Goal: Task Accomplishment & Management: Manage account settings

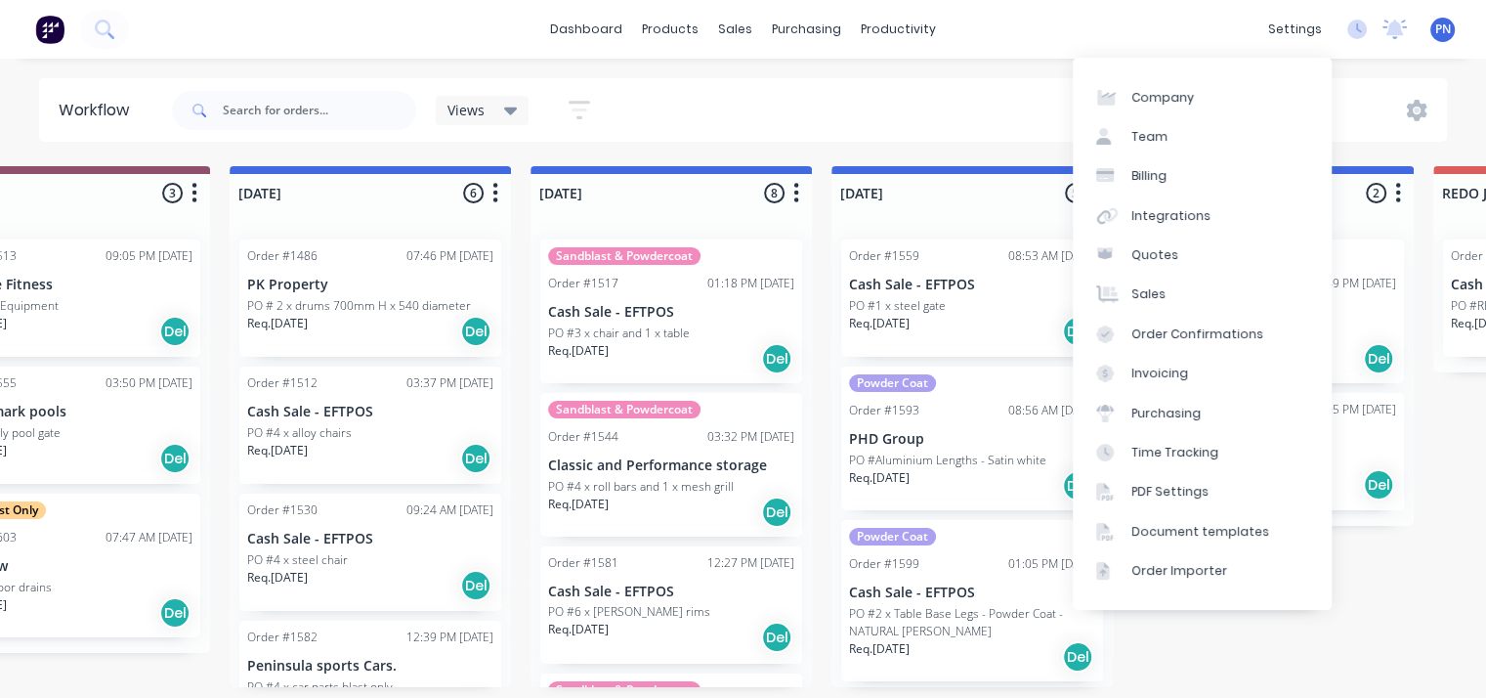
scroll to position [4, 414]
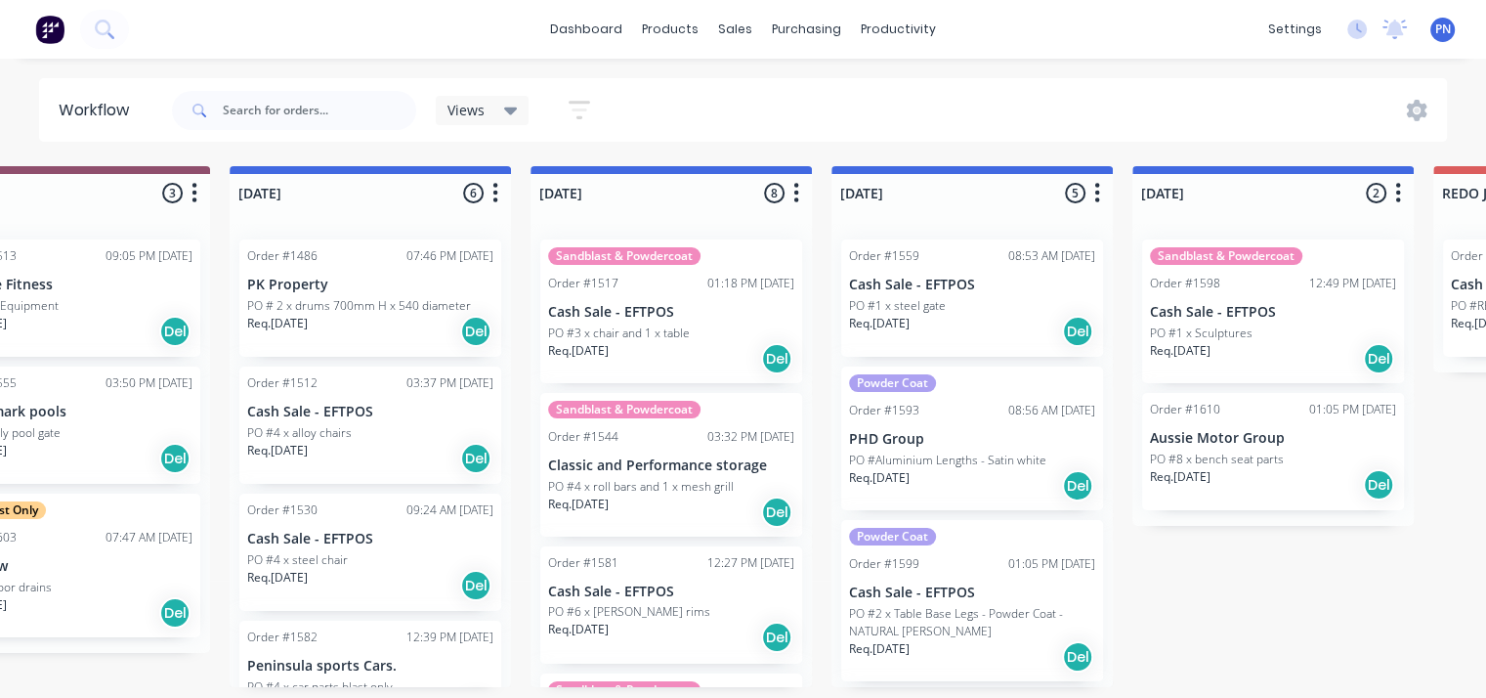
click at [518, 114] on div "Views" at bounding box center [483, 110] width 94 height 29
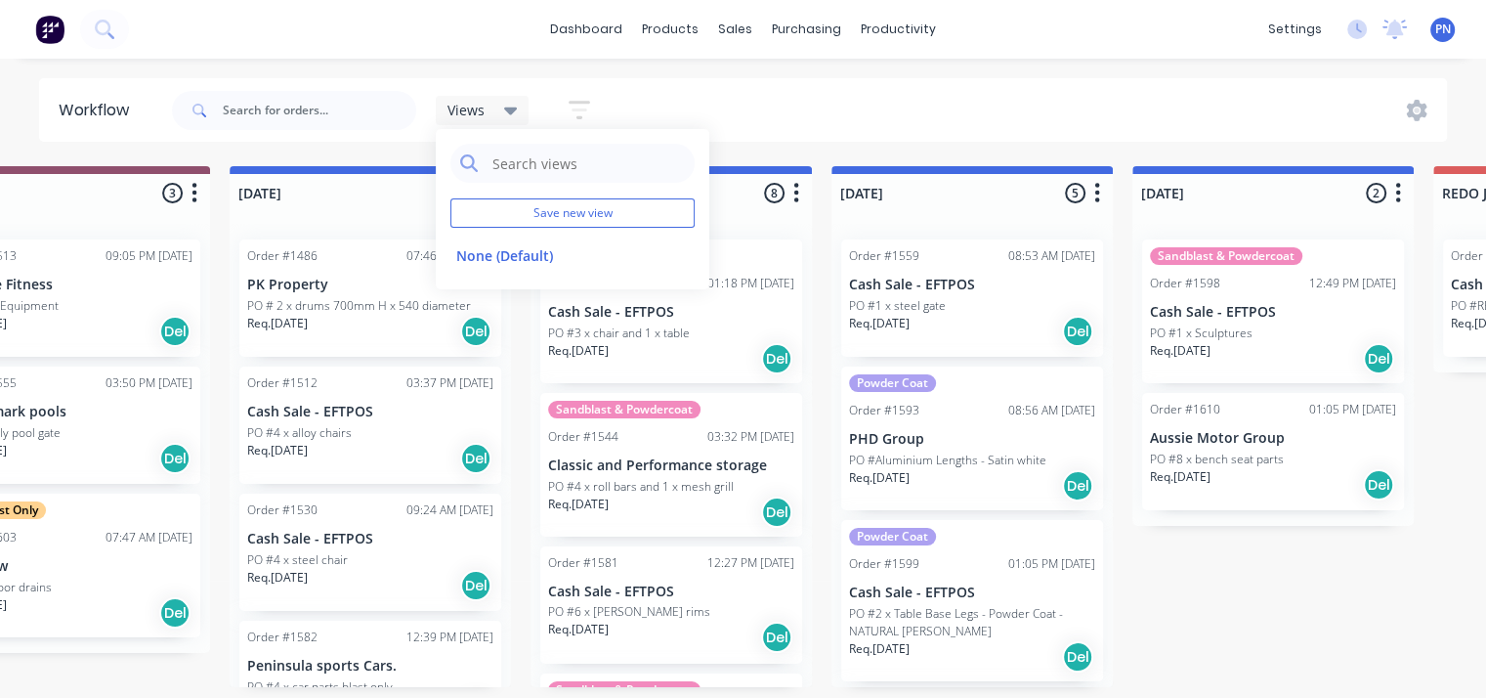
click at [375, 305] on p "PO # 2 x drums 700mm H x 540 diameter" at bounding box center [359, 306] width 224 height 18
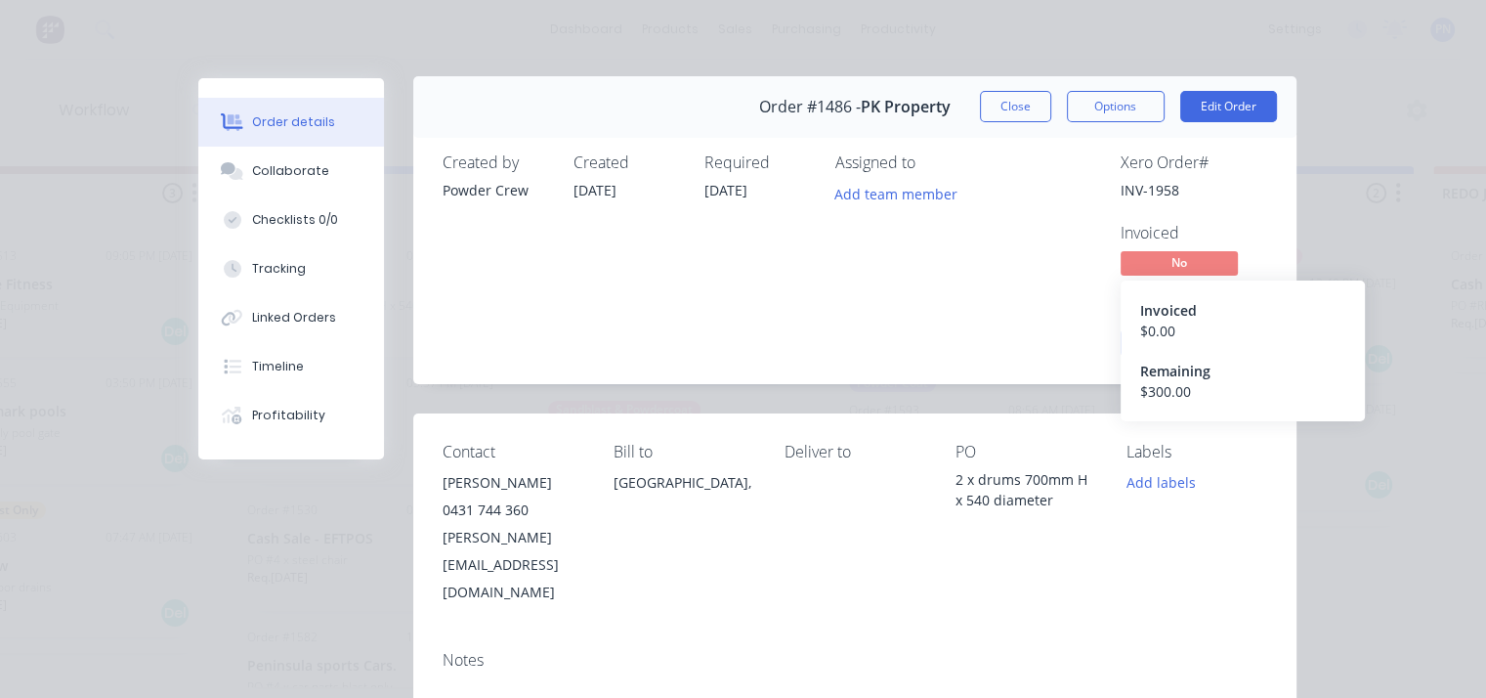
scroll to position [0, 0]
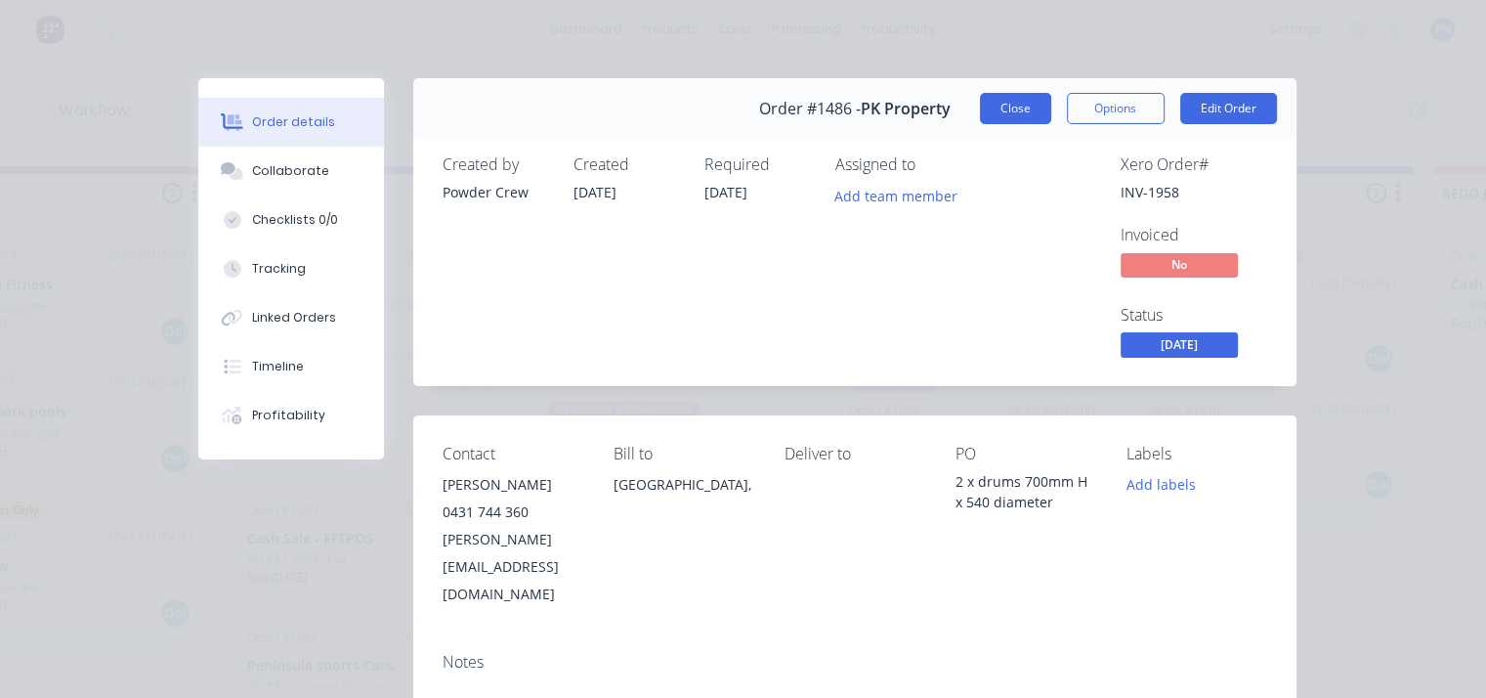
click at [998, 113] on button "Close" at bounding box center [1015, 108] width 71 height 31
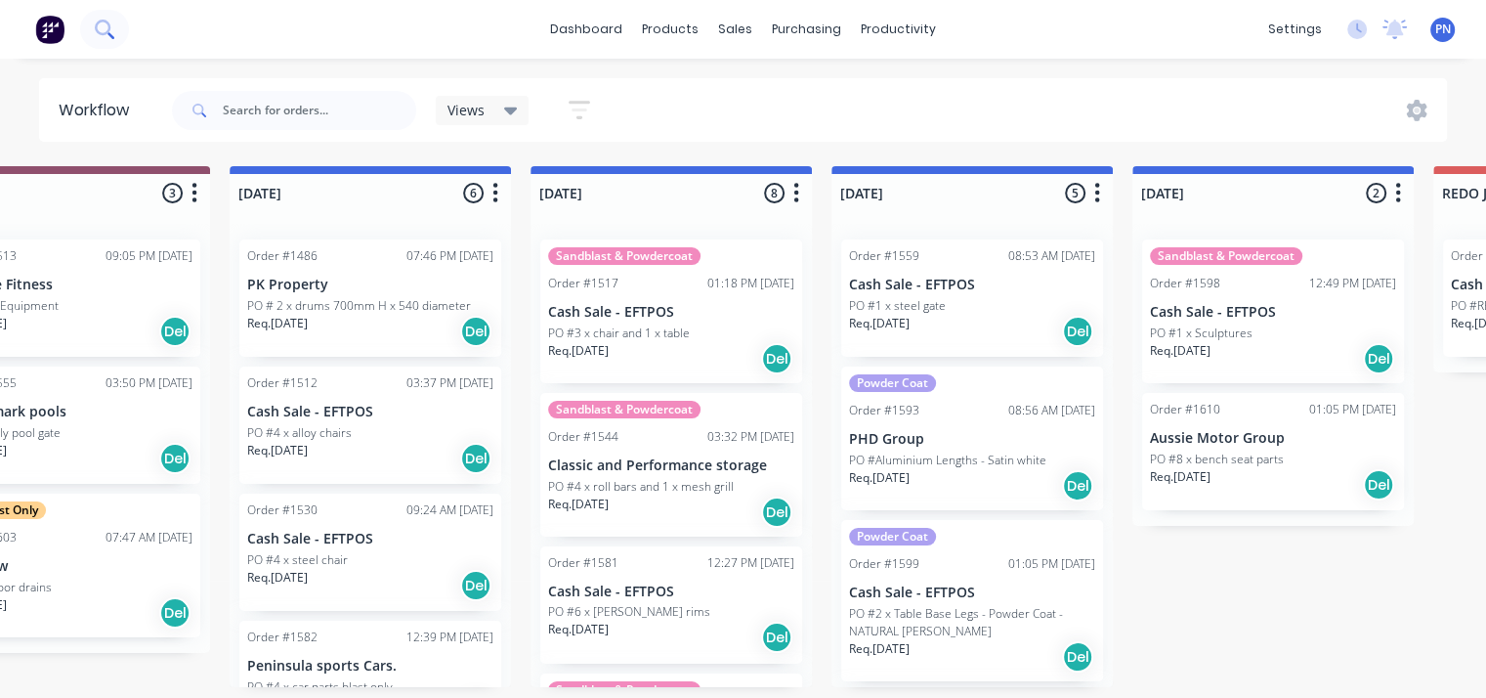
click at [112, 33] on icon at bounding box center [104, 29] width 19 height 19
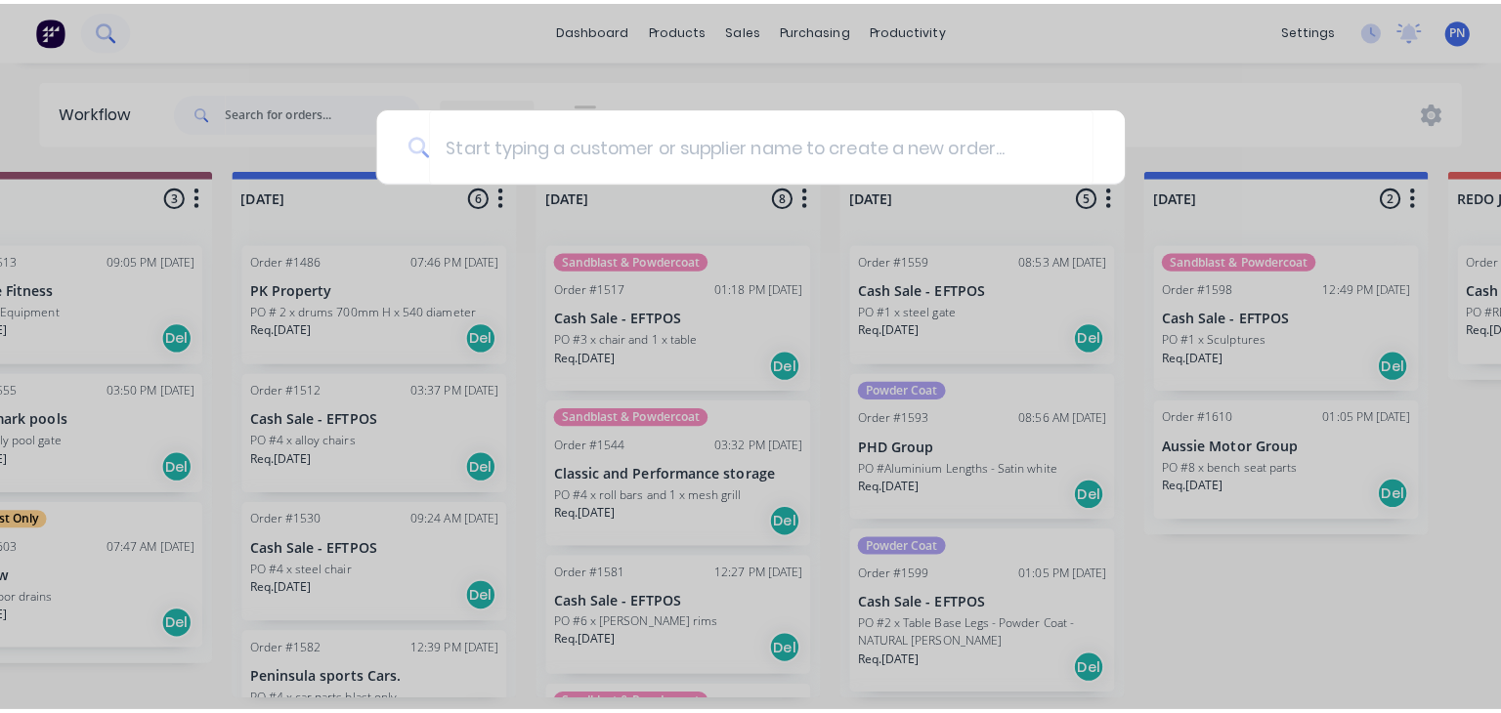
scroll to position [0, 414]
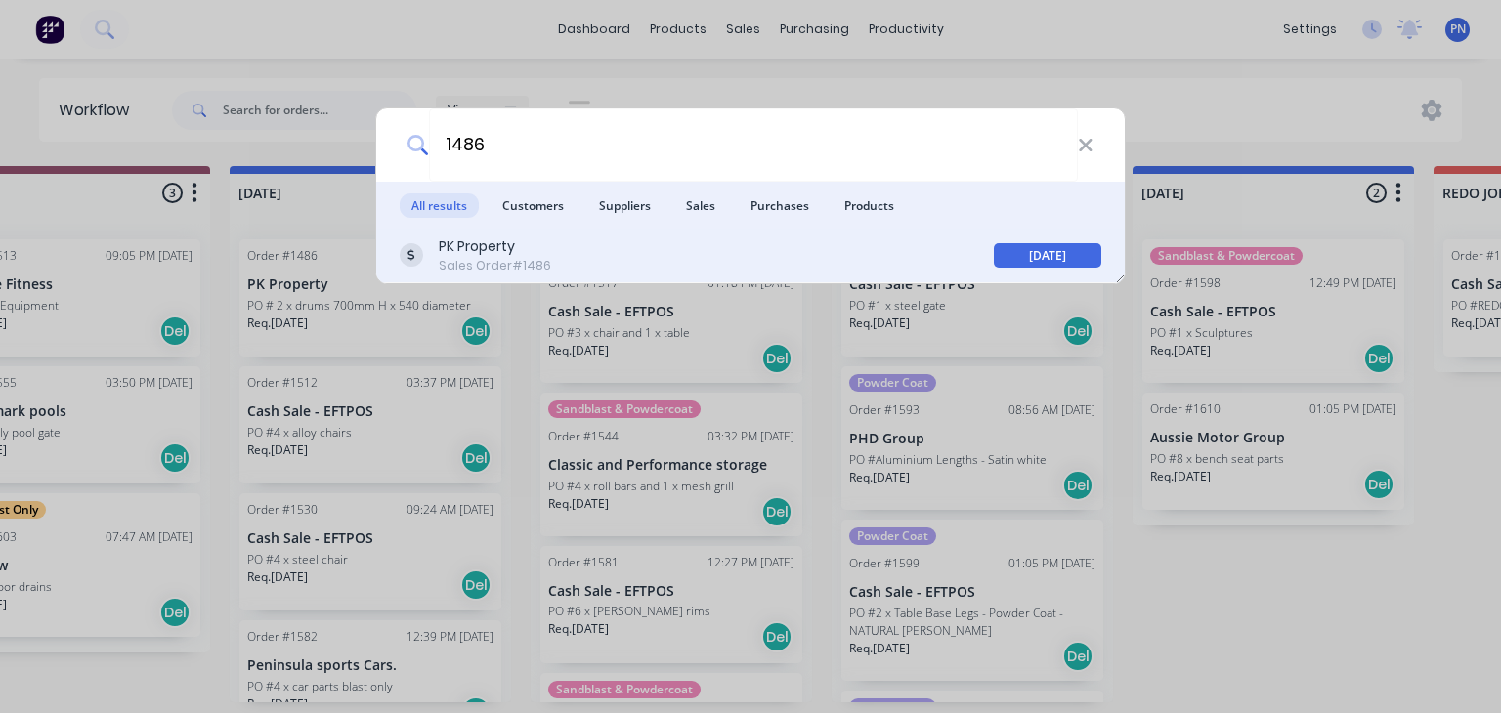
type input "1486"
click at [543, 266] on div "PK Property Sales Order #1486" at bounding box center [697, 255] width 594 height 38
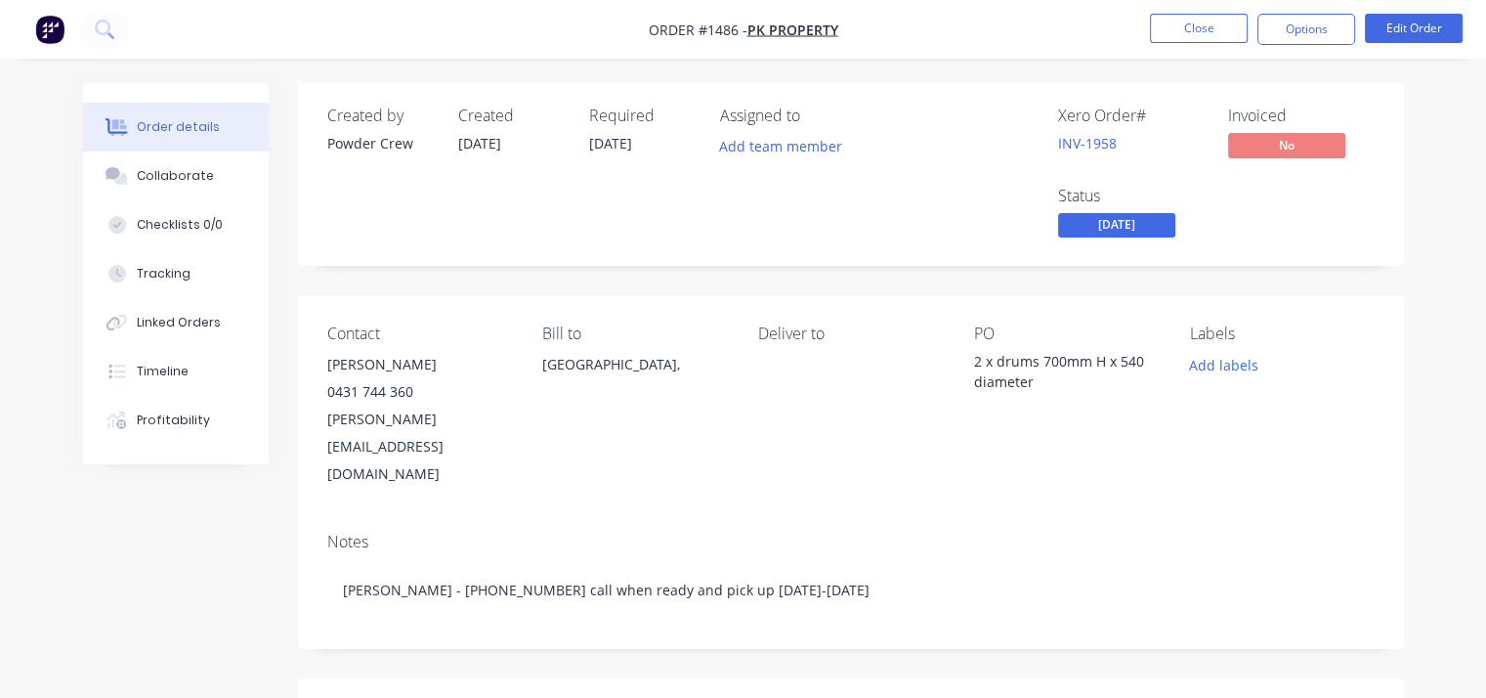
click at [1144, 216] on span "[DATE]" at bounding box center [1116, 225] width 117 height 24
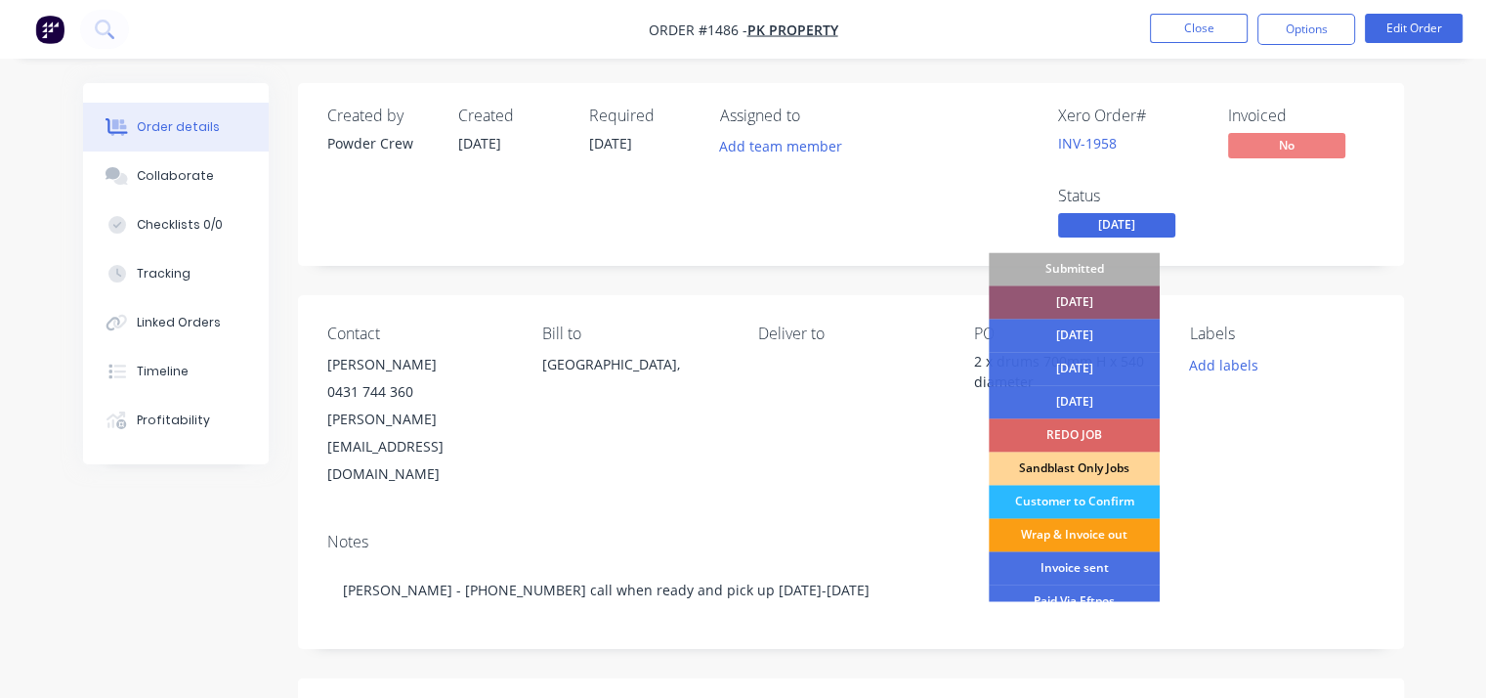
click at [1090, 529] on div "Wrap & Invoice out" at bounding box center [1074, 534] width 171 height 33
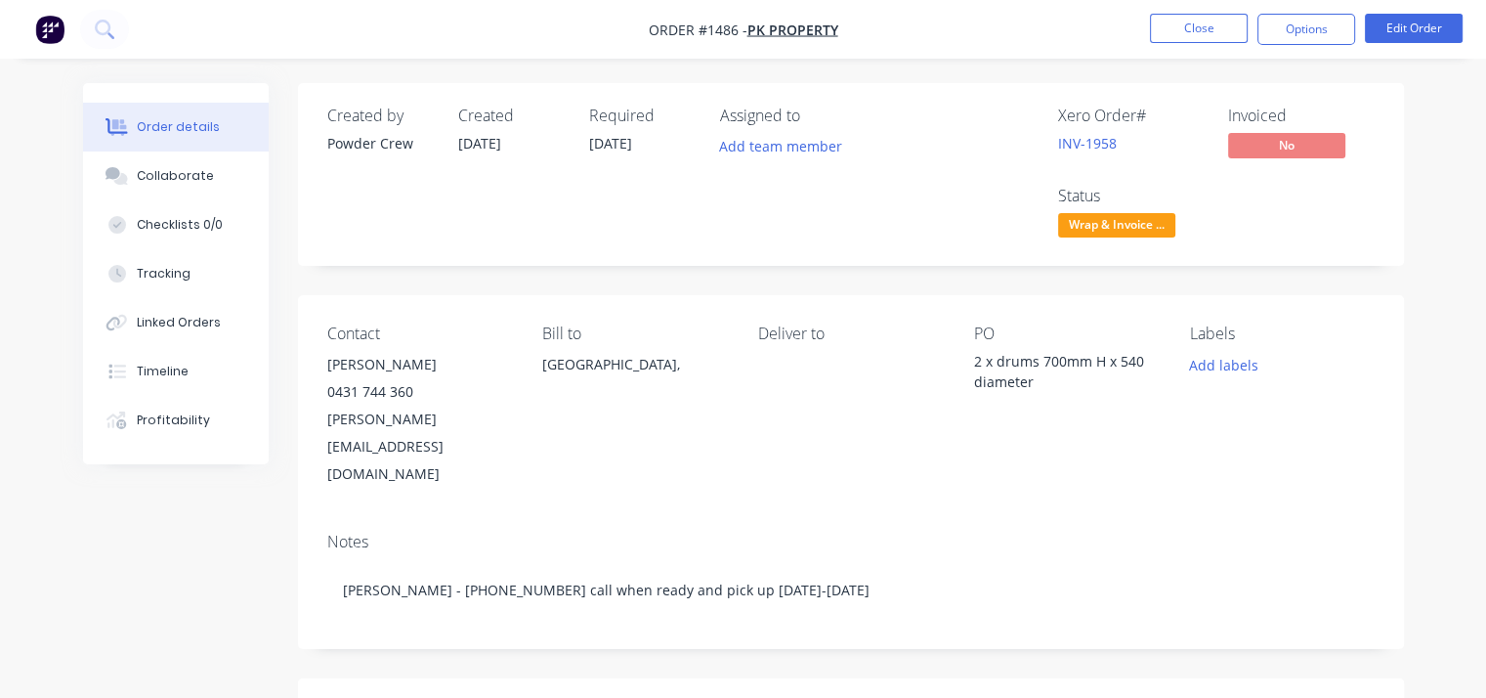
click at [1306, 270] on div "Created by Powder Crew Created 10/09/25 Required 10/09/25 Assigned to Add team …" at bounding box center [851, 651] width 1106 height 1137
click at [1209, 8] on nav "Order #1486 - PK Property Close Options Edit Order" at bounding box center [743, 29] width 1486 height 59
click at [1197, 35] on button "Close" at bounding box center [1199, 28] width 98 height 29
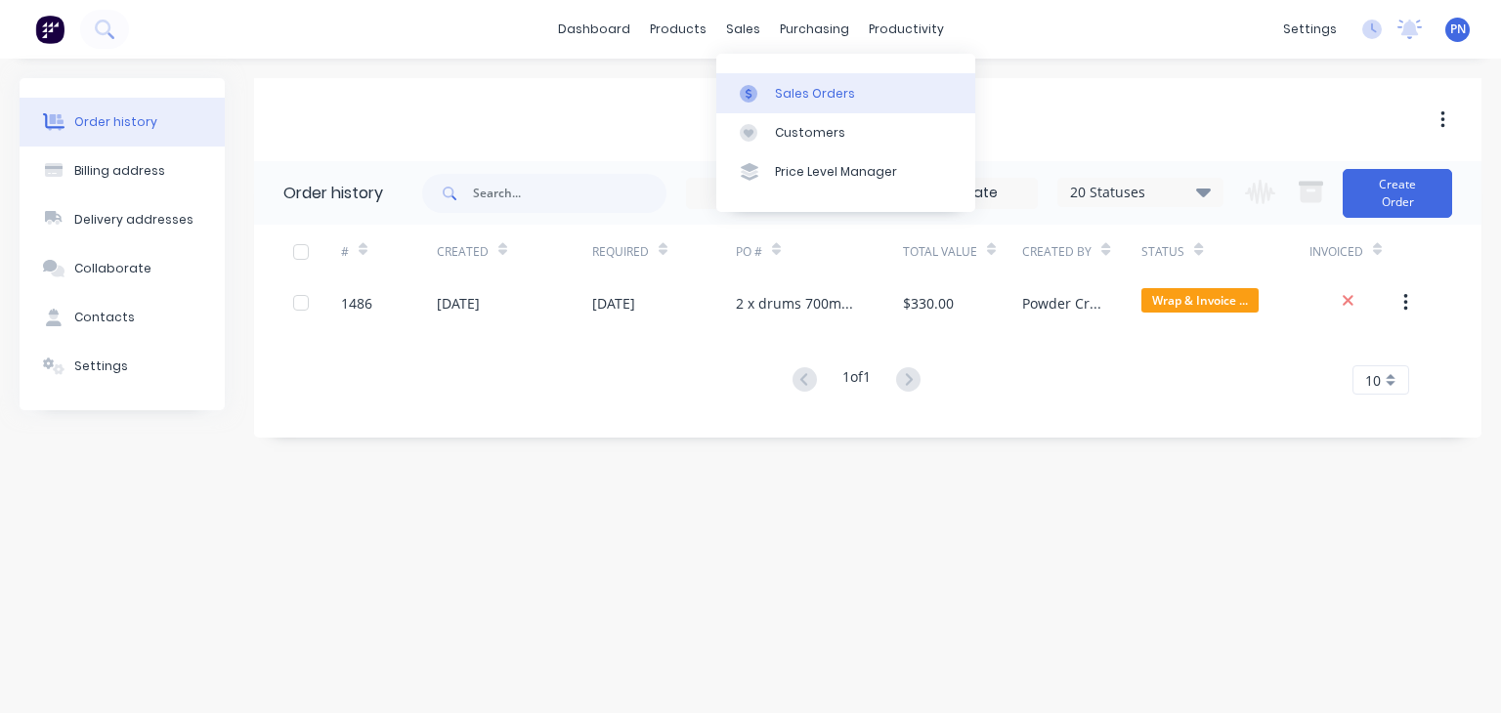
click at [776, 89] on div "Sales Orders" at bounding box center [815, 94] width 80 height 18
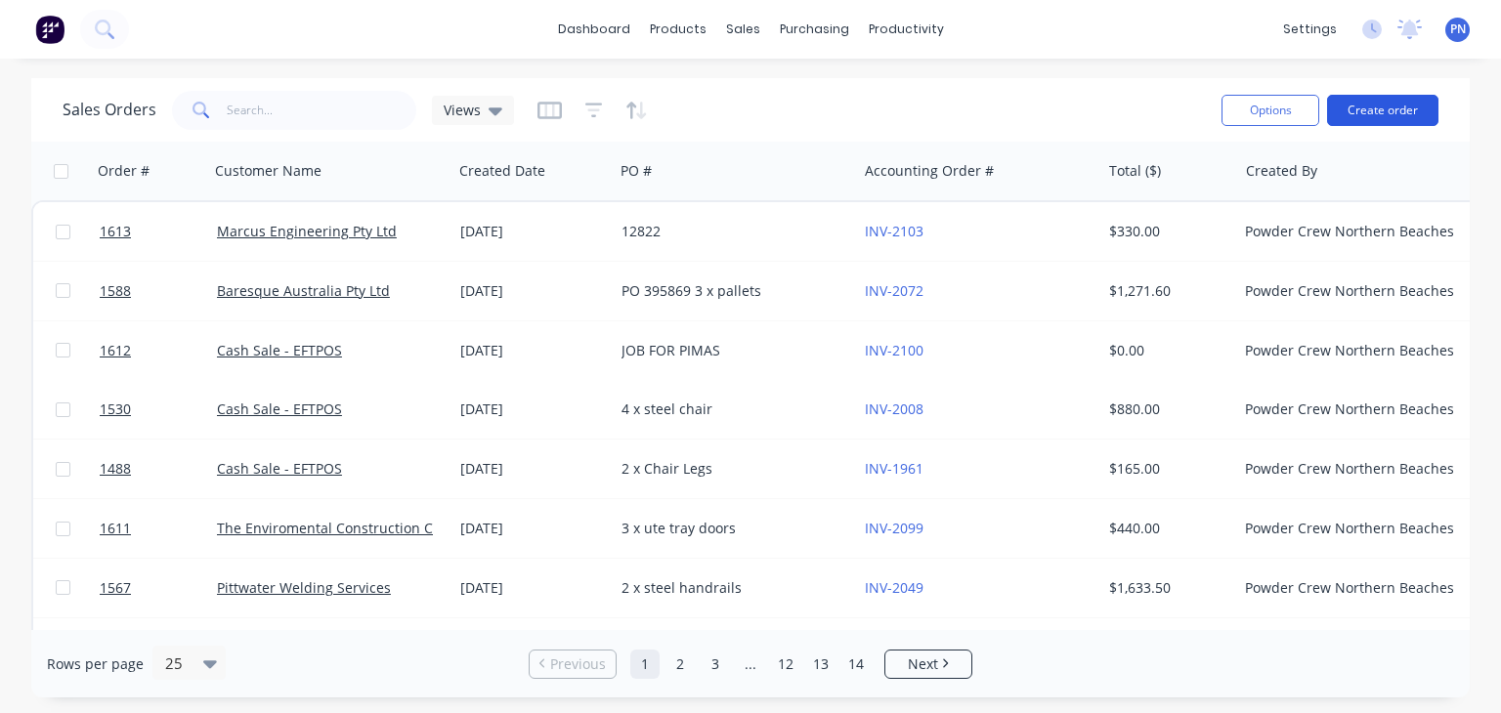
click at [1386, 115] on button "Create order" at bounding box center [1382, 110] width 111 height 31
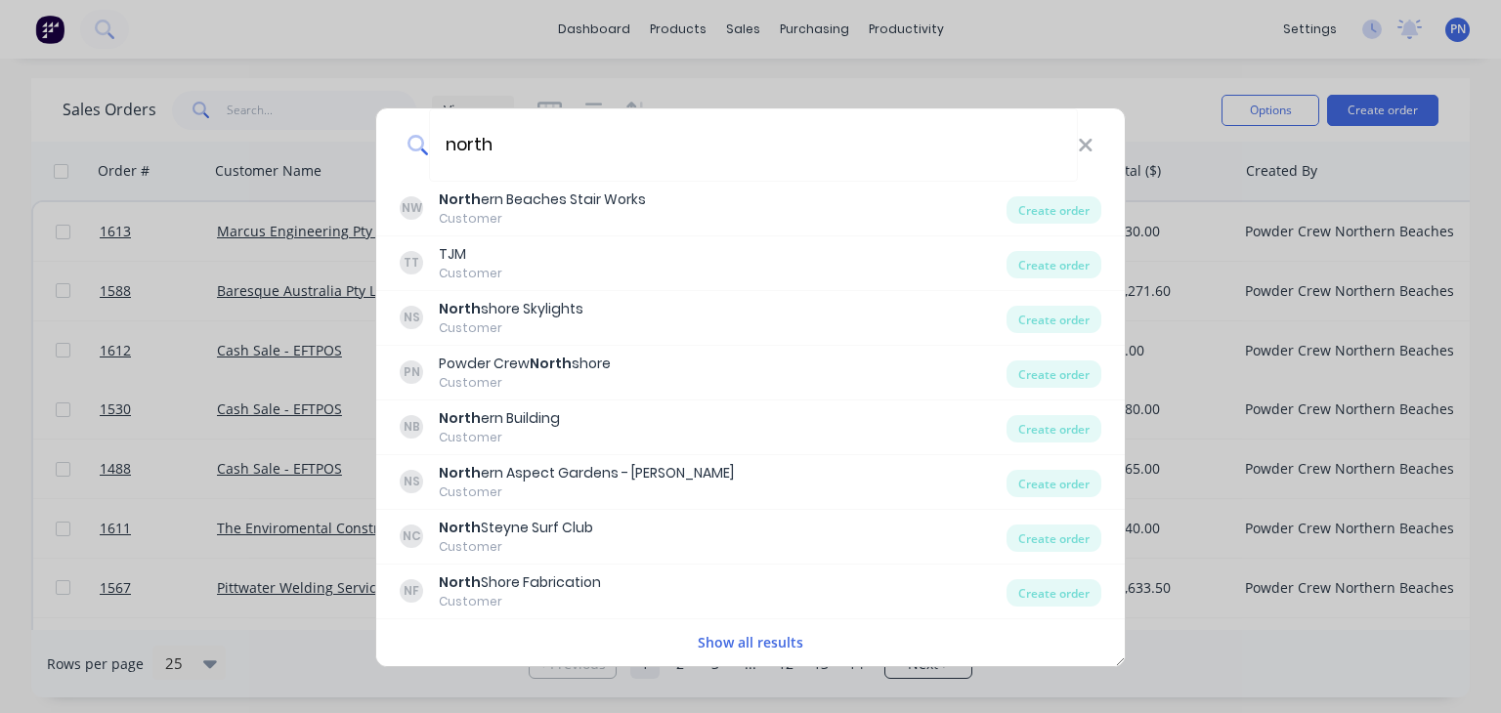
type input "north"
click at [717, 641] on button "Show all results" at bounding box center [750, 642] width 117 height 22
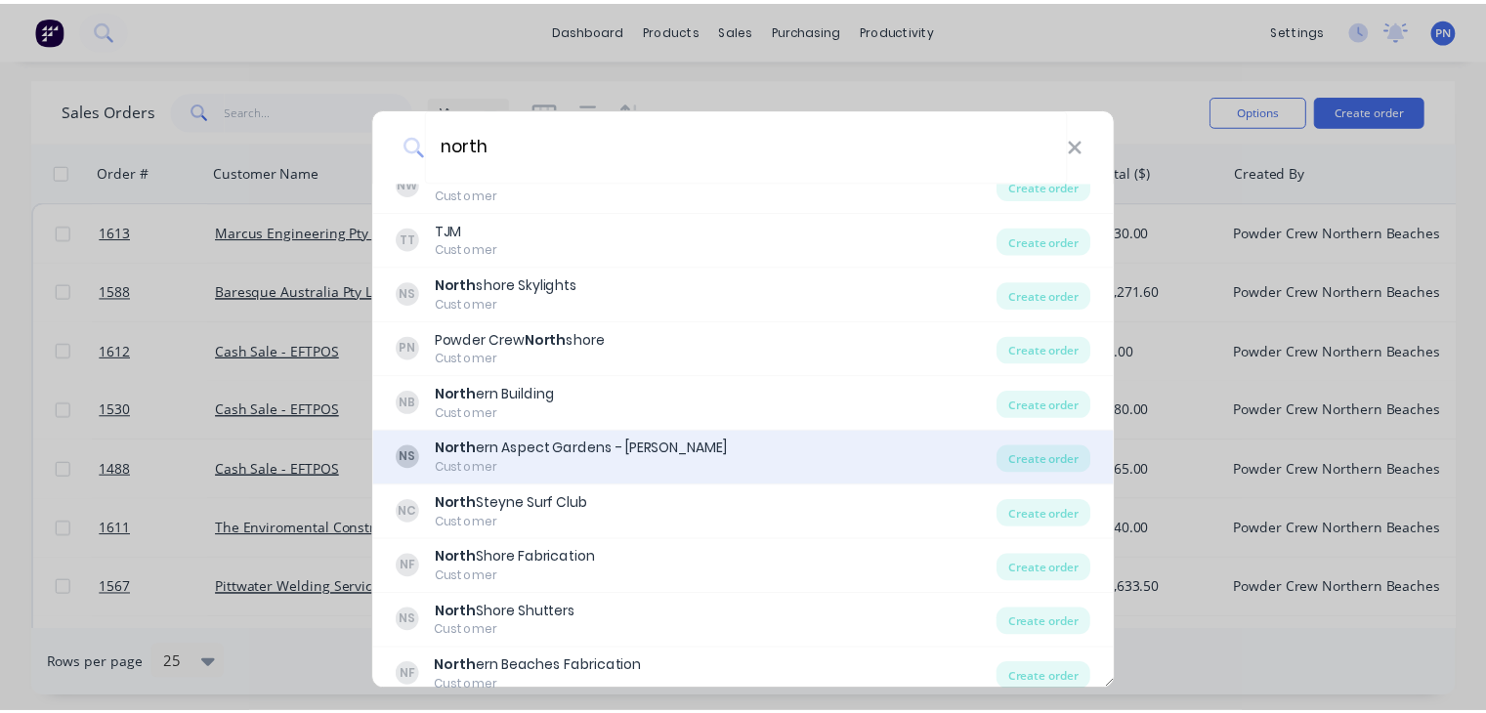
scroll to position [39, 0]
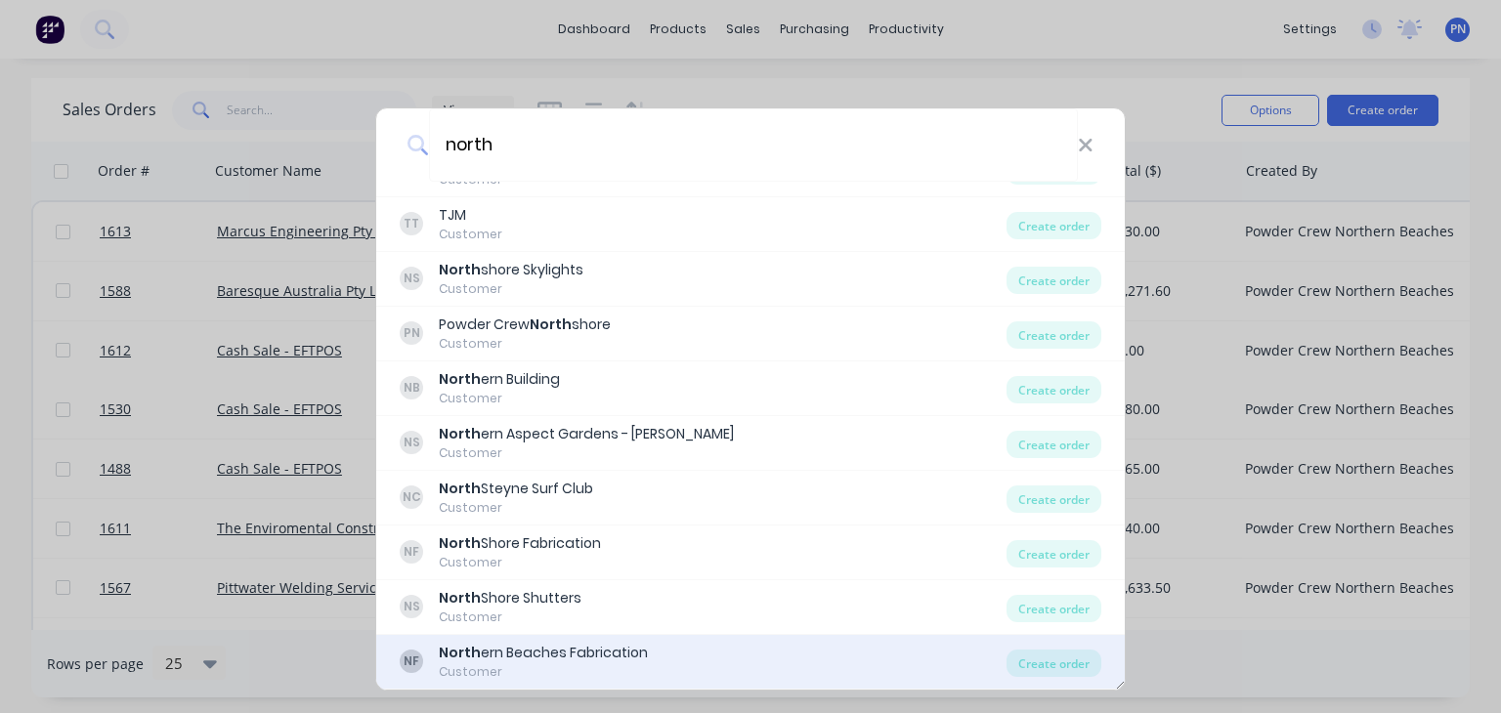
click at [578, 651] on div "North ern Beaches Fabrication" at bounding box center [543, 653] width 209 height 21
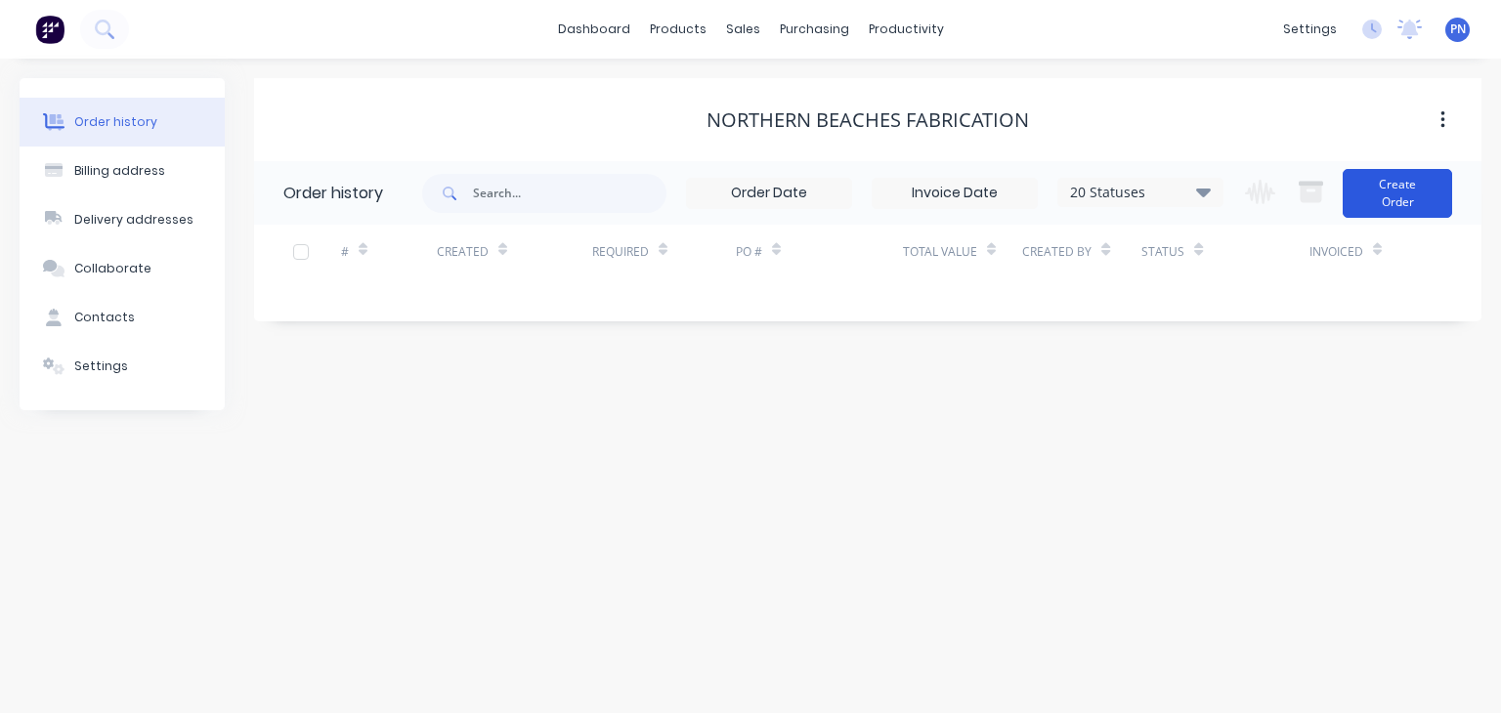
click at [1373, 201] on button "Create Order" at bounding box center [1397, 193] width 109 height 49
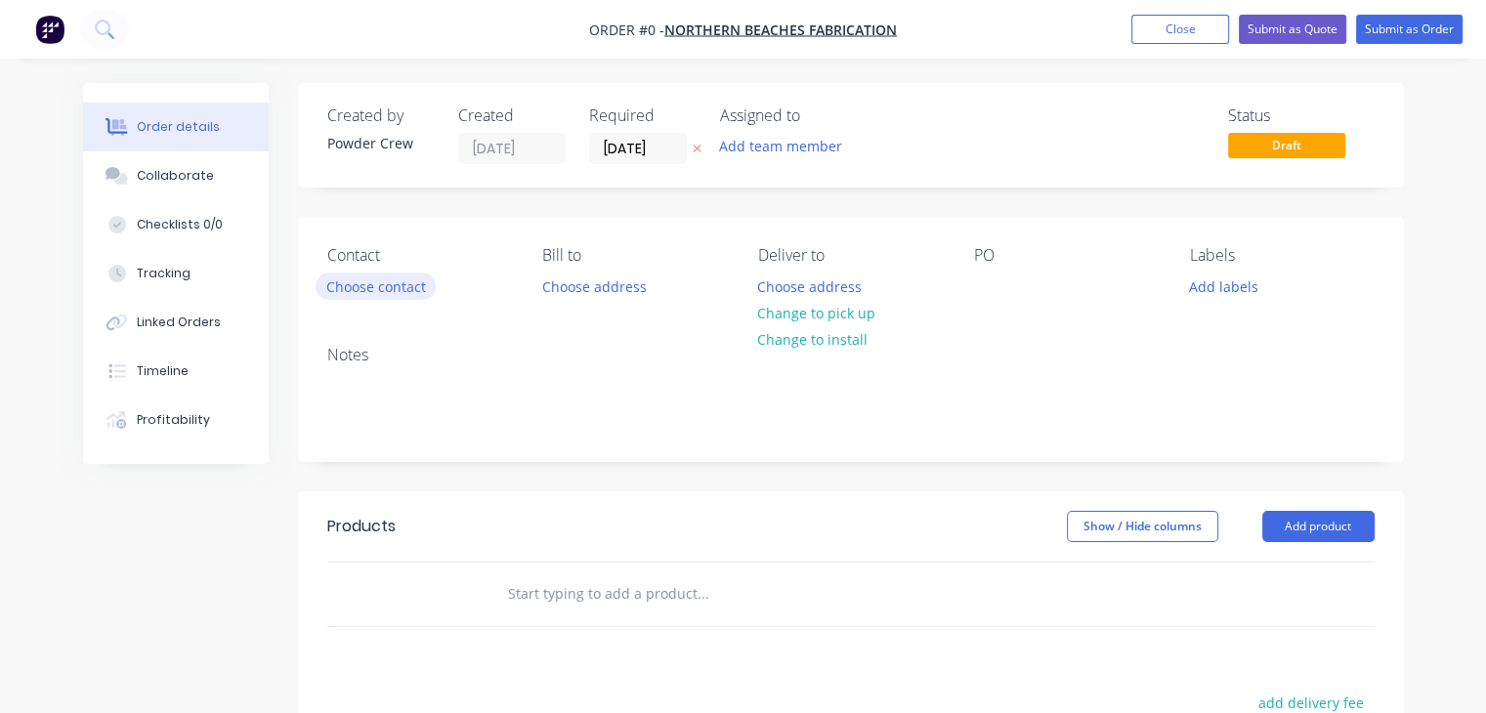
click at [414, 295] on button "Choose contact" at bounding box center [376, 286] width 120 height 26
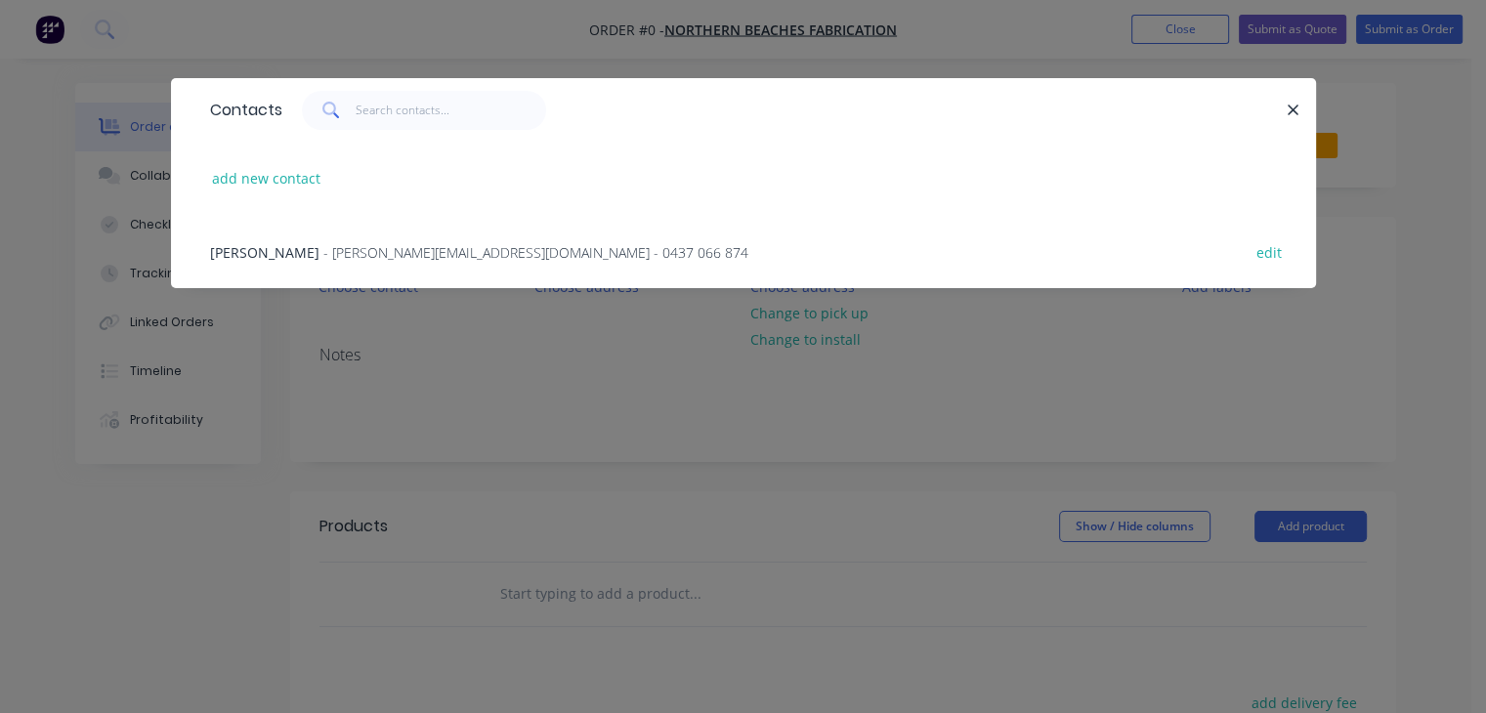
click at [361, 251] on span "- jimmy@nbfabrication.com.au - 0437 066 874" at bounding box center [535, 252] width 425 height 19
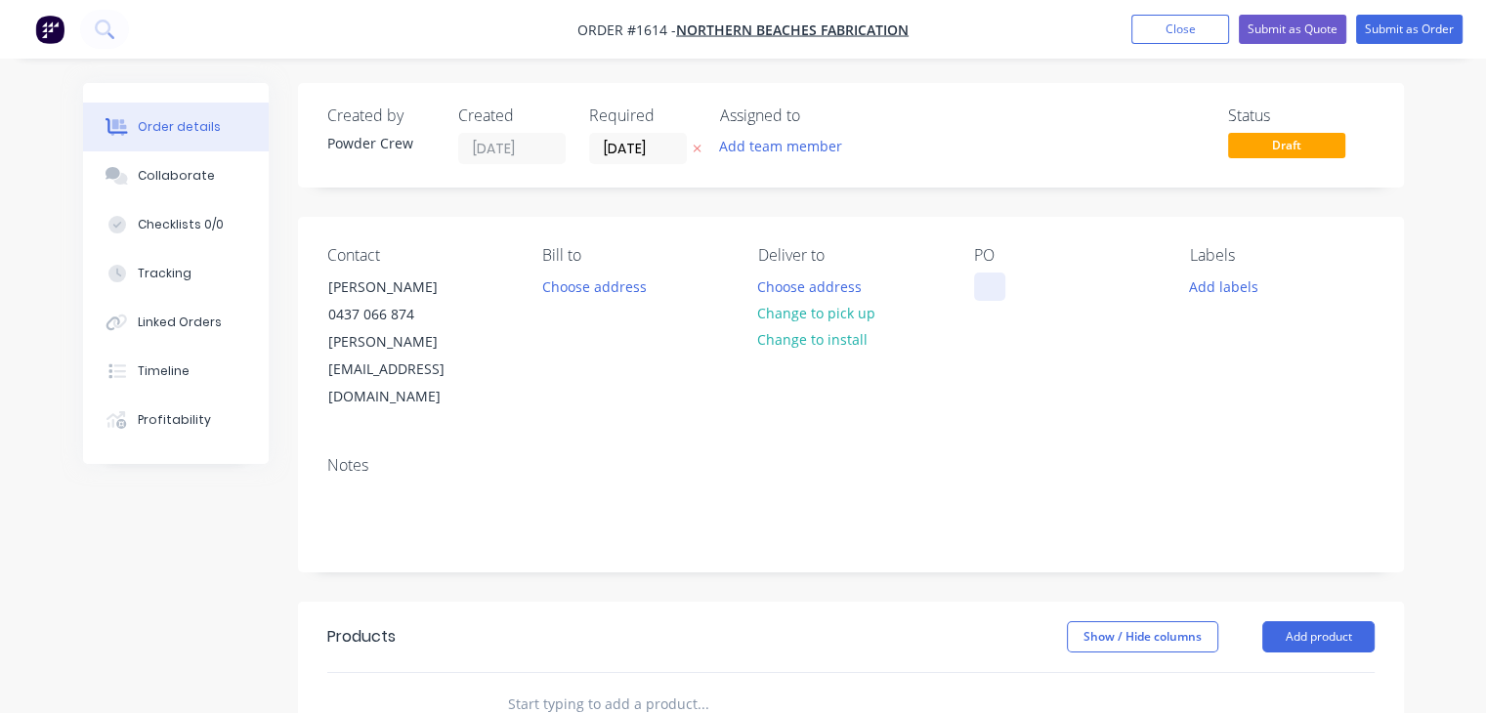
click at [993, 292] on div at bounding box center [989, 287] width 31 height 28
click at [1055, 296] on div "4 x gal post" at bounding box center [1027, 287] width 106 height 28
copy div "4 x gal post"
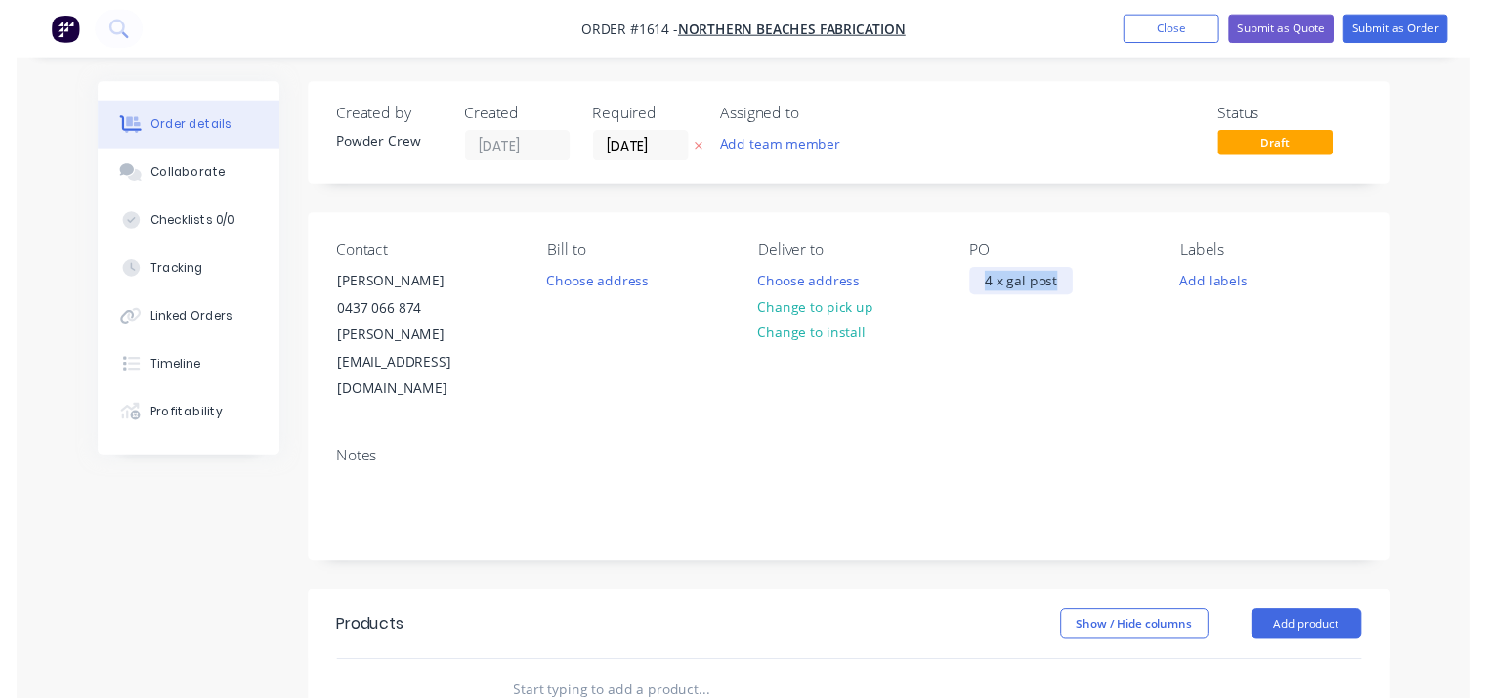
scroll to position [195, 0]
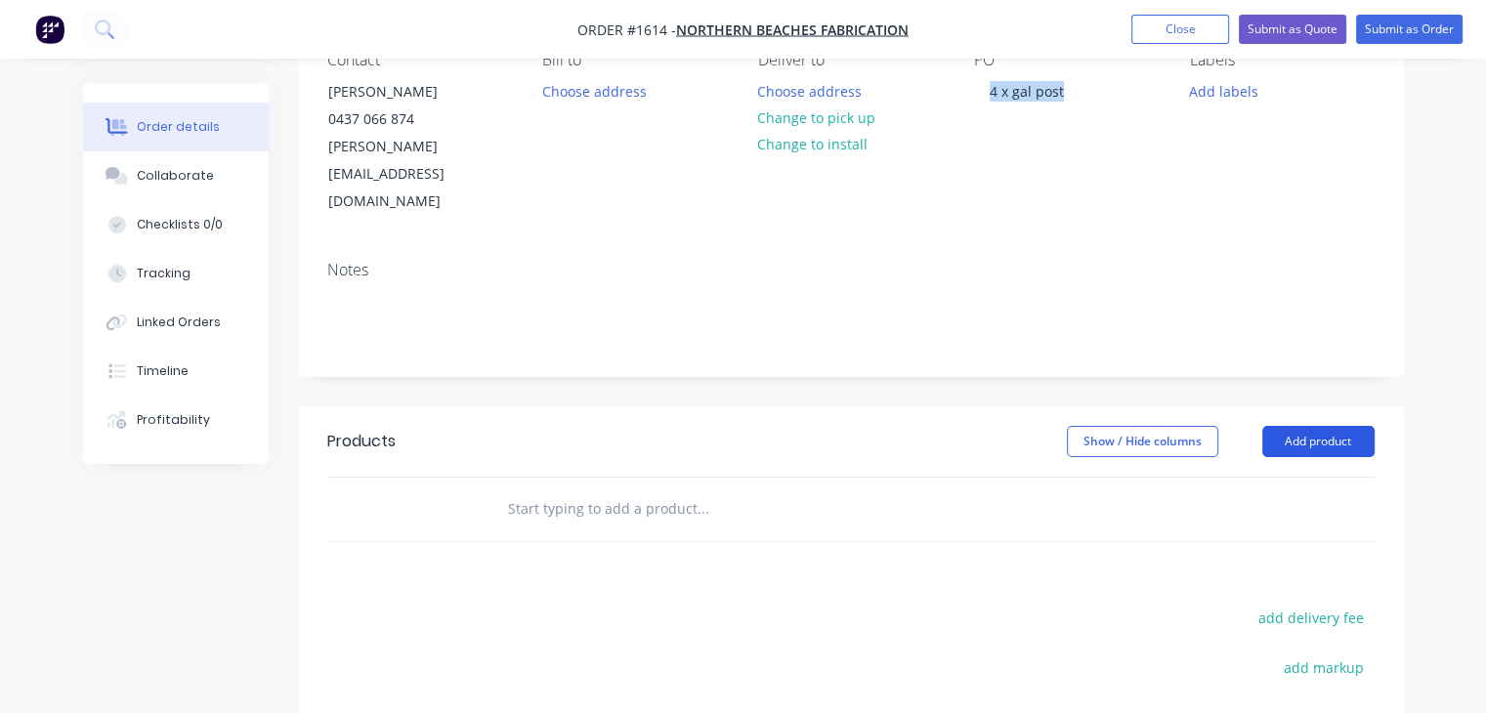
click at [1291, 426] on button "Add product" at bounding box center [1319, 441] width 112 height 31
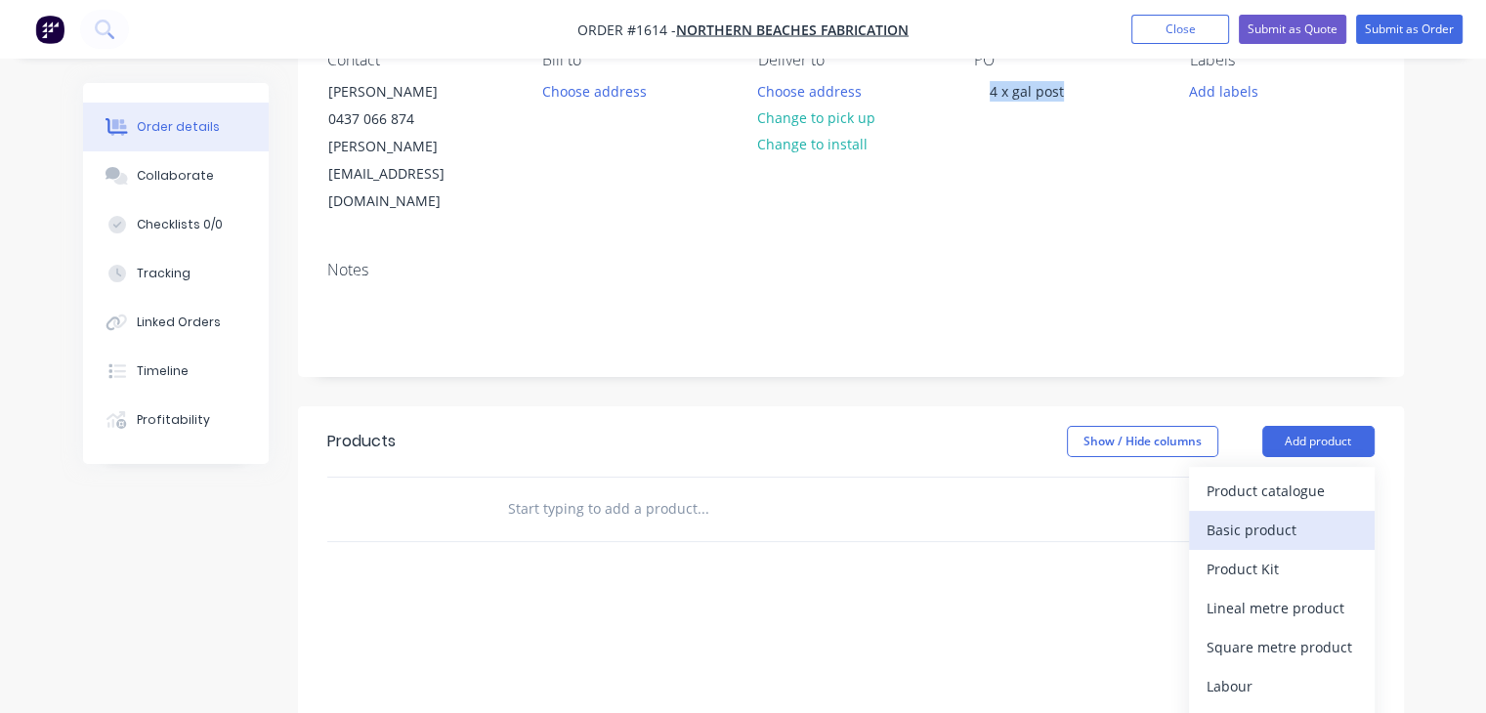
click at [1290, 511] on button "Basic product" at bounding box center [1282, 530] width 186 height 39
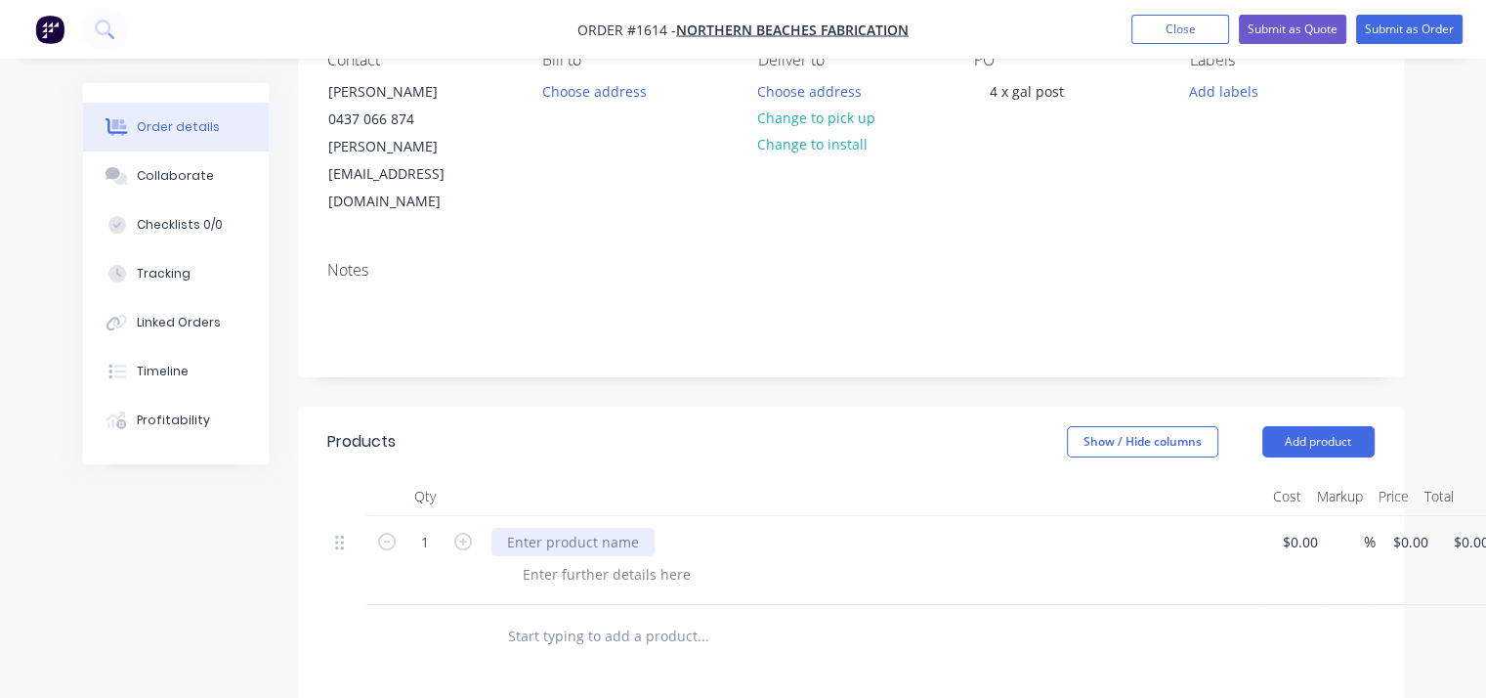
click at [566, 528] on div at bounding box center [573, 542] width 163 height 28
paste div
click at [1299, 528] on div "$0.00" at bounding box center [1303, 542] width 45 height 28
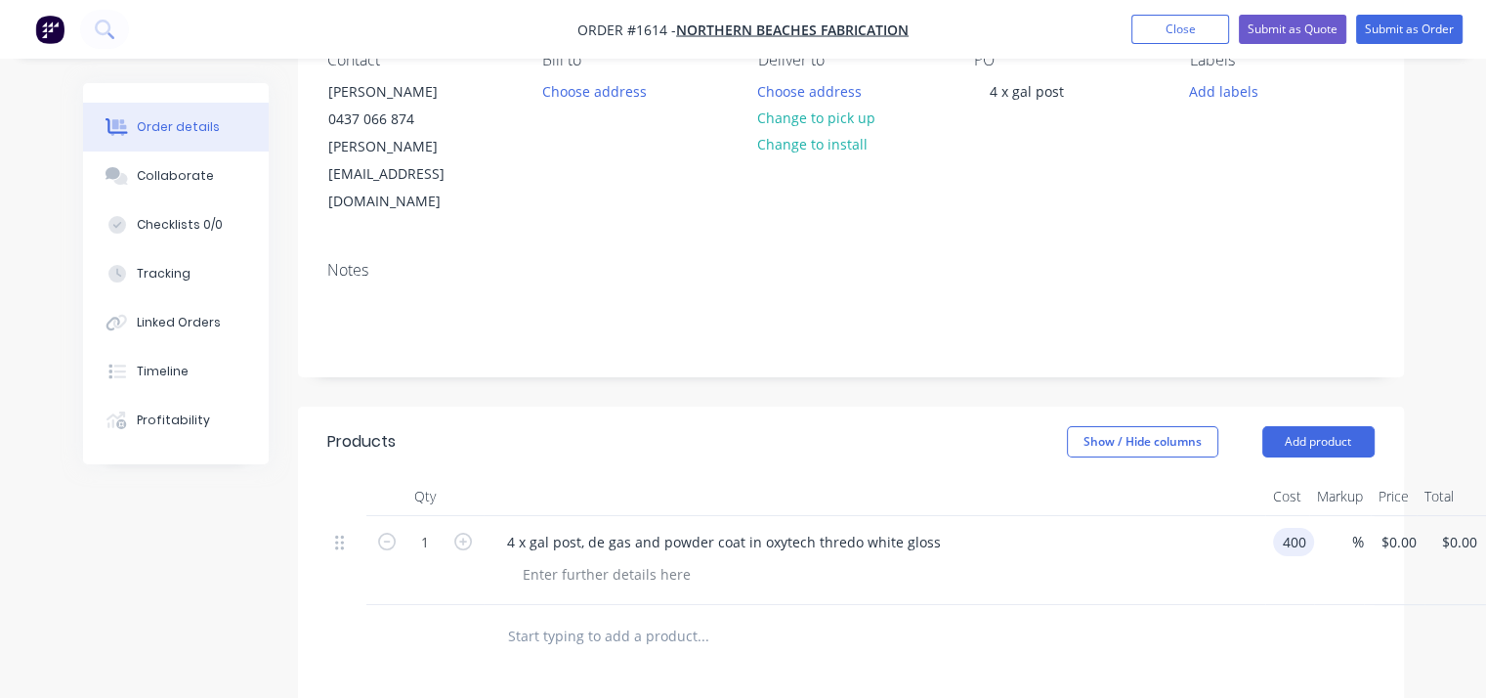
type input "$400.00"
click at [1454, 321] on div "Order details Collaborate Checklists 0/0 Tracking Linked Orders Timeline Profit…" at bounding box center [743, 486] width 1486 height 1362
click at [1412, 29] on button "Submit as Order" at bounding box center [1409, 29] width 107 height 29
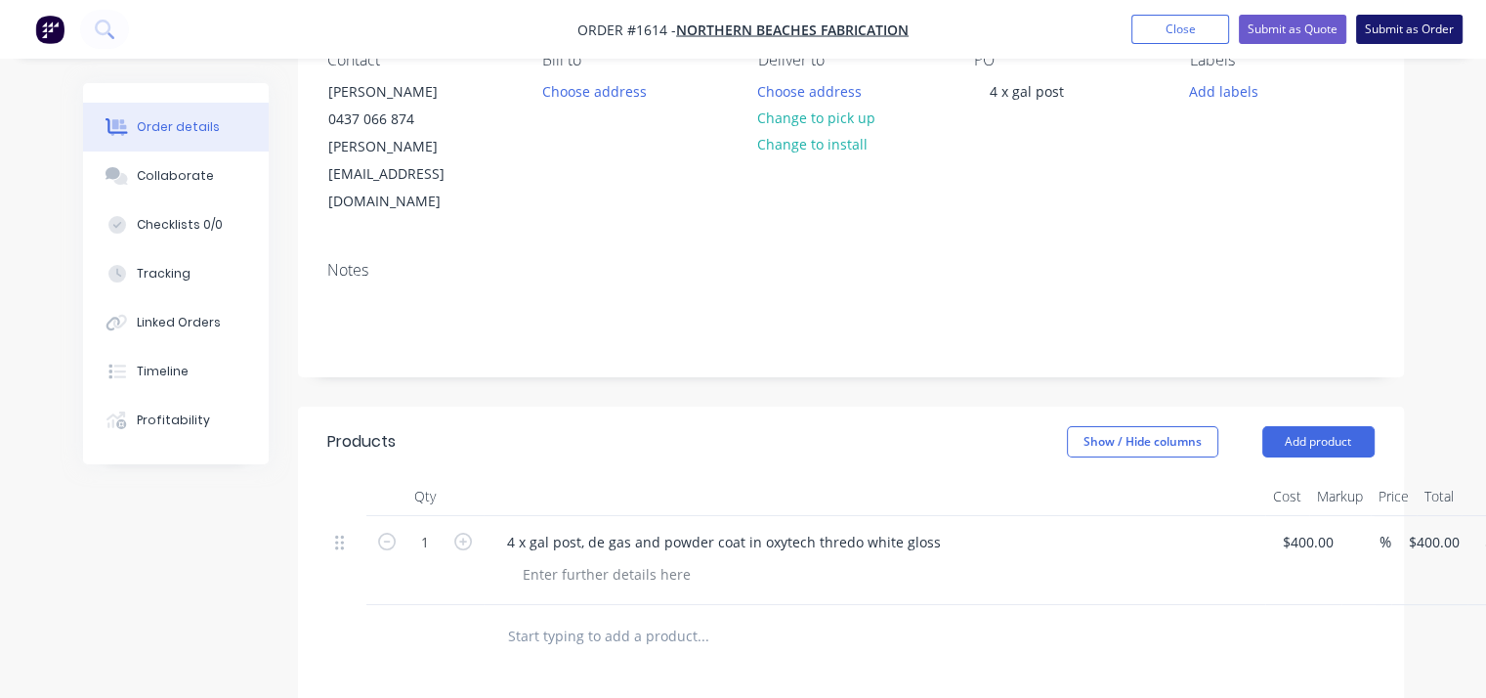
scroll to position [0, 0]
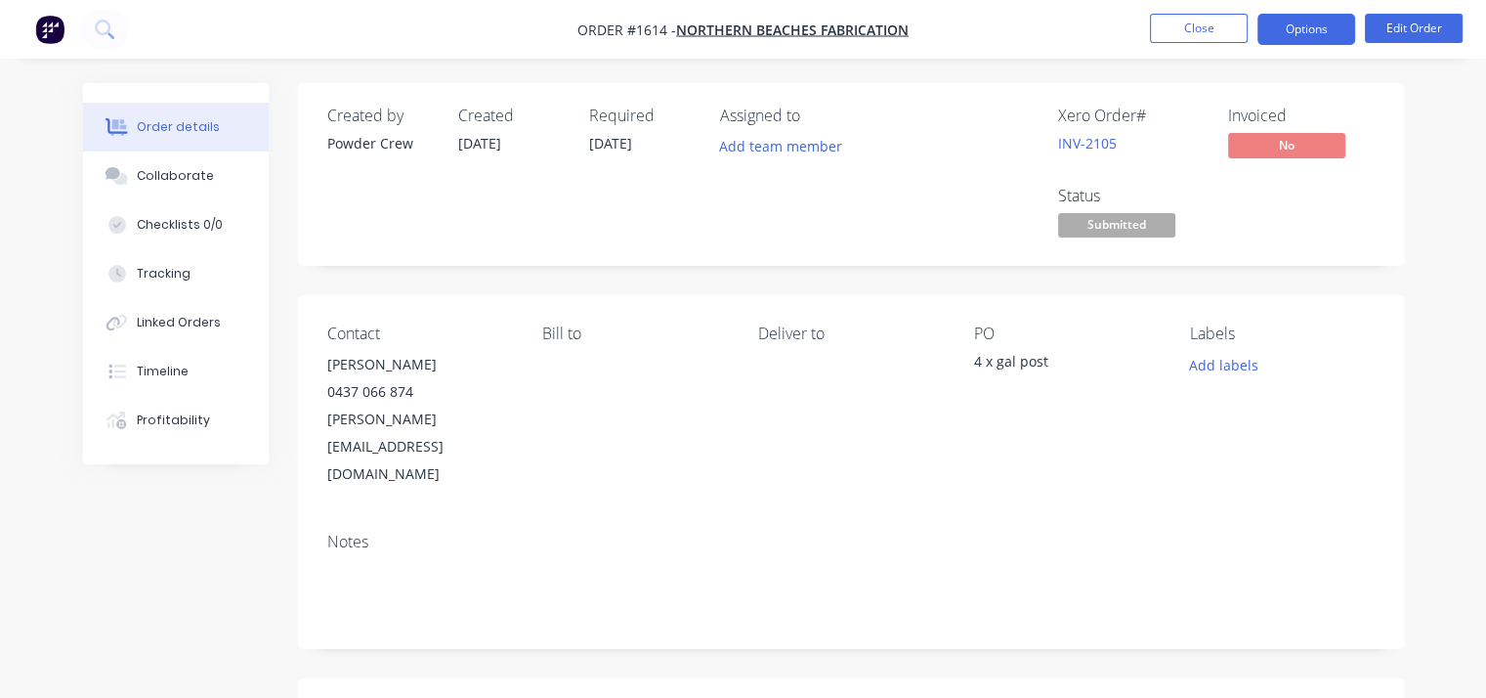
click at [1325, 32] on button "Options" at bounding box center [1307, 29] width 98 height 31
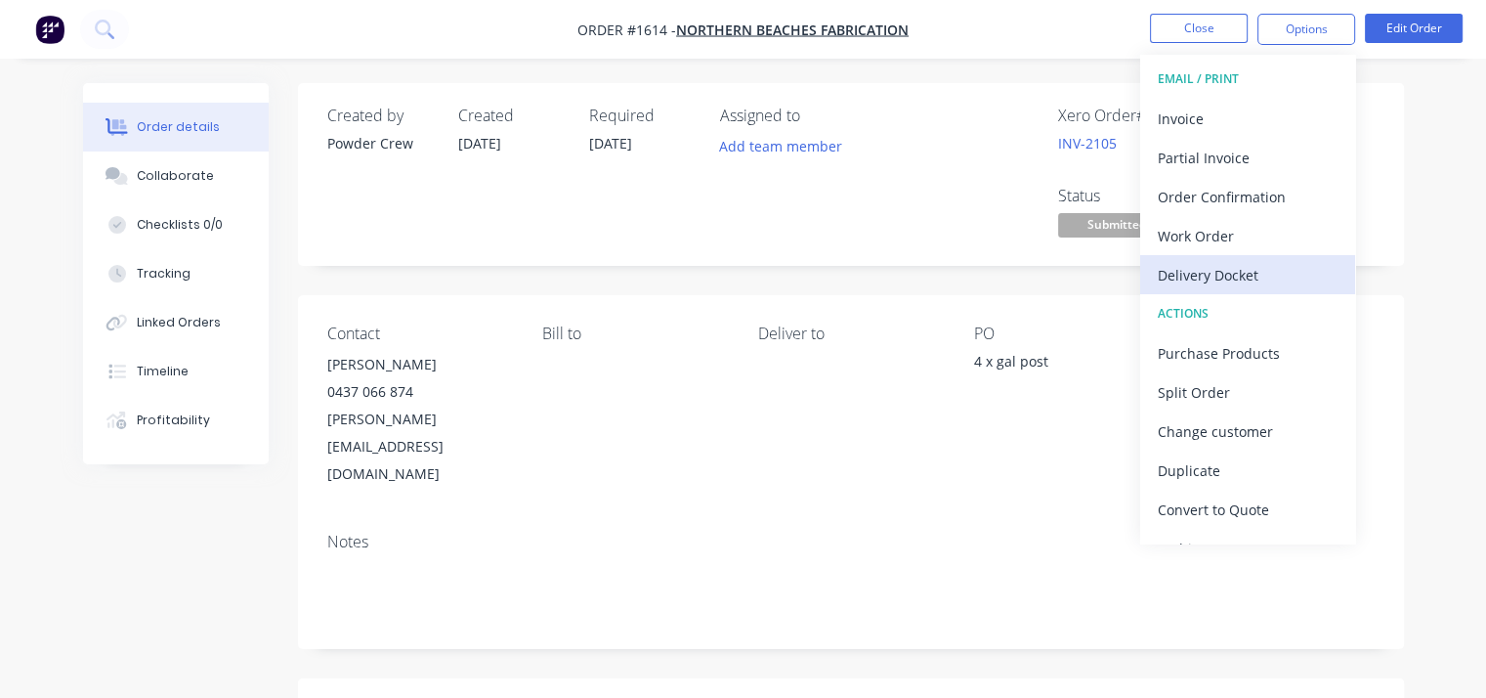
click at [1273, 278] on div "Delivery Docket" at bounding box center [1248, 275] width 180 height 28
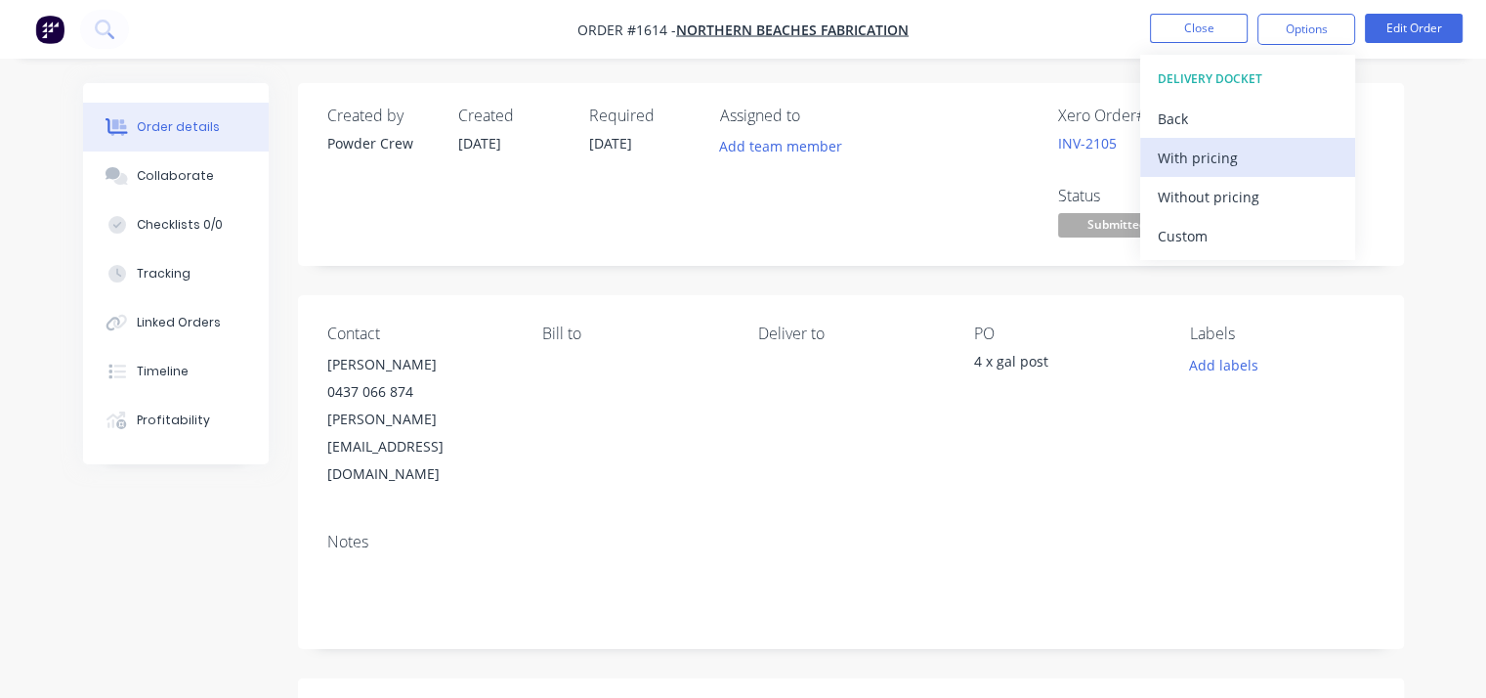
click at [1237, 163] on div "With pricing" at bounding box center [1248, 158] width 180 height 28
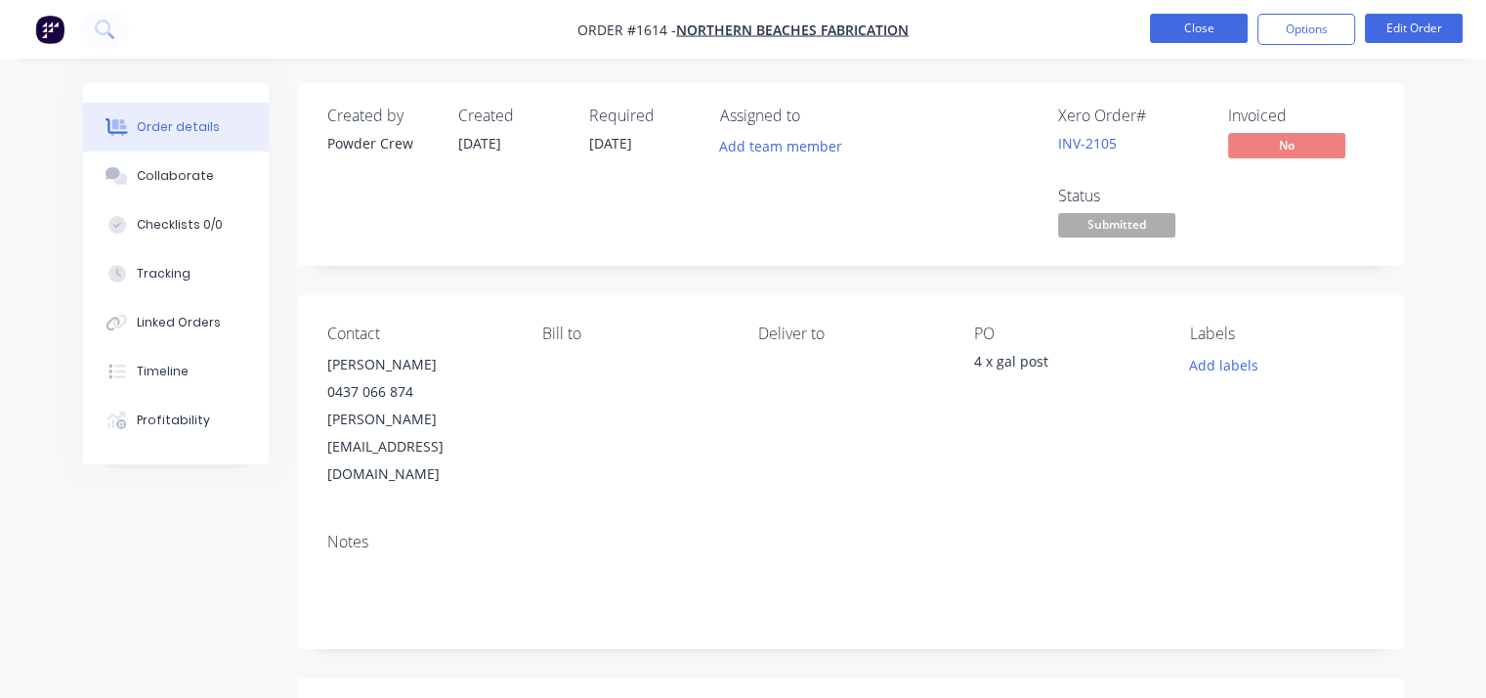
click at [1170, 36] on button "Close" at bounding box center [1199, 28] width 98 height 29
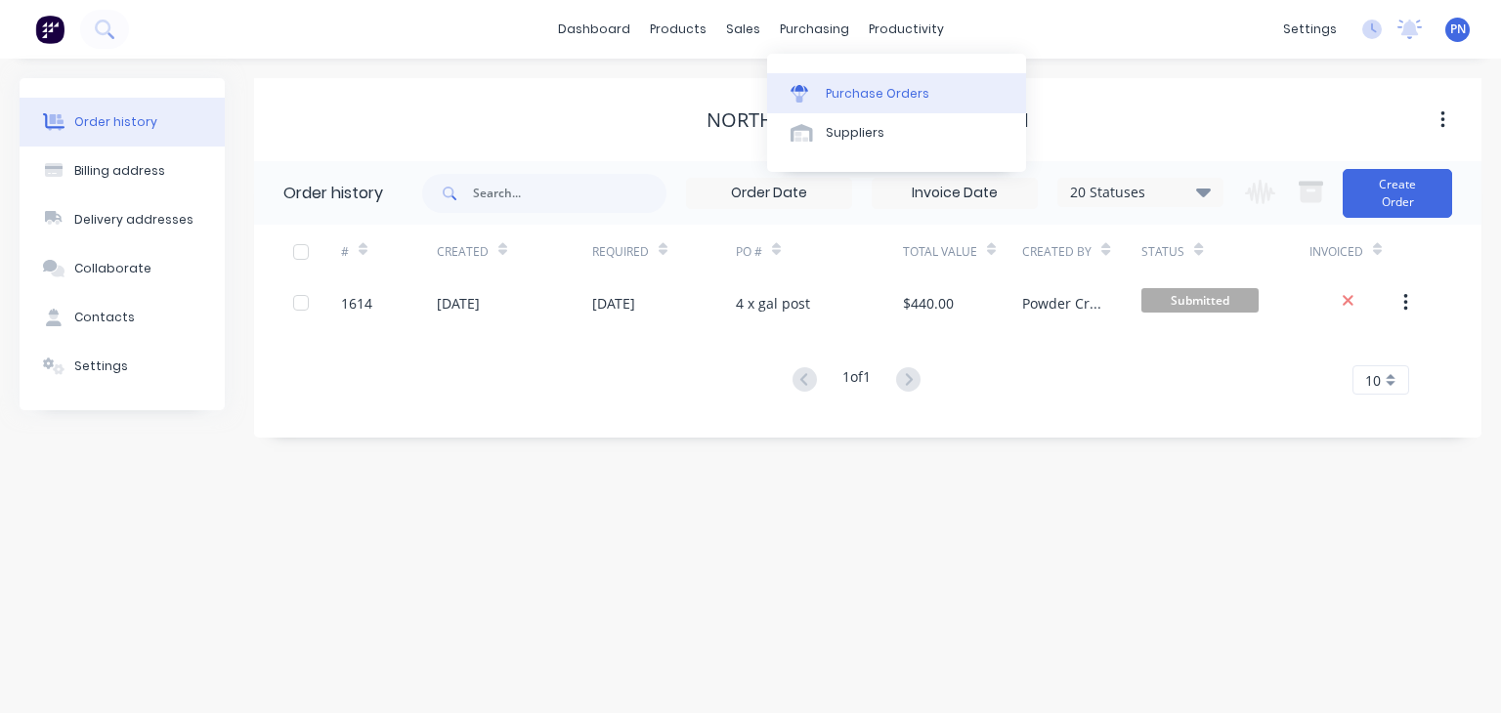
click at [826, 91] on div "Purchase Orders" at bounding box center [878, 94] width 104 height 18
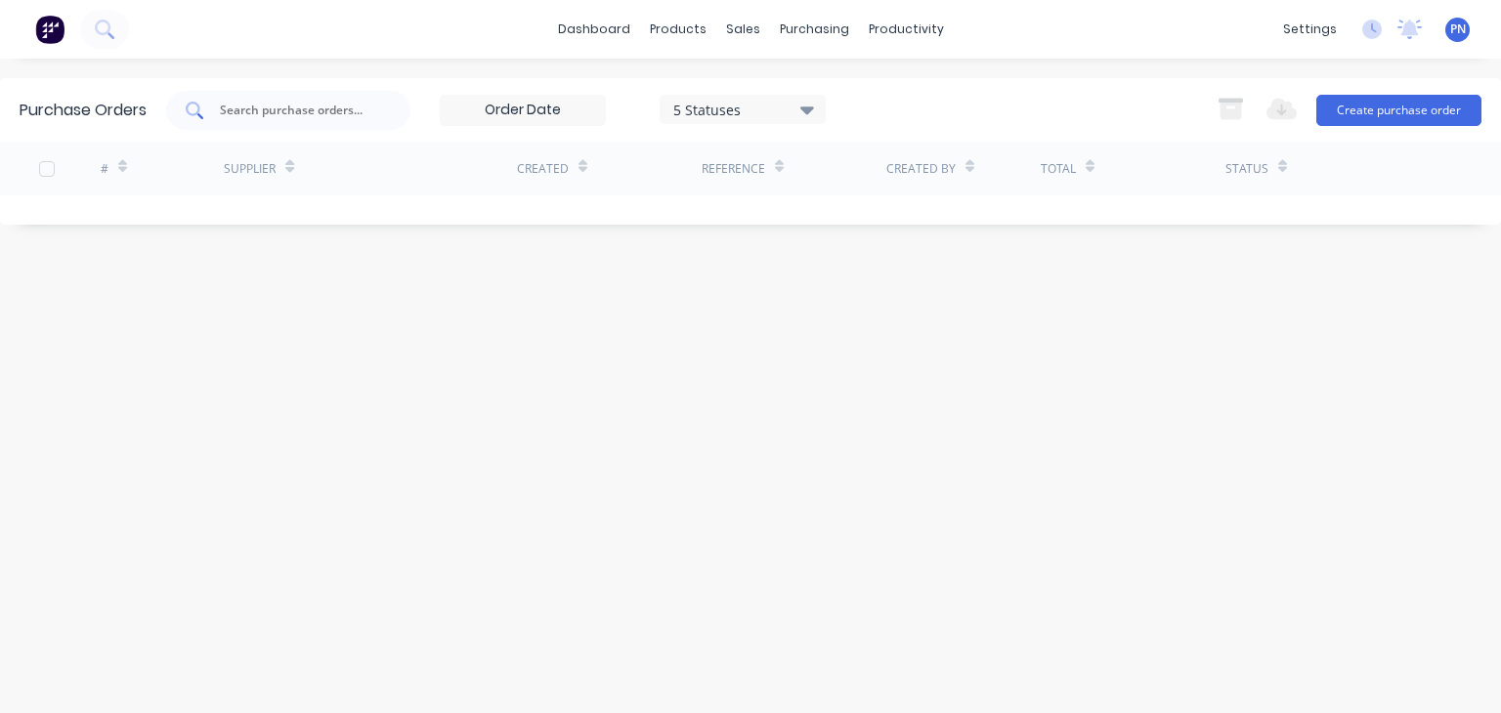
click at [311, 102] on input "text" at bounding box center [299, 111] width 162 height 20
click at [312, 102] on input "text" at bounding box center [299, 111] width 162 height 20
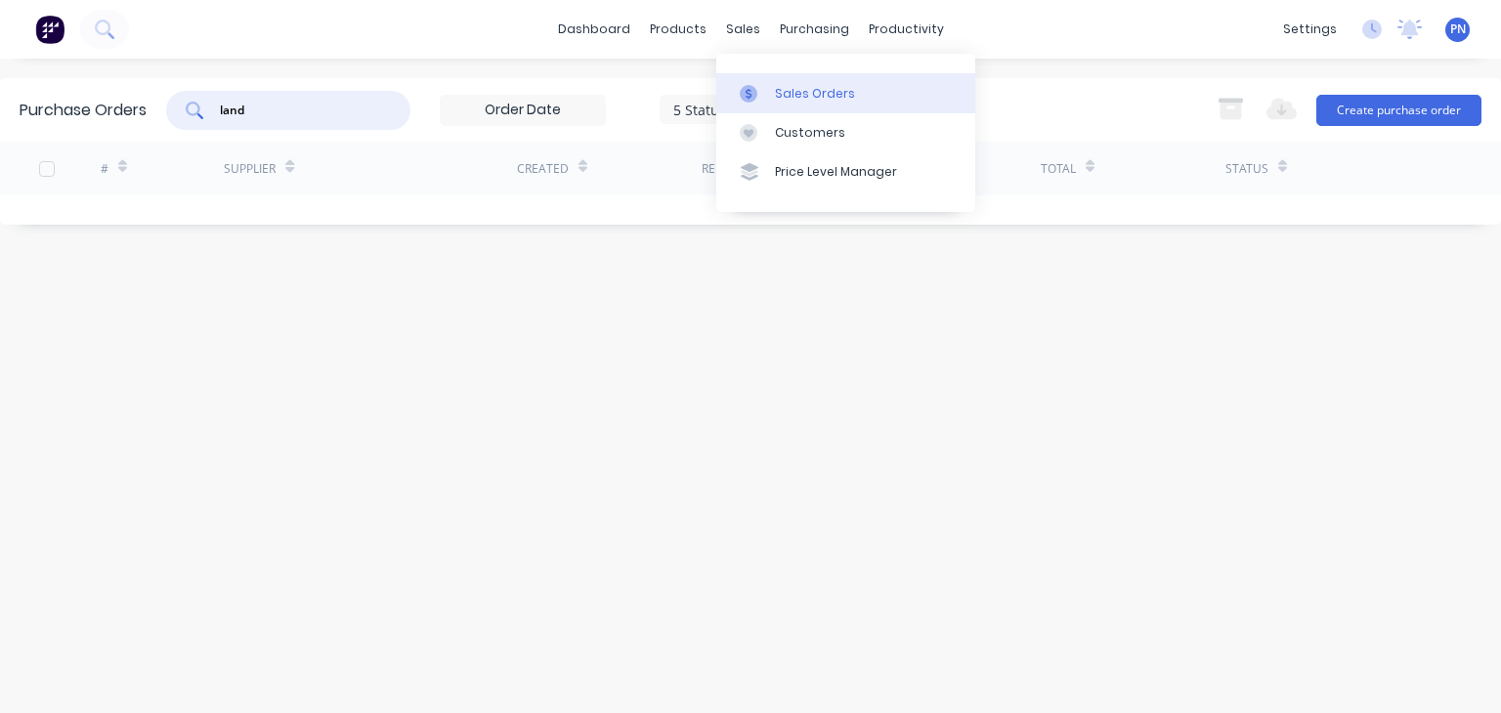
type input "land"
click at [793, 87] on div "Sales Orders" at bounding box center [815, 94] width 80 height 18
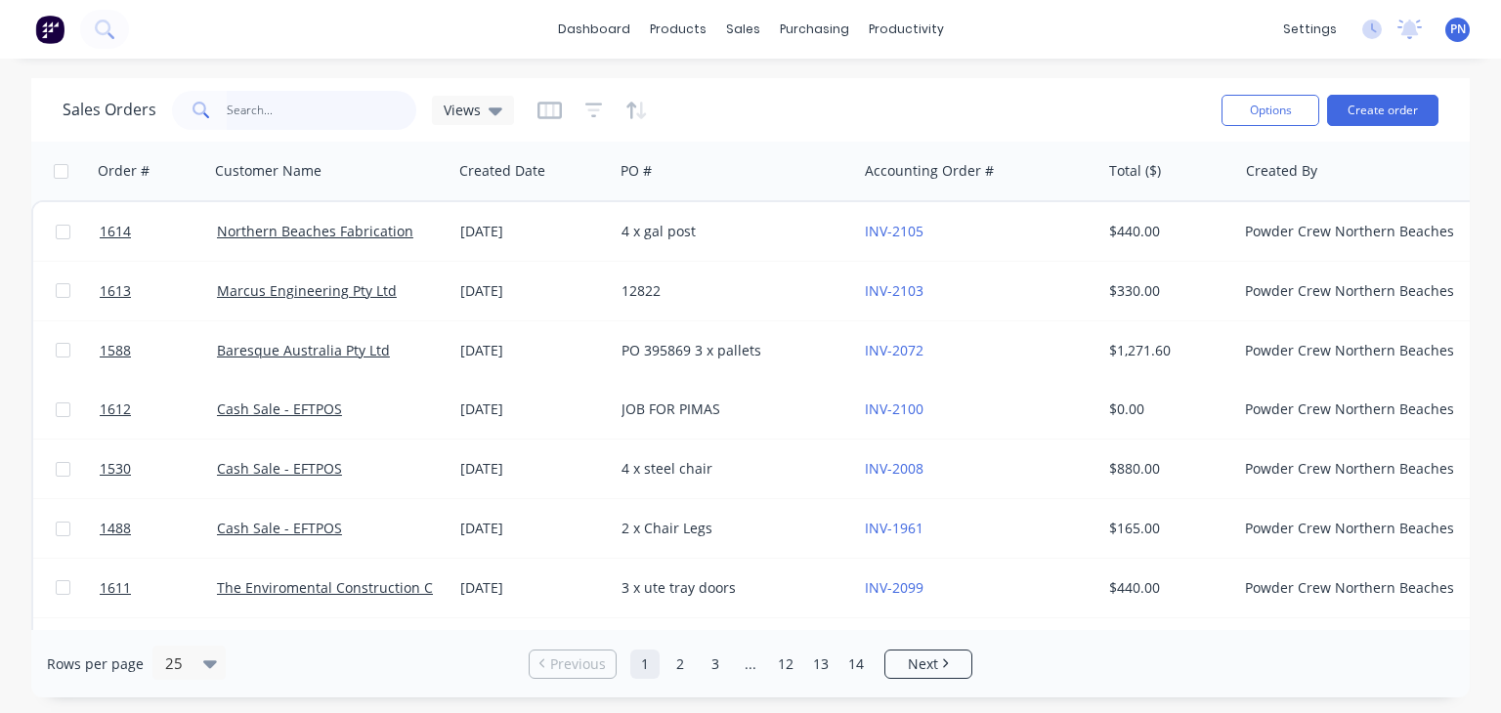
click at [324, 105] on input "text" at bounding box center [322, 110] width 191 height 39
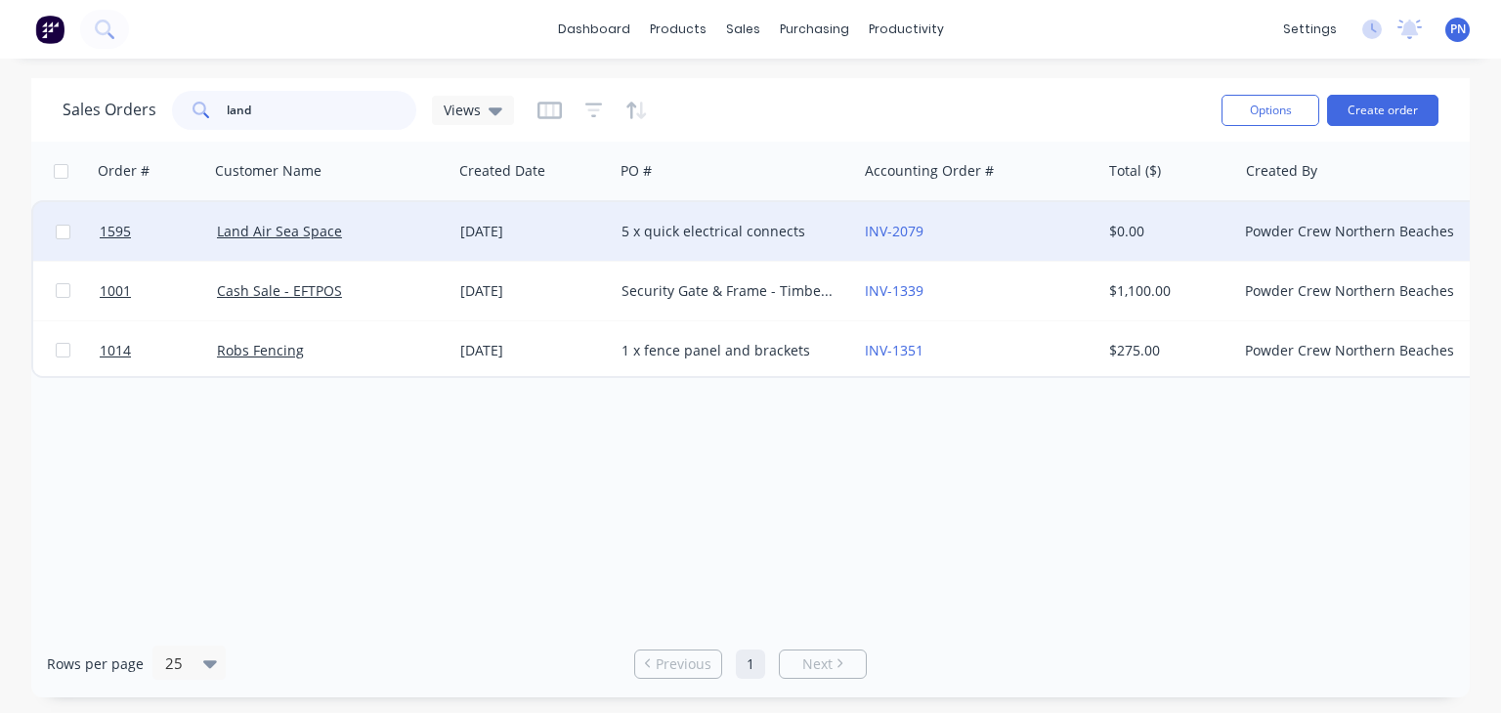
type input "land"
click at [381, 231] on div "Land Air Sea Space" at bounding box center [325, 232] width 217 height 20
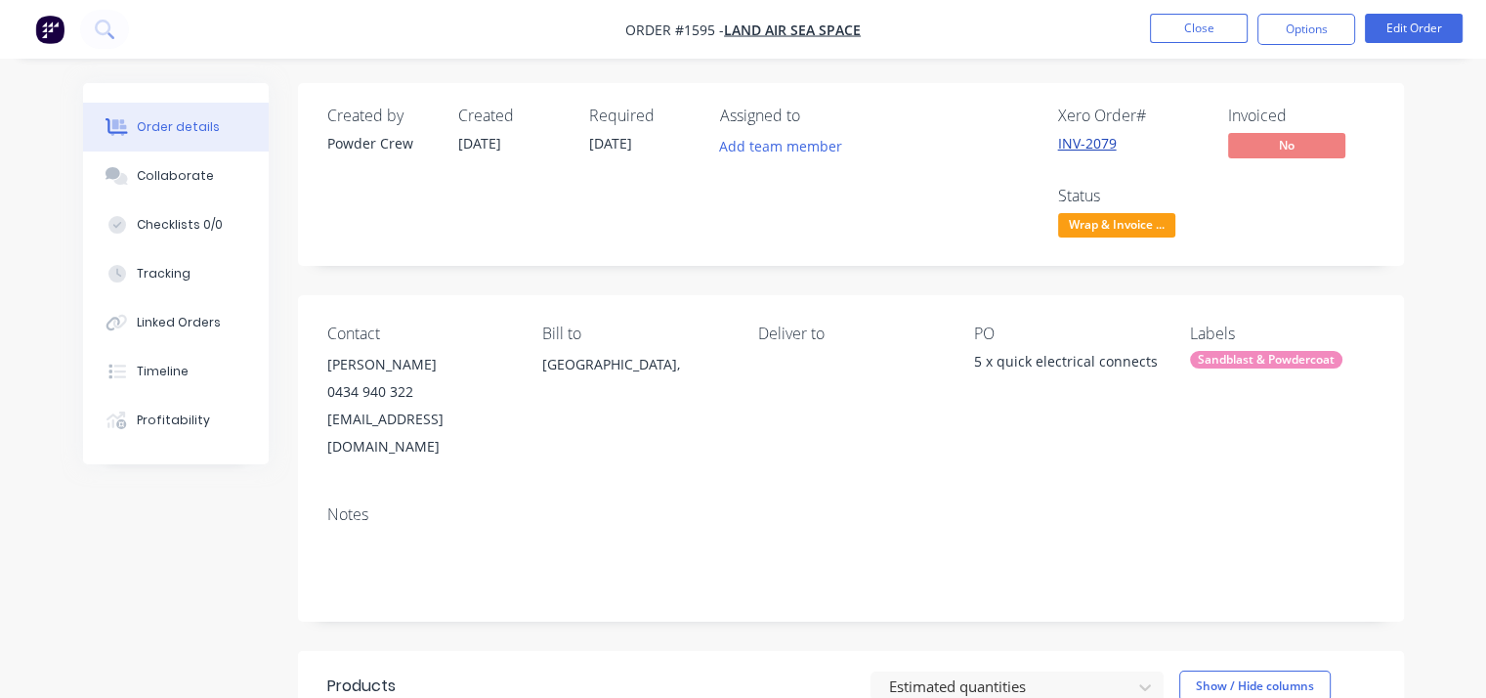
click at [1074, 135] on link "INV-2079" at bounding box center [1087, 143] width 59 height 19
click at [1073, 232] on span "Wrap & Invoice ..." at bounding box center [1116, 225] width 117 height 24
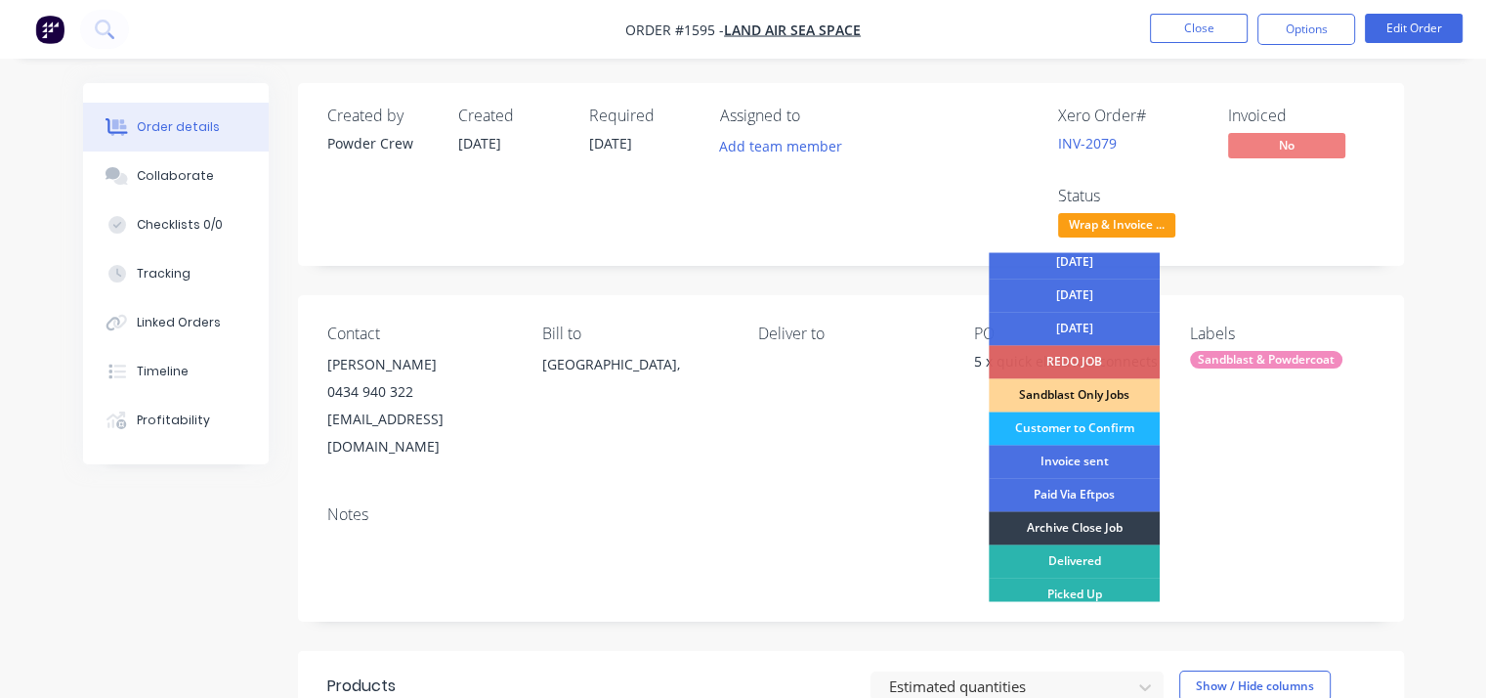
scroll to position [108, 0]
drag, startPoint x: 1101, startPoint y: 523, endPoint x: 1108, endPoint y: 502, distance: 21.6
click at [1101, 524] on div "Archive Close Job" at bounding box center [1074, 525] width 171 height 33
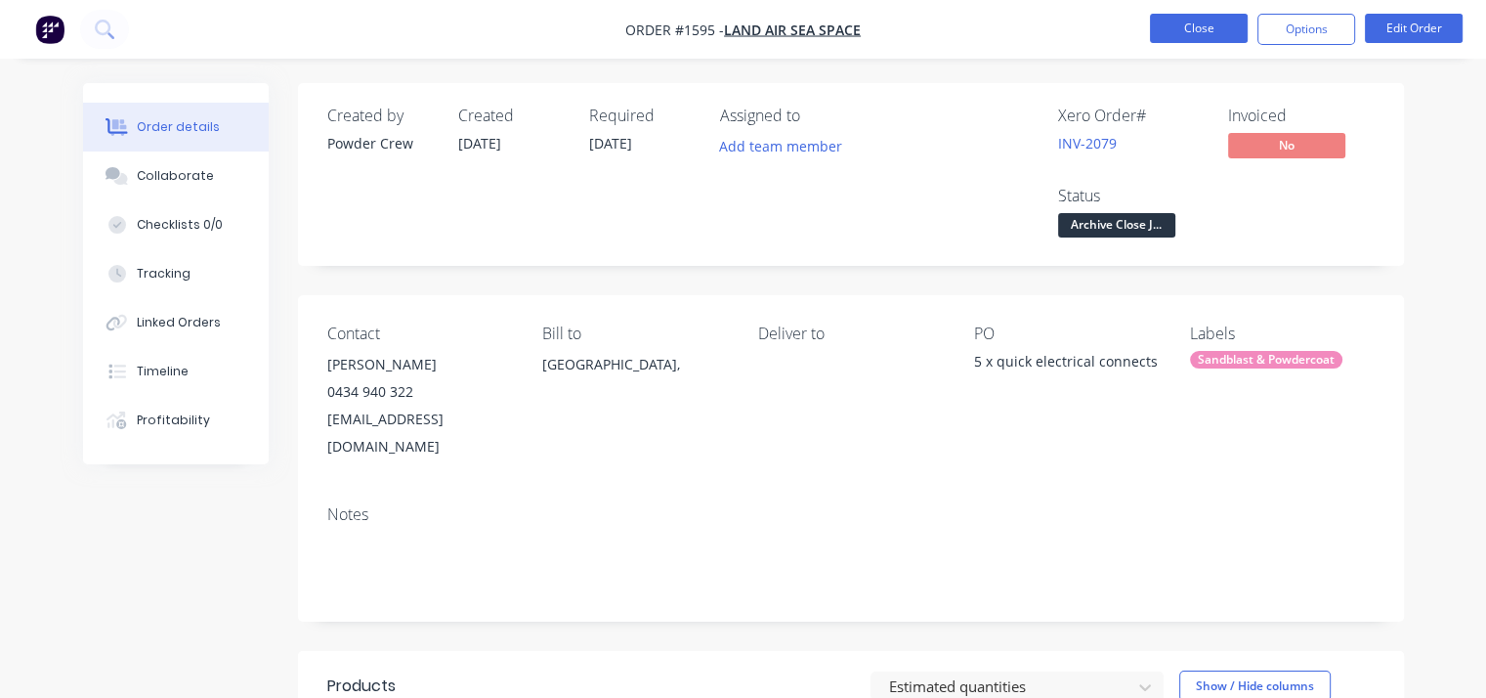
click at [1194, 27] on button "Close" at bounding box center [1199, 28] width 98 height 29
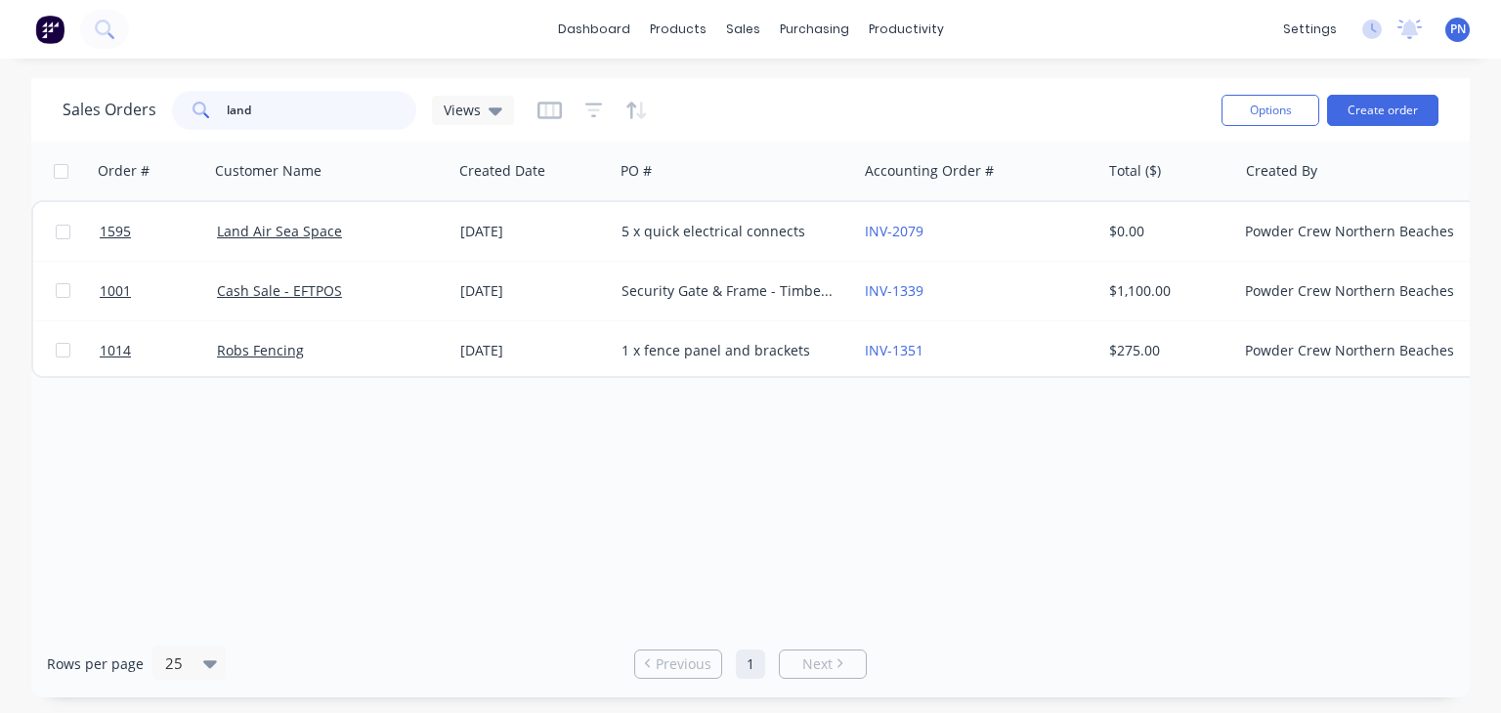
click at [380, 104] on input "land" at bounding box center [322, 110] width 191 height 39
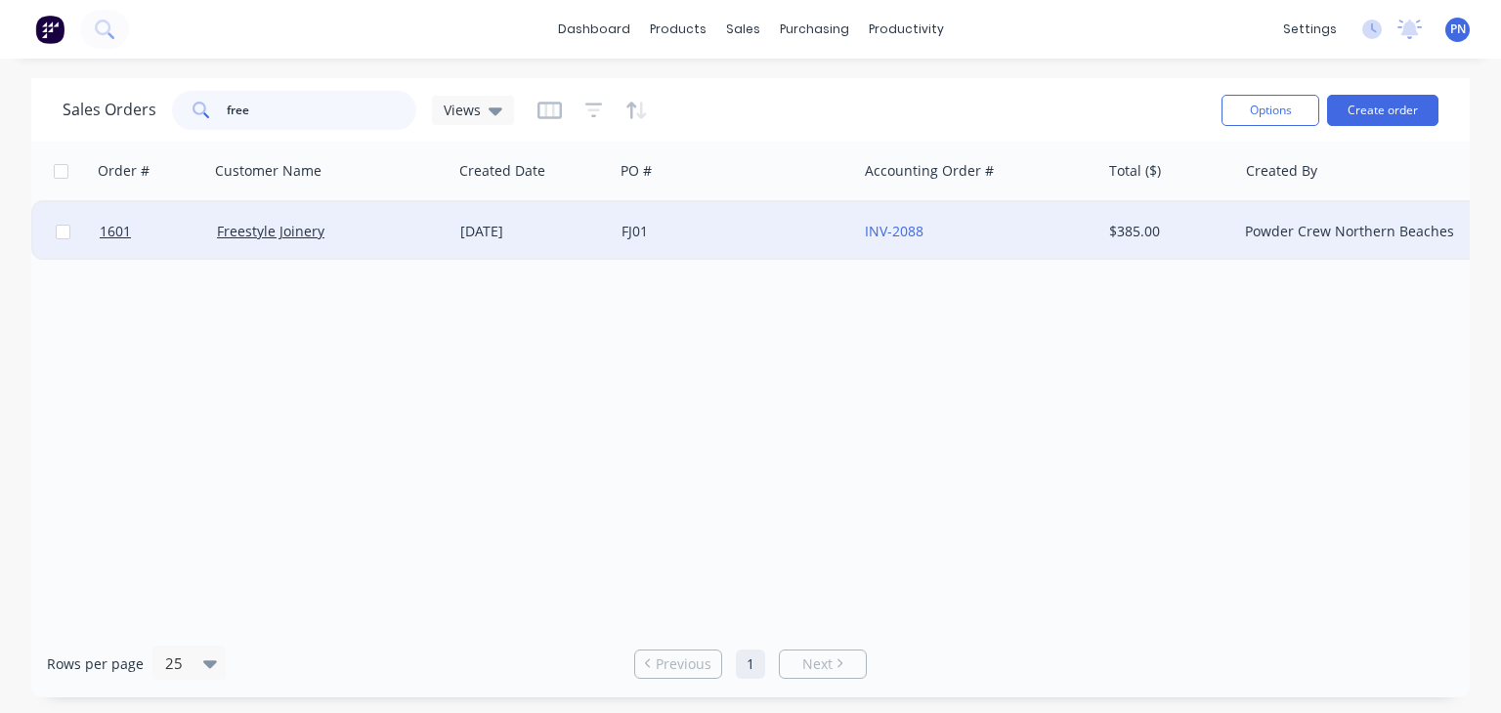
type input "free"
click at [738, 223] on div "FJ01" at bounding box center [729, 232] width 217 height 20
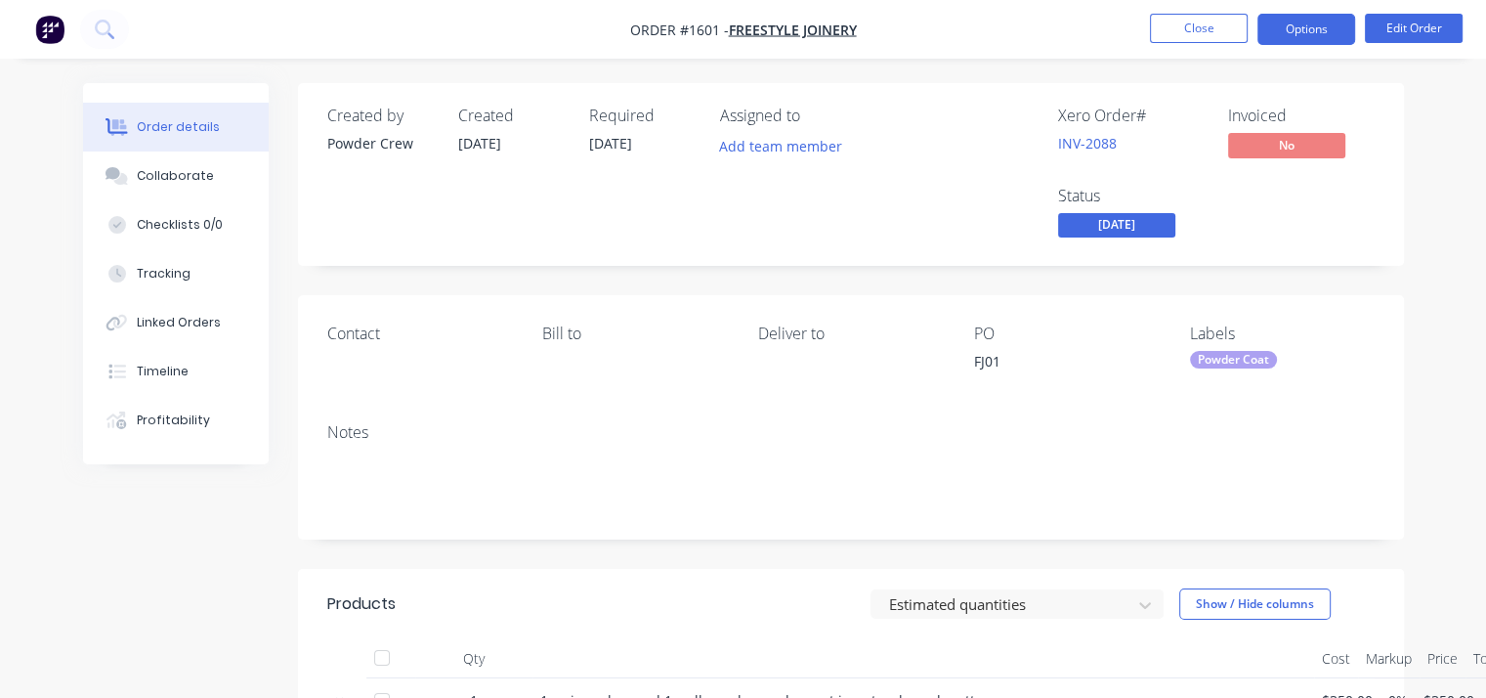
click at [1288, 35] on button "Options" at bounding box center [1307, 29] width 98 height 31
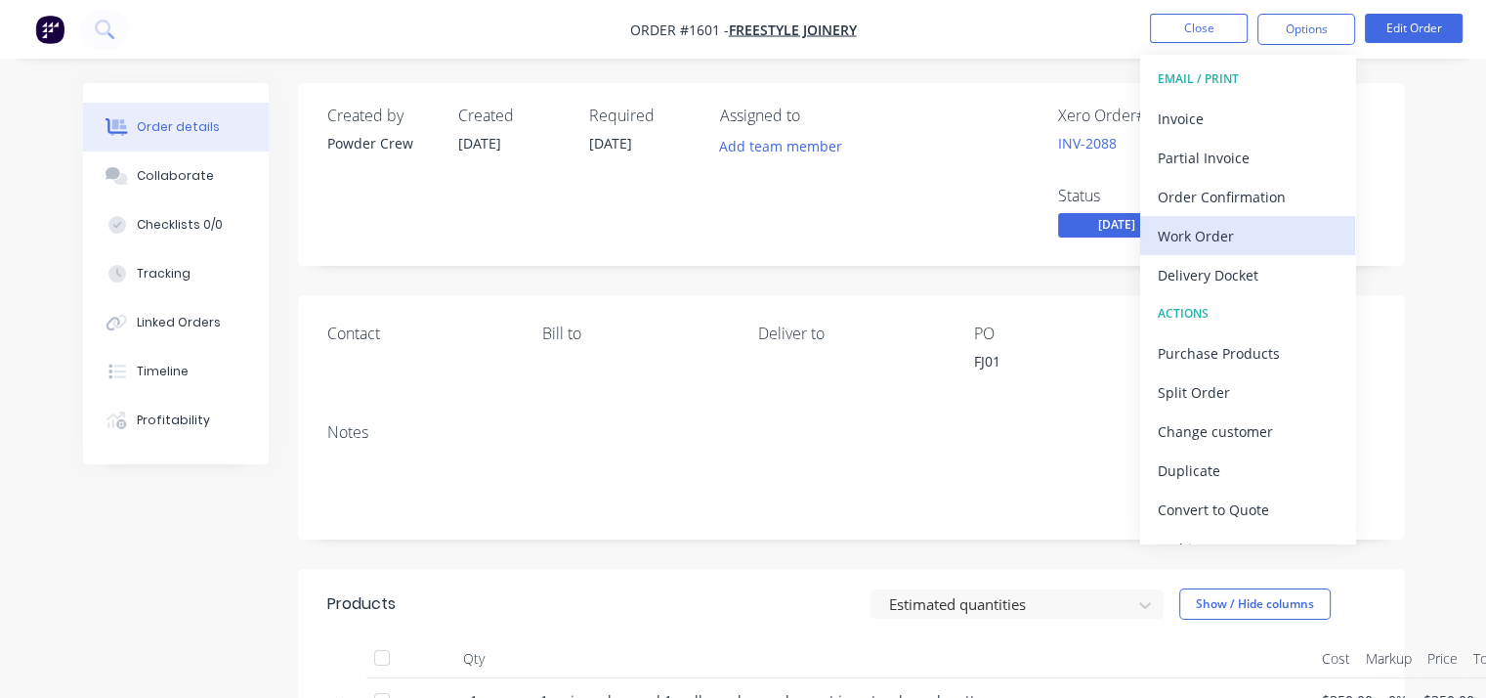
click at [1236, 236] on div "Work Order" at bounding box center [1248, 236] width 180 height 28
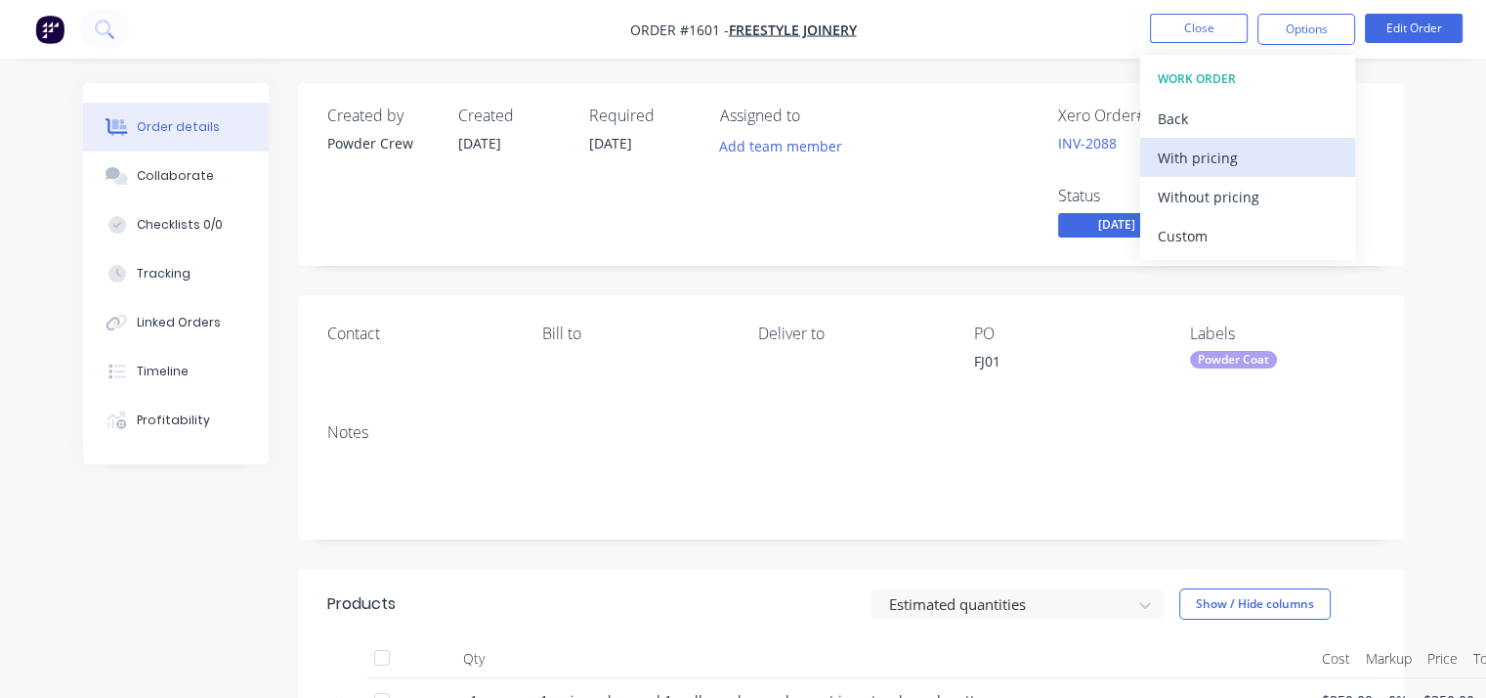
click at [1243, 156] on div "With pricing" at bounding box center [1248, 158] width 180 height 28
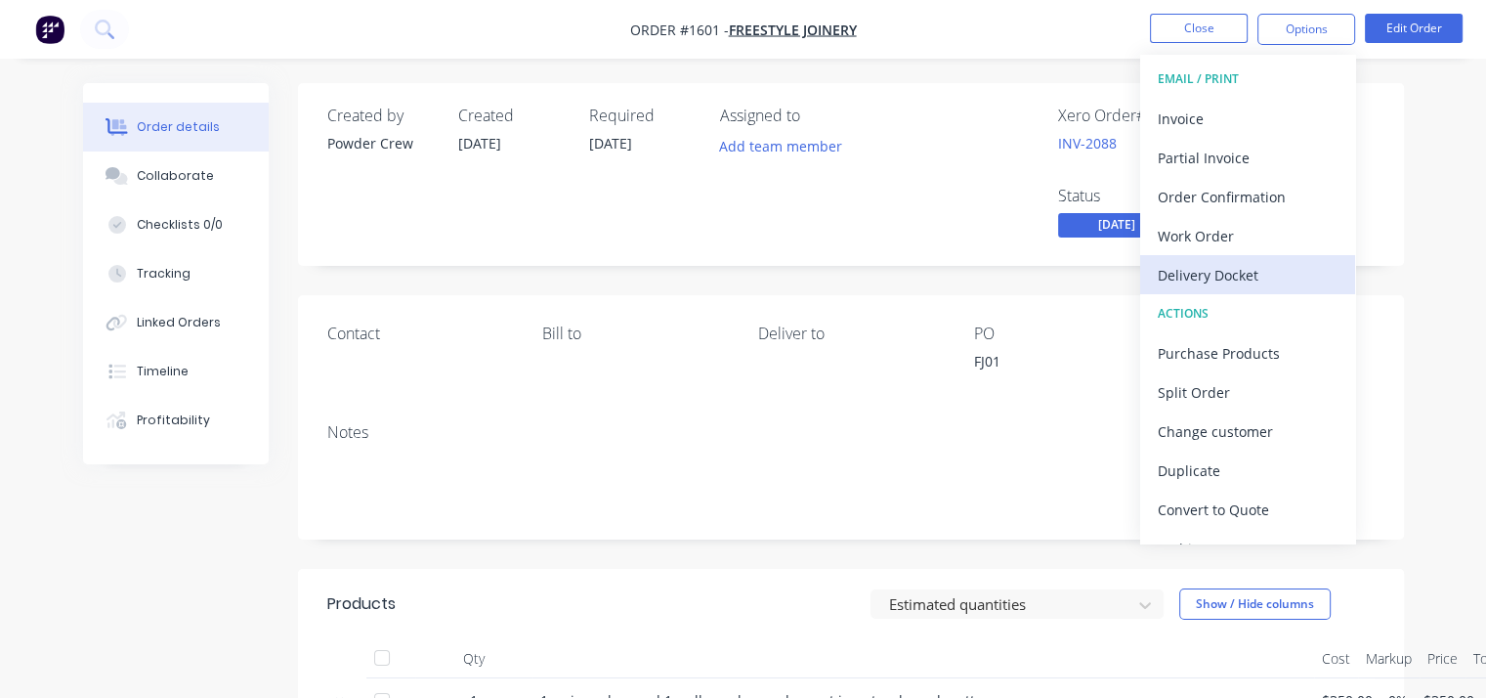
click at [1219, 271] on div "Delivery Docket" at bounding box center [1248, 275] width 180 height 28
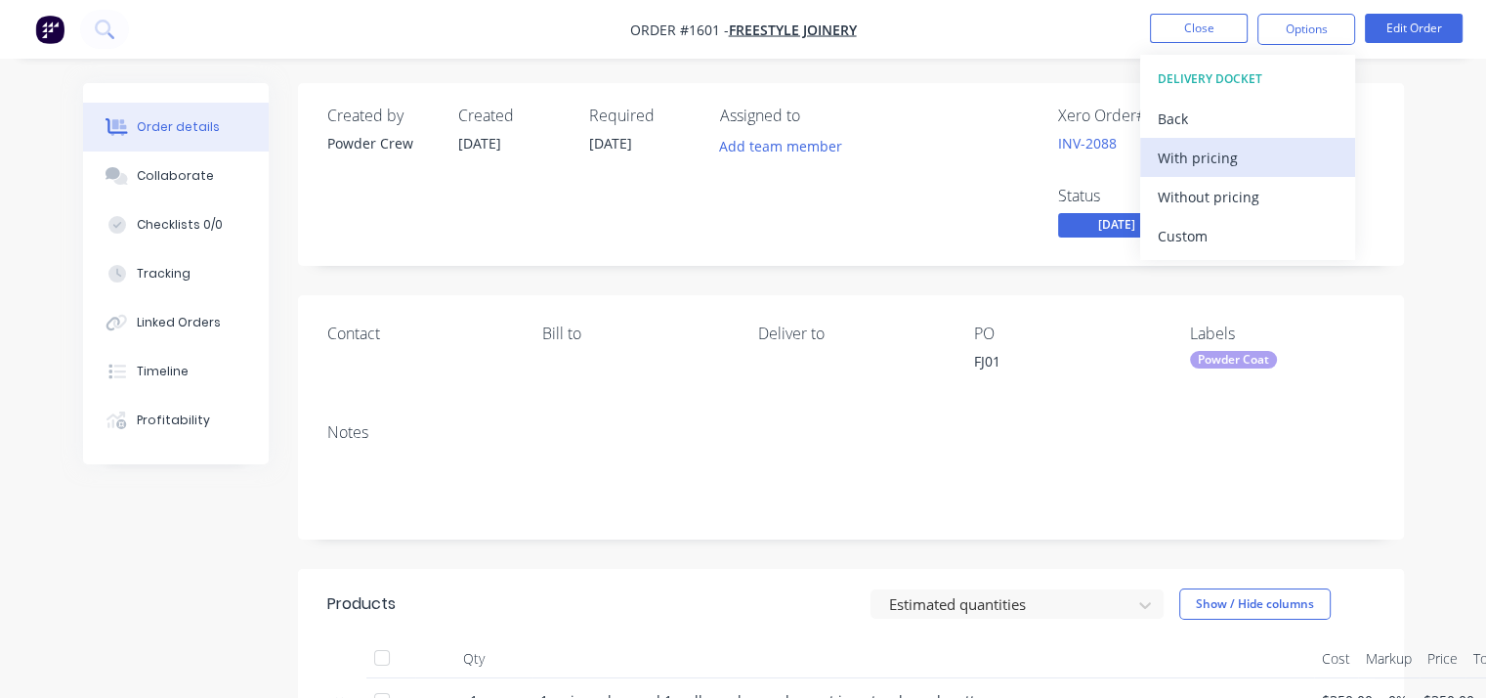
click at [1199, 163] on div "With pricing" at bounding box center [1248, 158] width 180 height 28
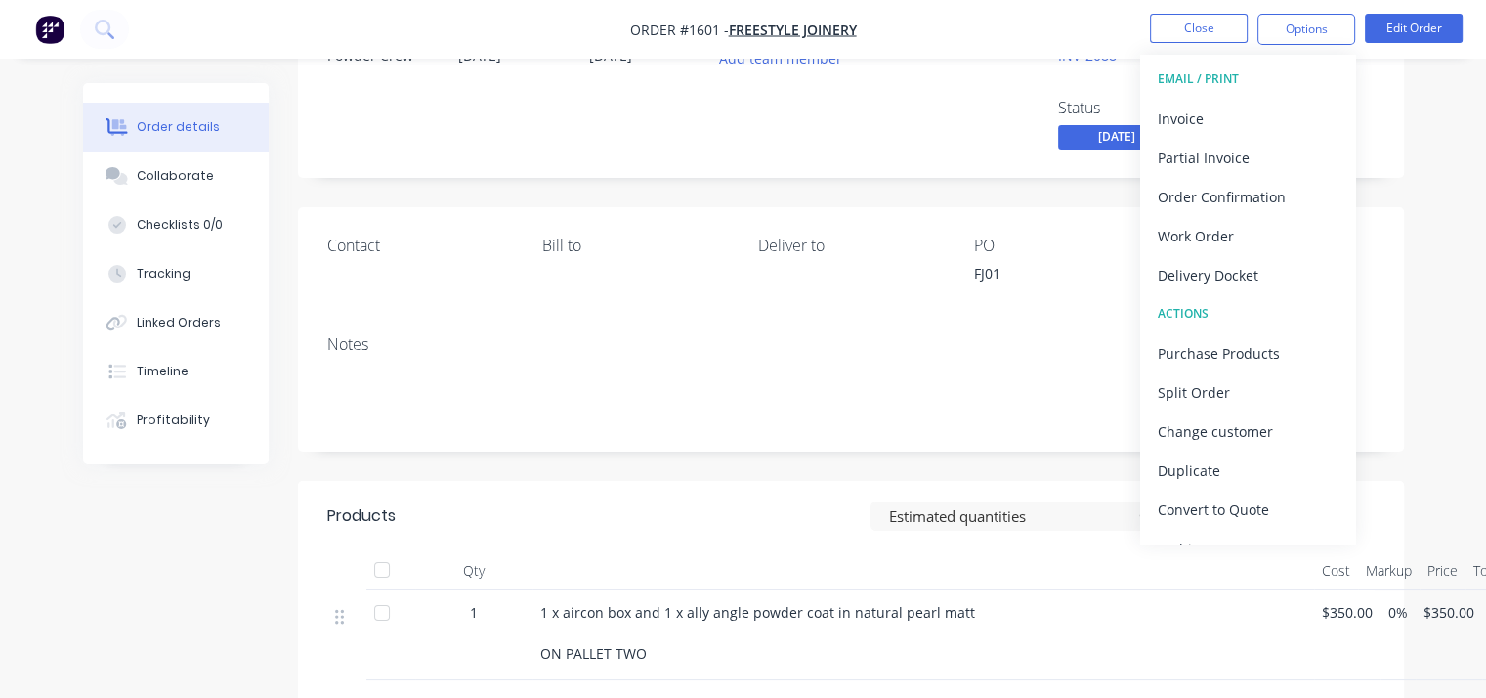
scroll to position [391, 0]
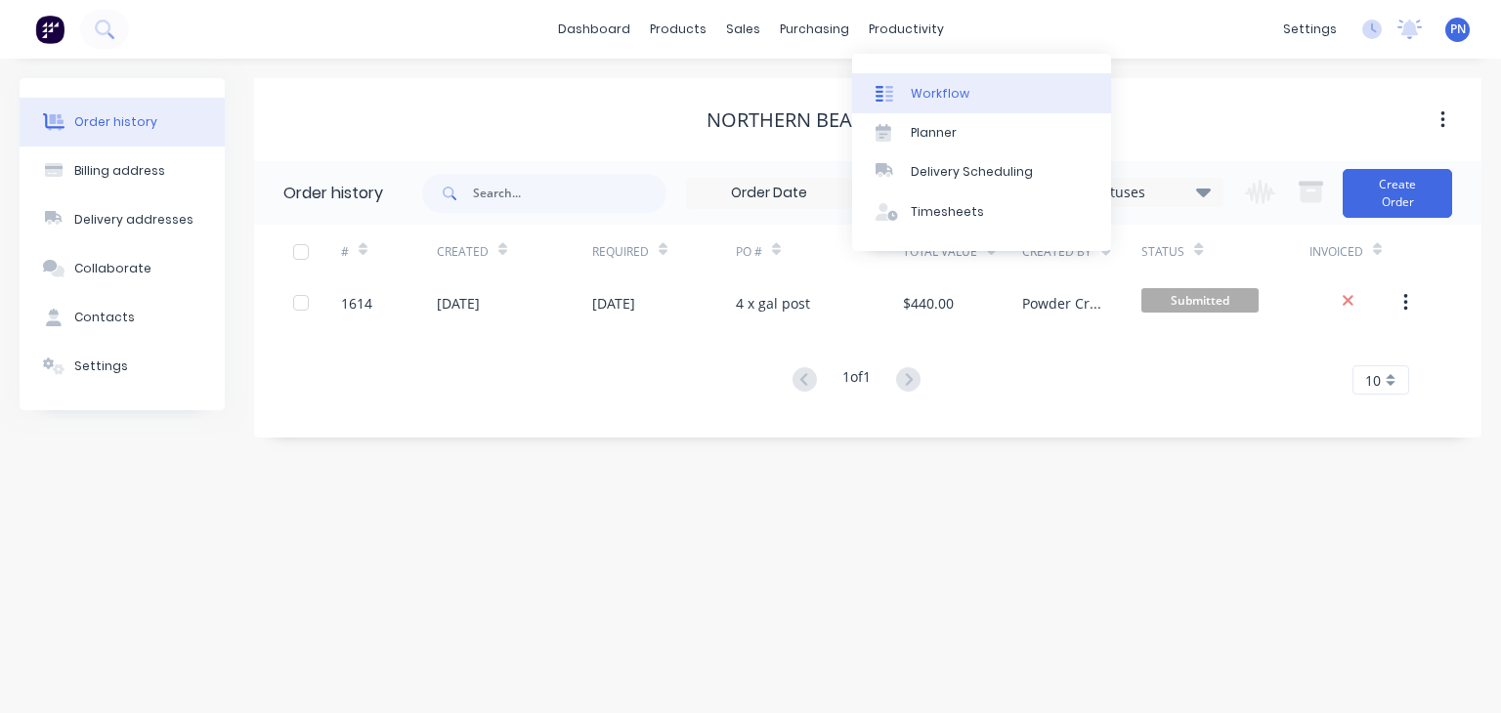
click at [935, 97] on div "Workflow" at bounding box center [940, 94] width 59 height 18
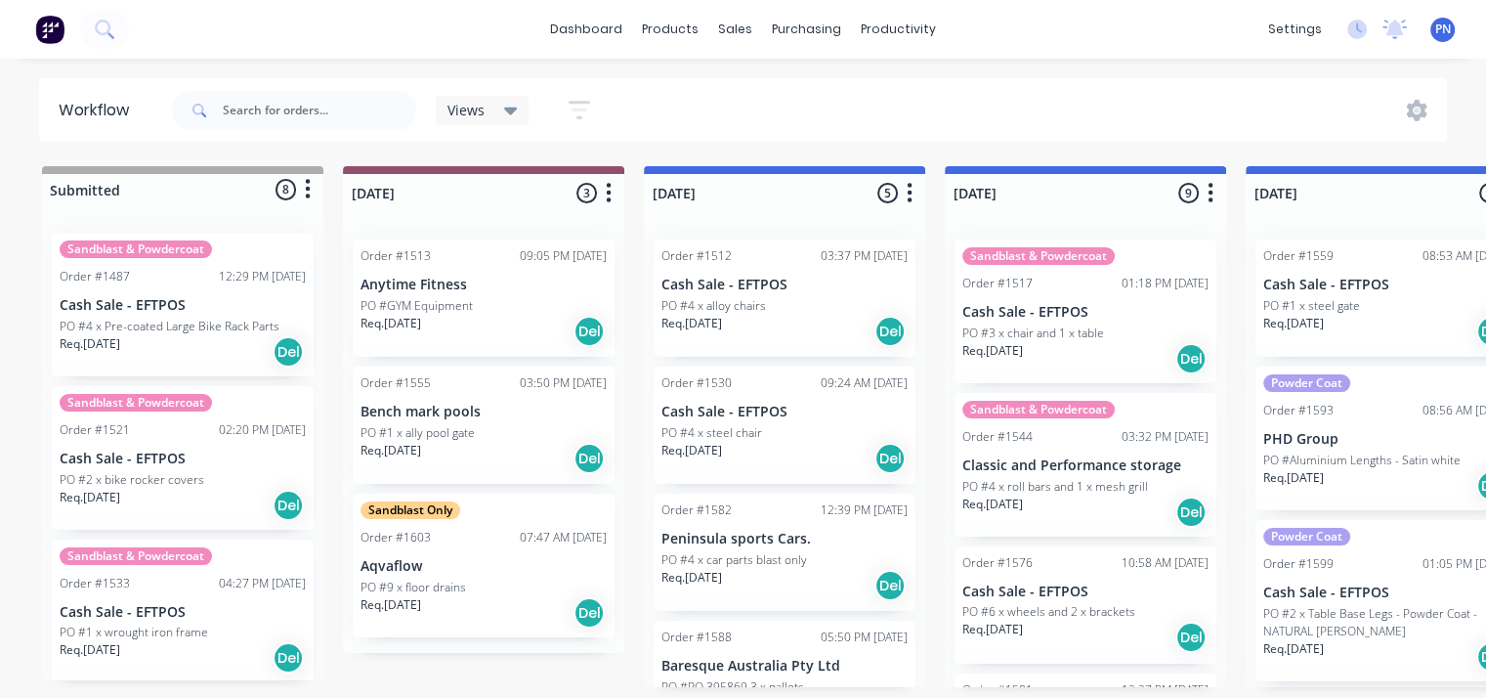
click at [476, 597] on div "Req. 02/10/25 Del" at bounding box center [484, 612] width 246 height 33
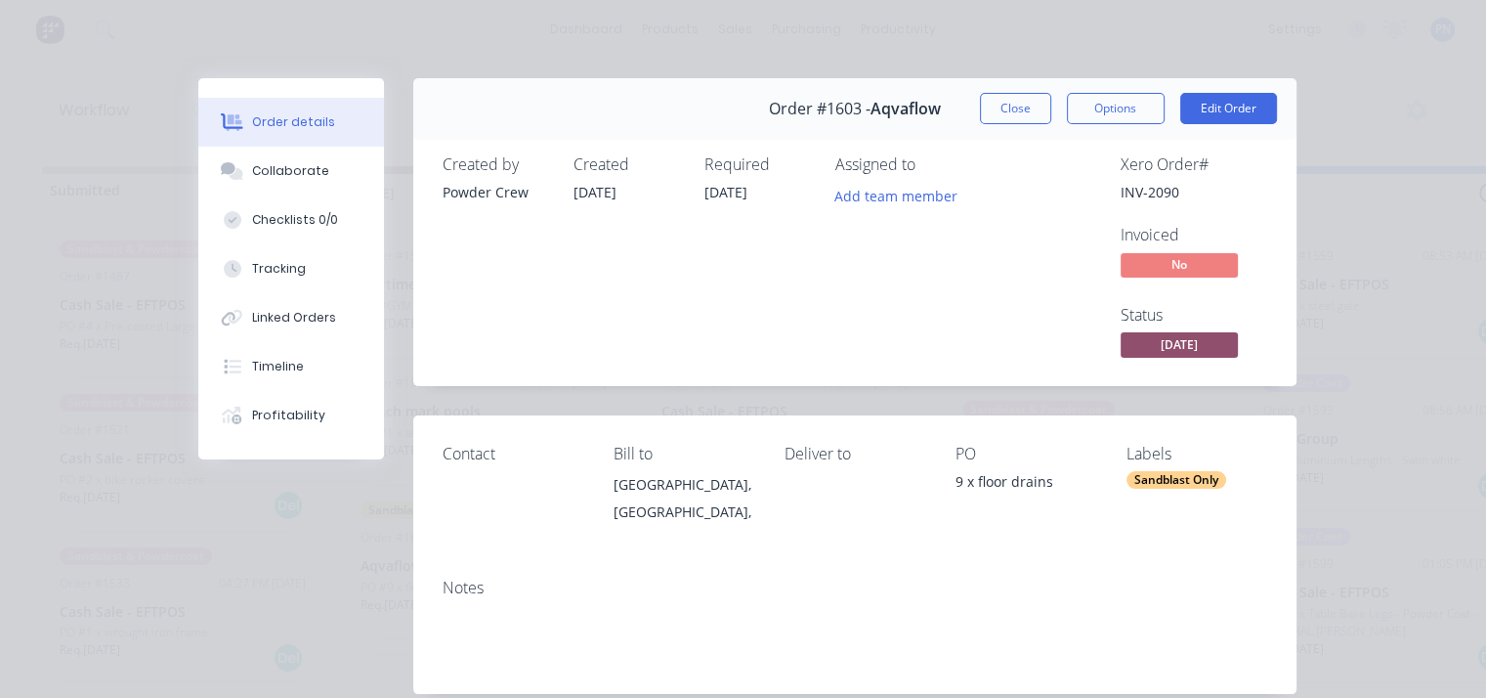
click at [1156, 345] on span "[DATE]" at bounding box center [1179, 344] width 117 height 24
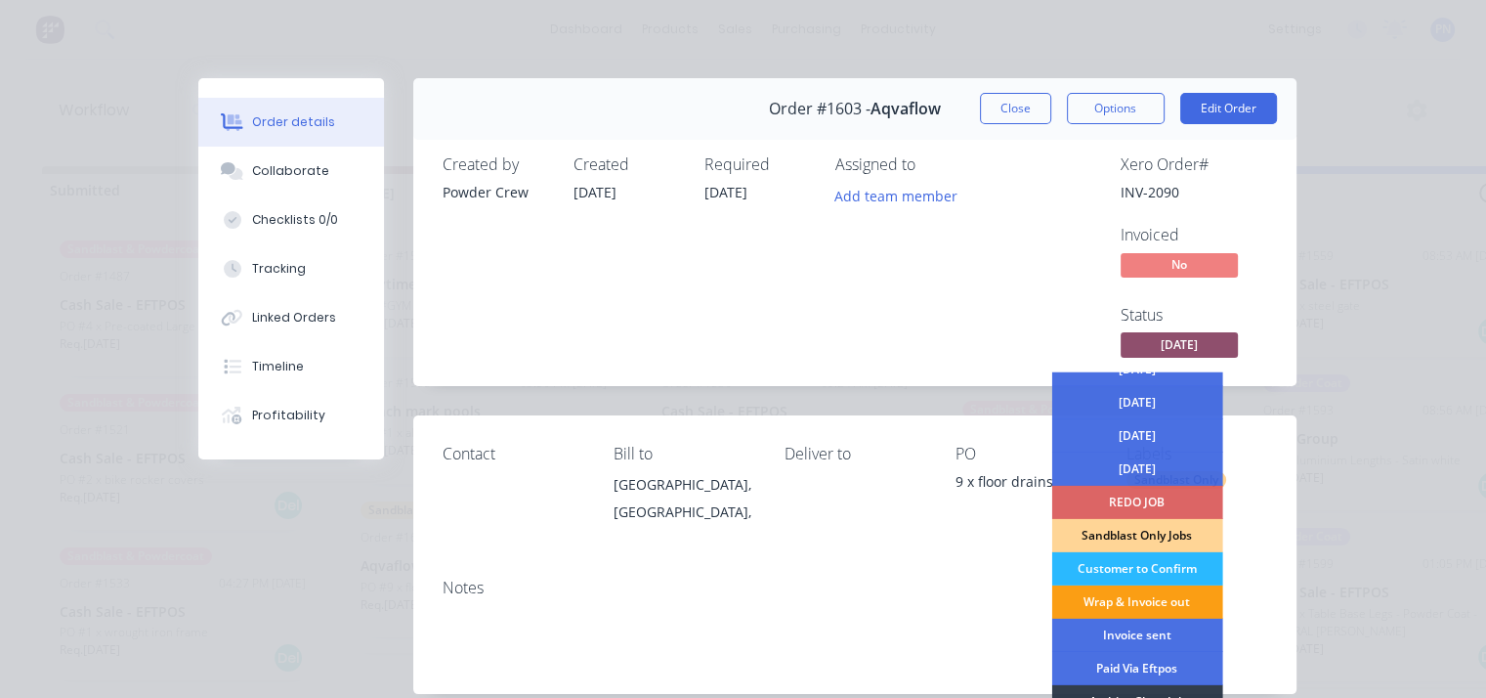
scroll to position [98, 0]
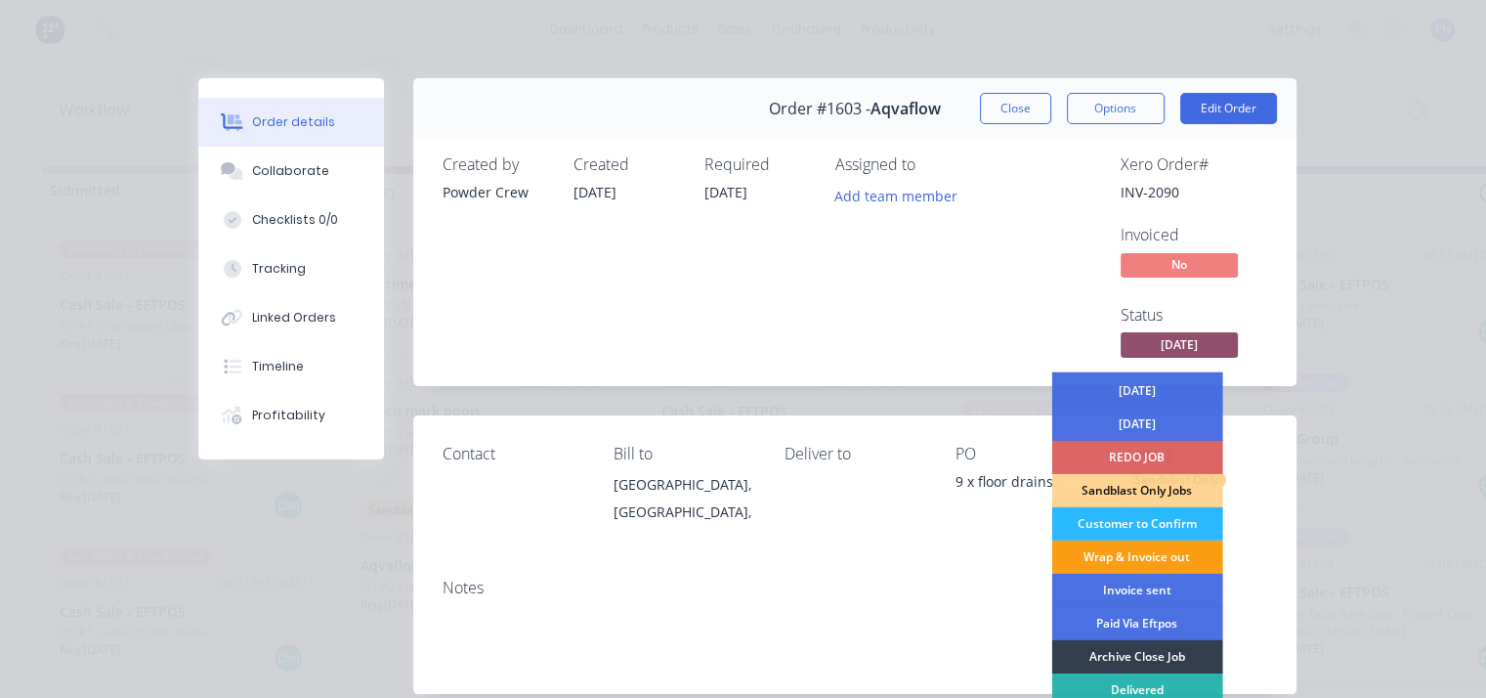
click at [1135, 556] on div "Wrap & Invoice out" at bounding box center [1136, 556] width 171 height 33
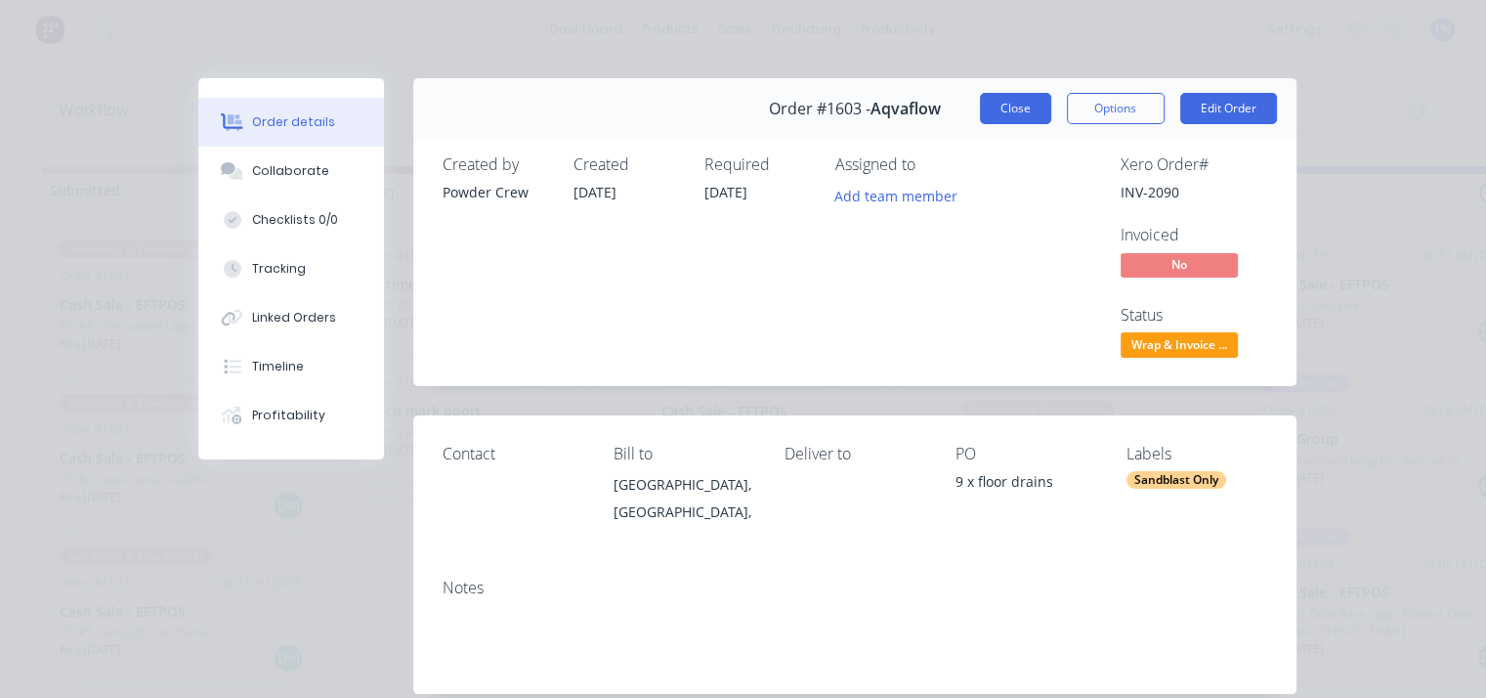
click at [1004, 112] on button "Close" at bounding box center [1015, 108] width 71 height 31
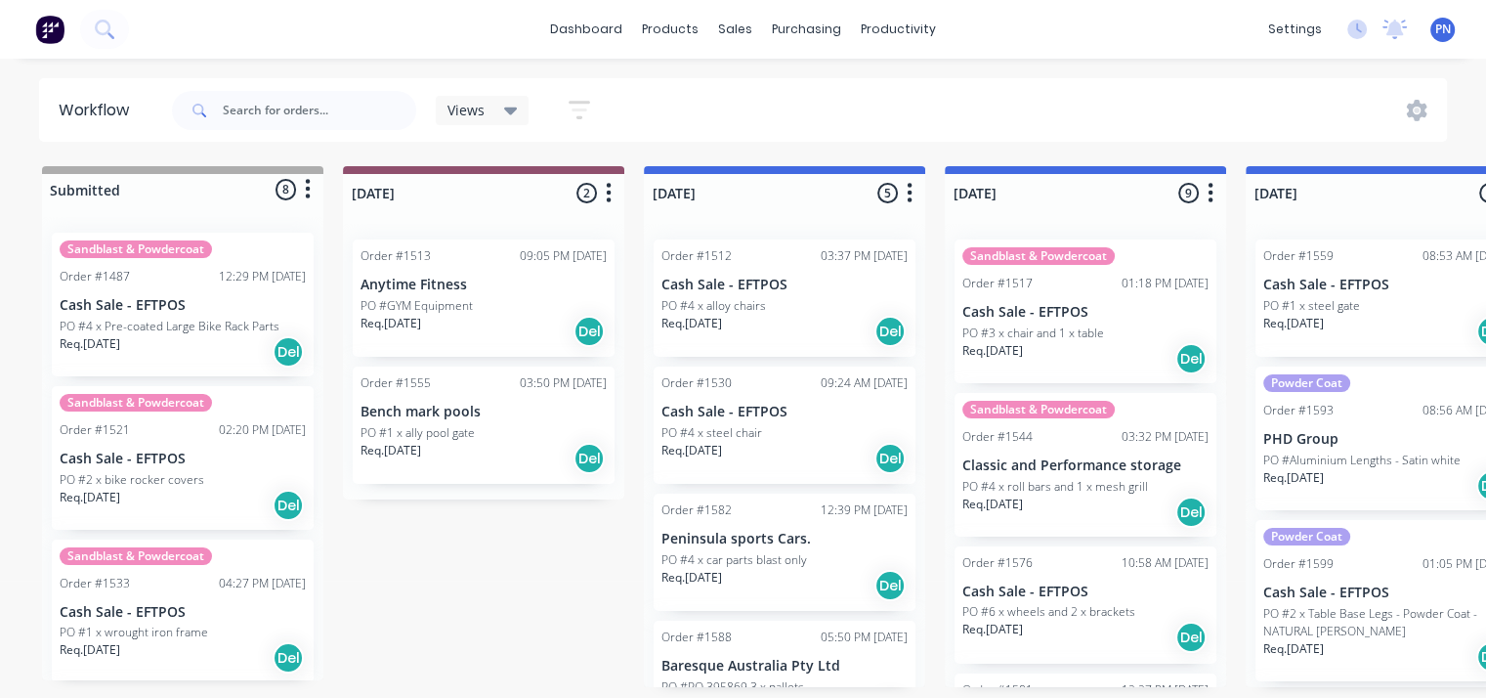
click at [513, 453] on div "Req. 23/09/25 Del" at bounding box center [484, 458] width 246 height 33
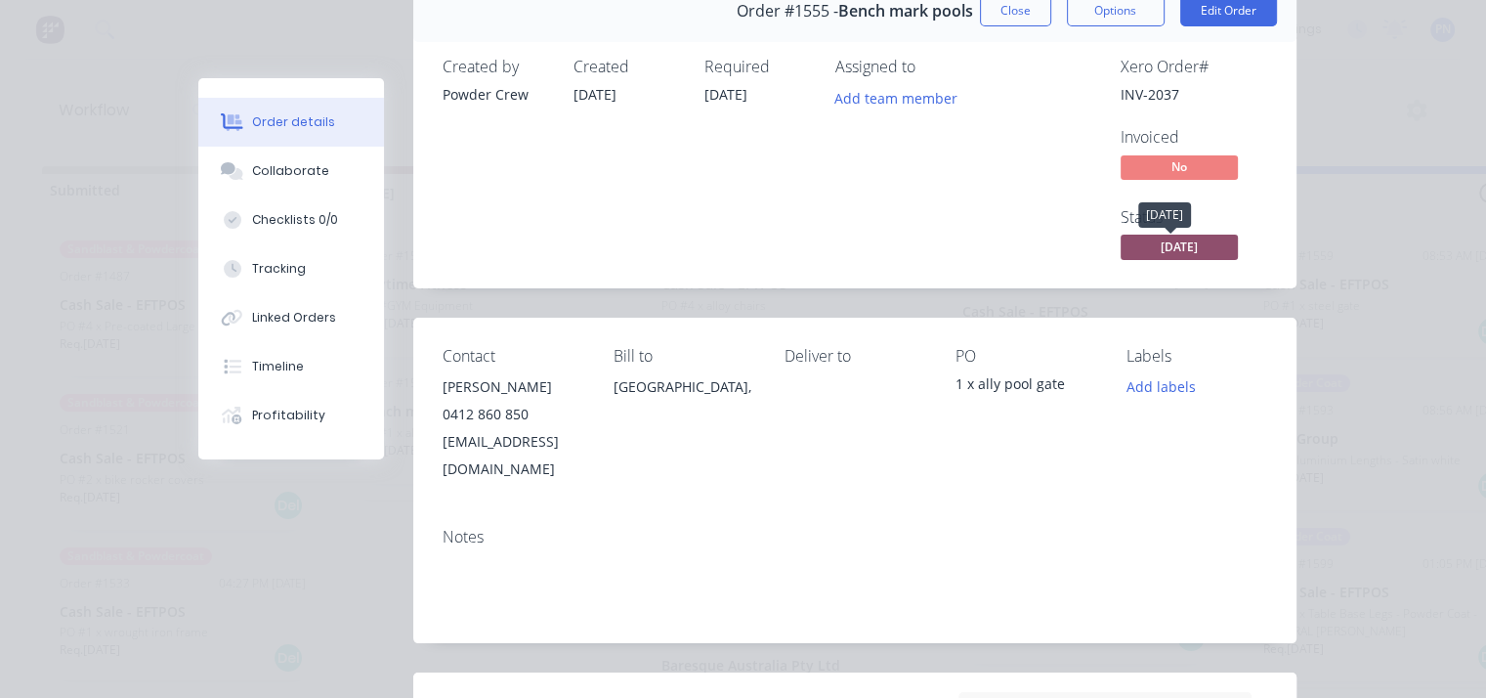
click at [1161, 246] on span "[DATE]" at bounding box center [1179, 247] width 117 height 24
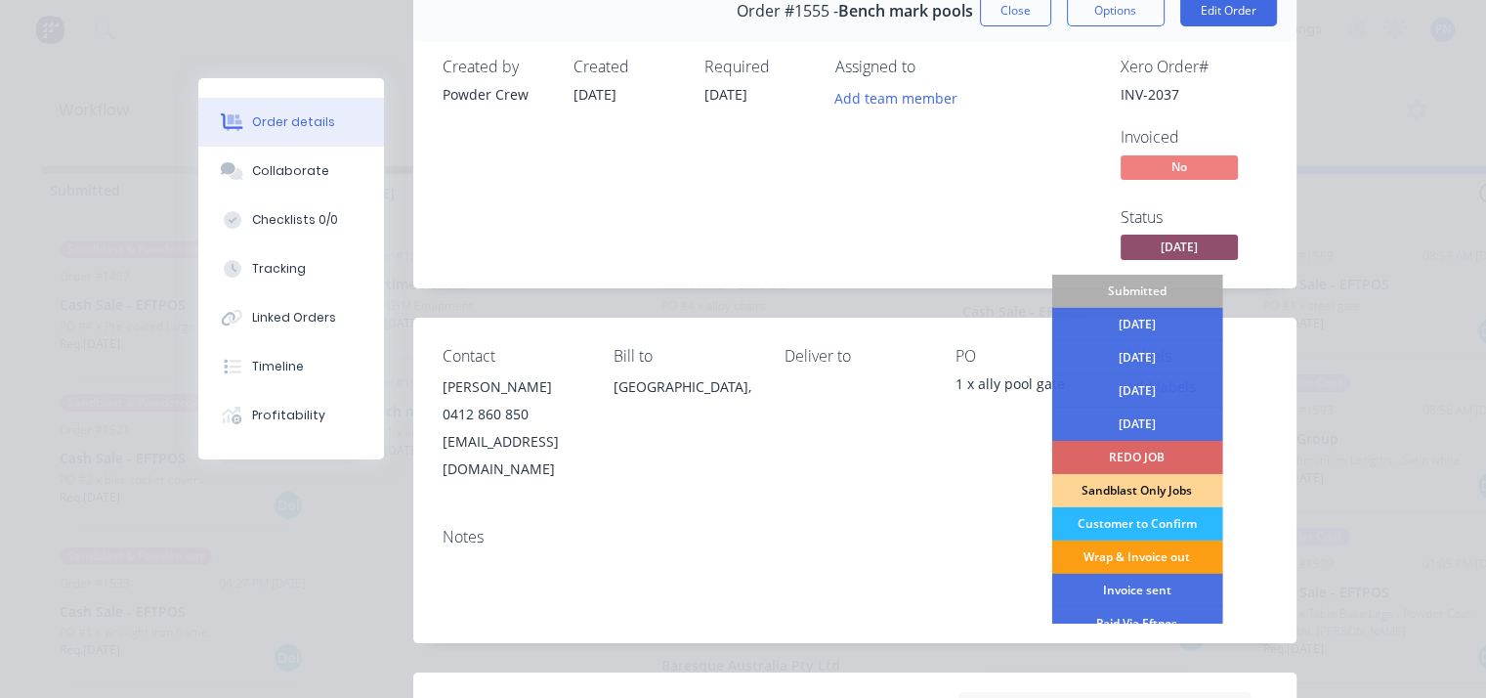
click at [1119, 558] on div "Wrap & Invoice out" at bounding box center [1136, 556] width 171 height 33
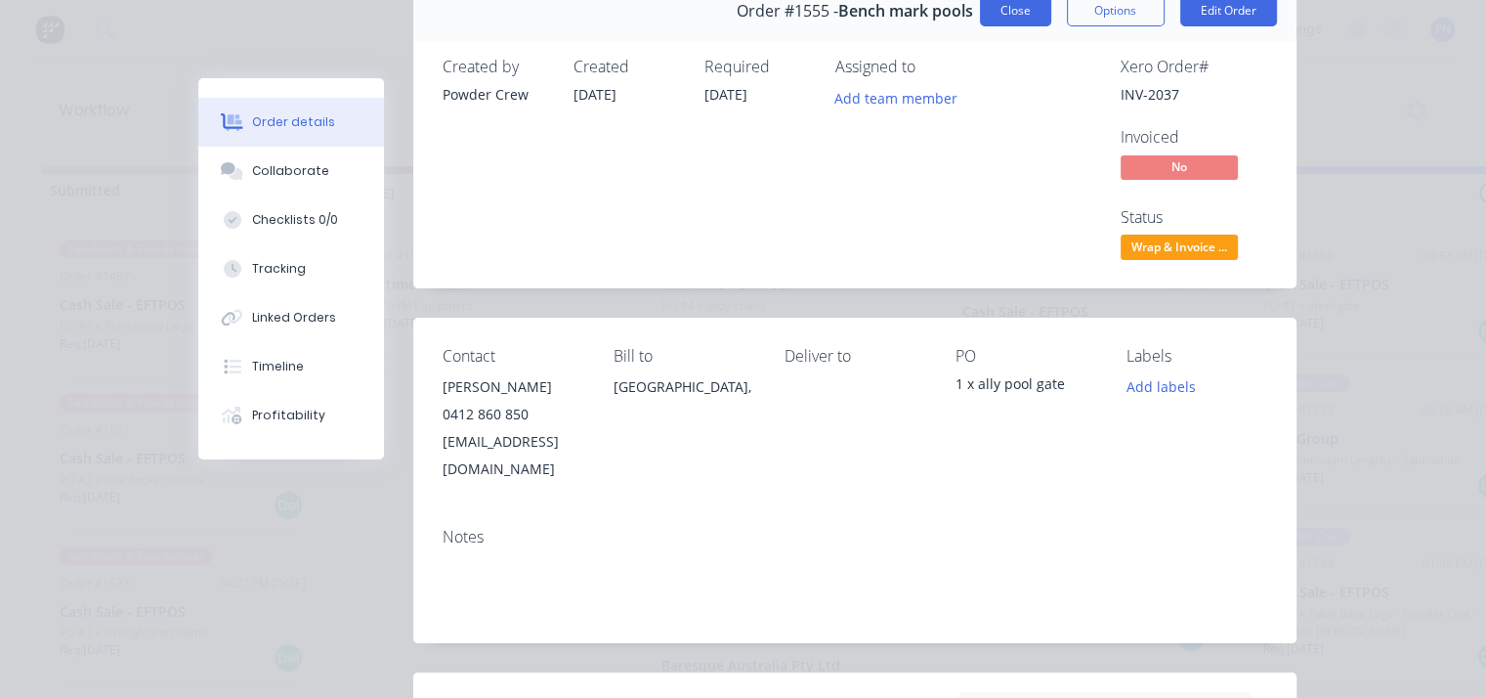
click at [1028, 17] on button "Close" at bounding box center [1015, 10] width 71 height 31
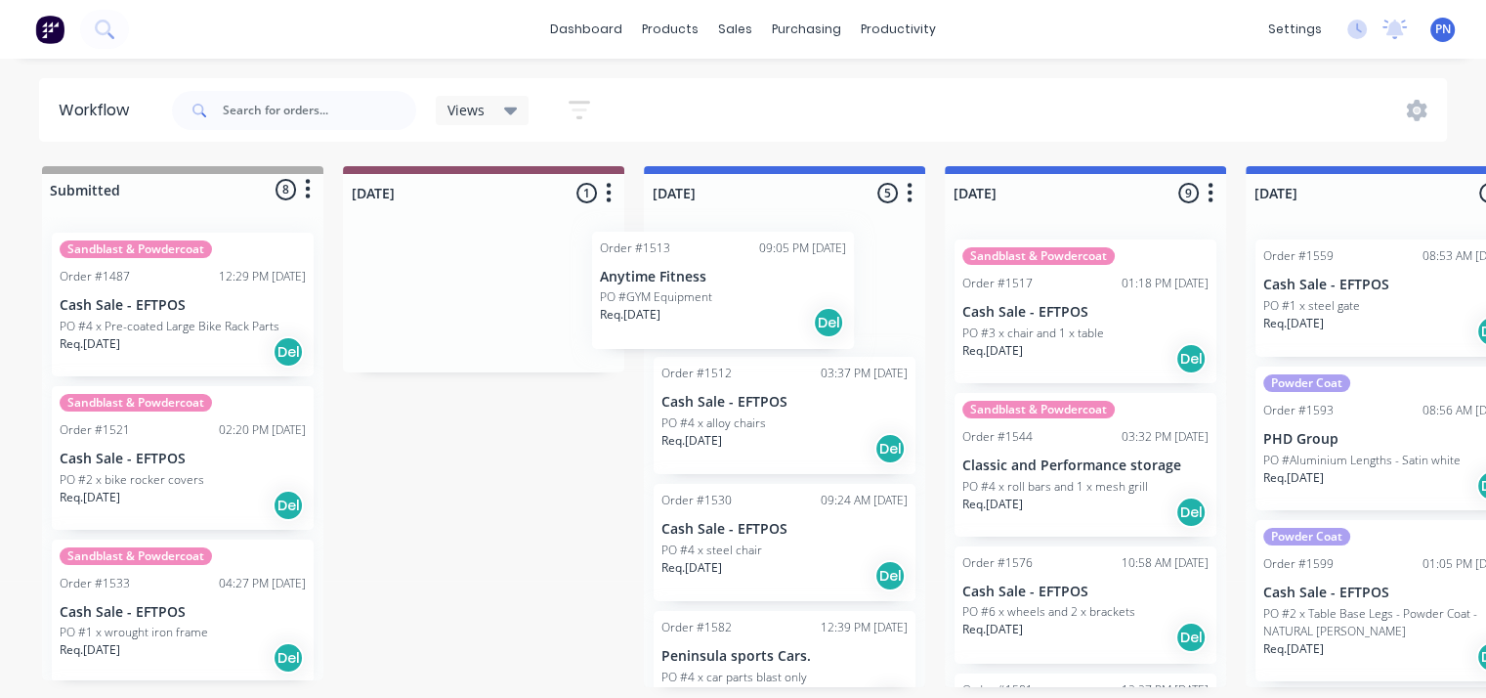
drag, startPoint x: 520, startPoint y: 338, endPoint x: 771, endPoint y: 330, distance: 251.3
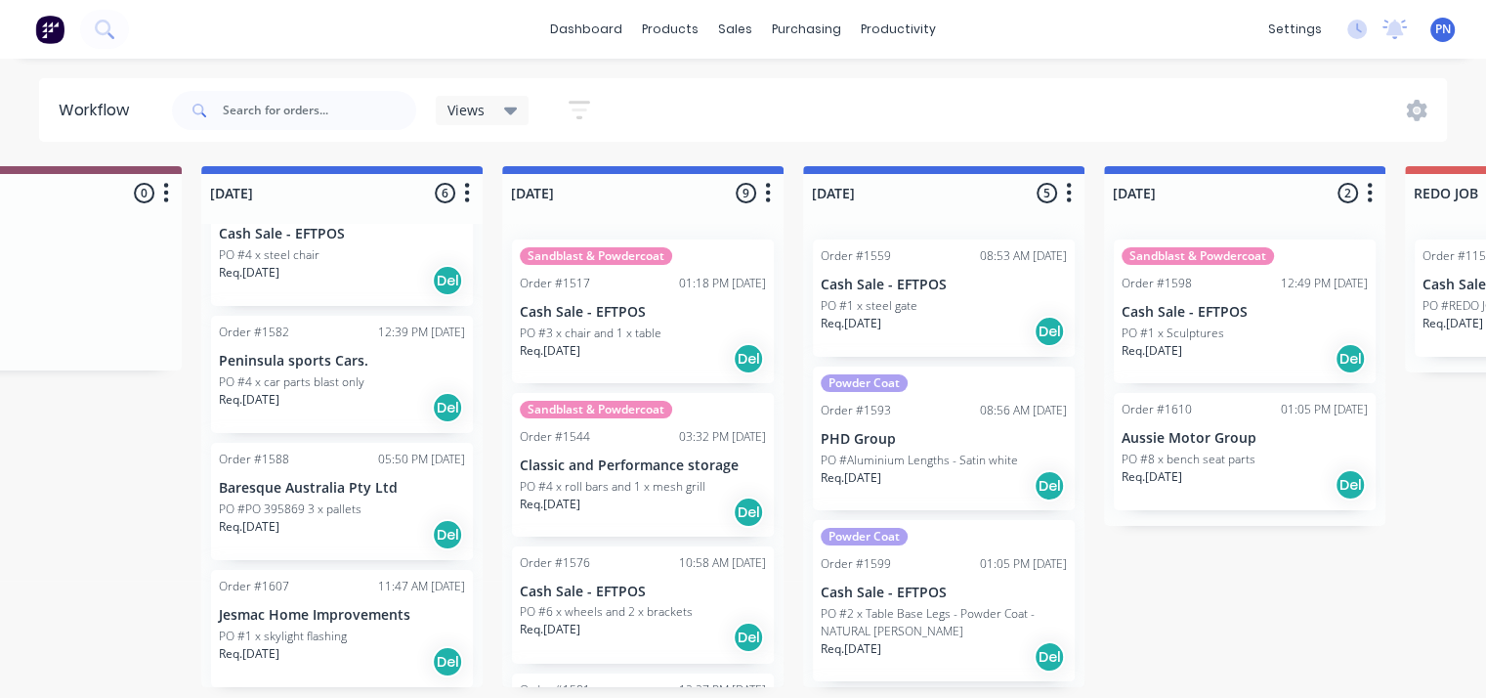
scroll to position [4, 443]
click at [392, 546] on div "Order #1588 05:50 PM 30/09/25 Baresque Australia Pty Ltd PO #PO 395869 3 x pall…" at bounding box center [342, 501] width 262 height 117
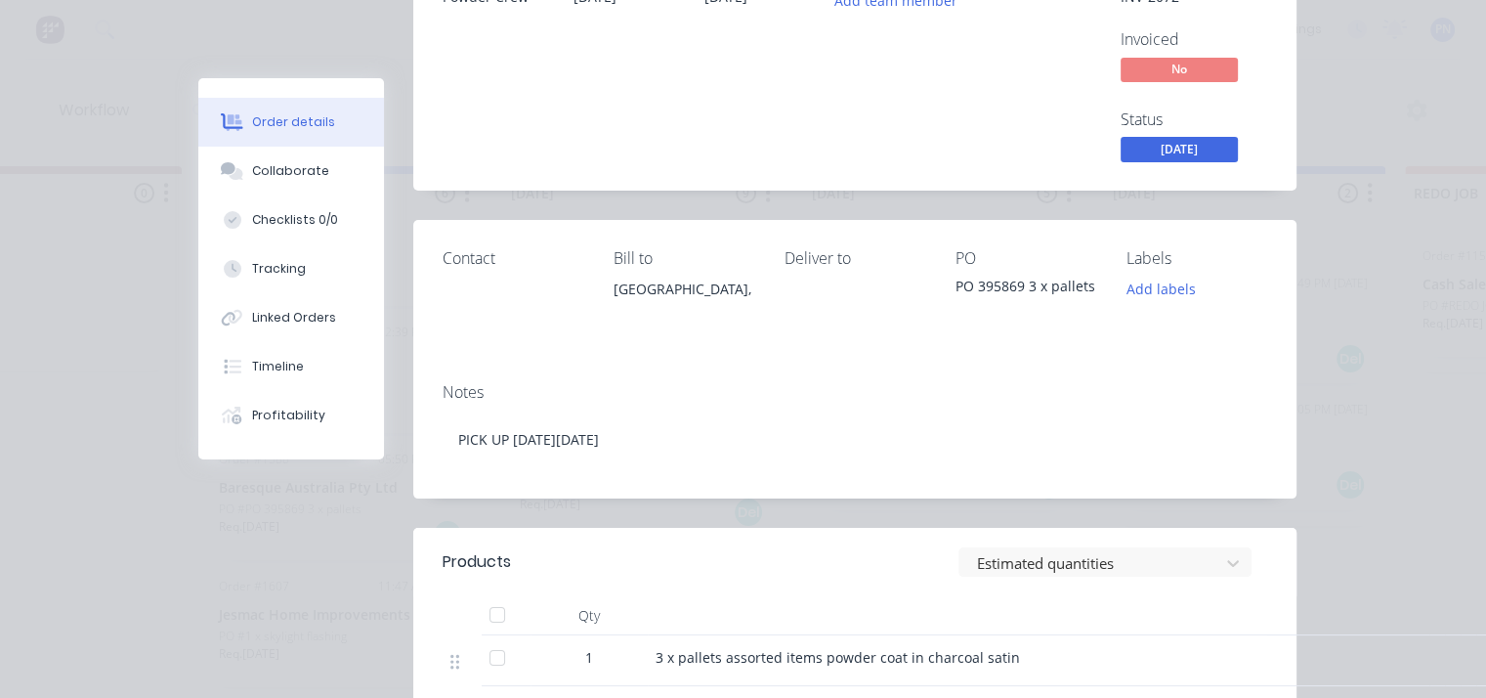
scroll to position [391, 0]
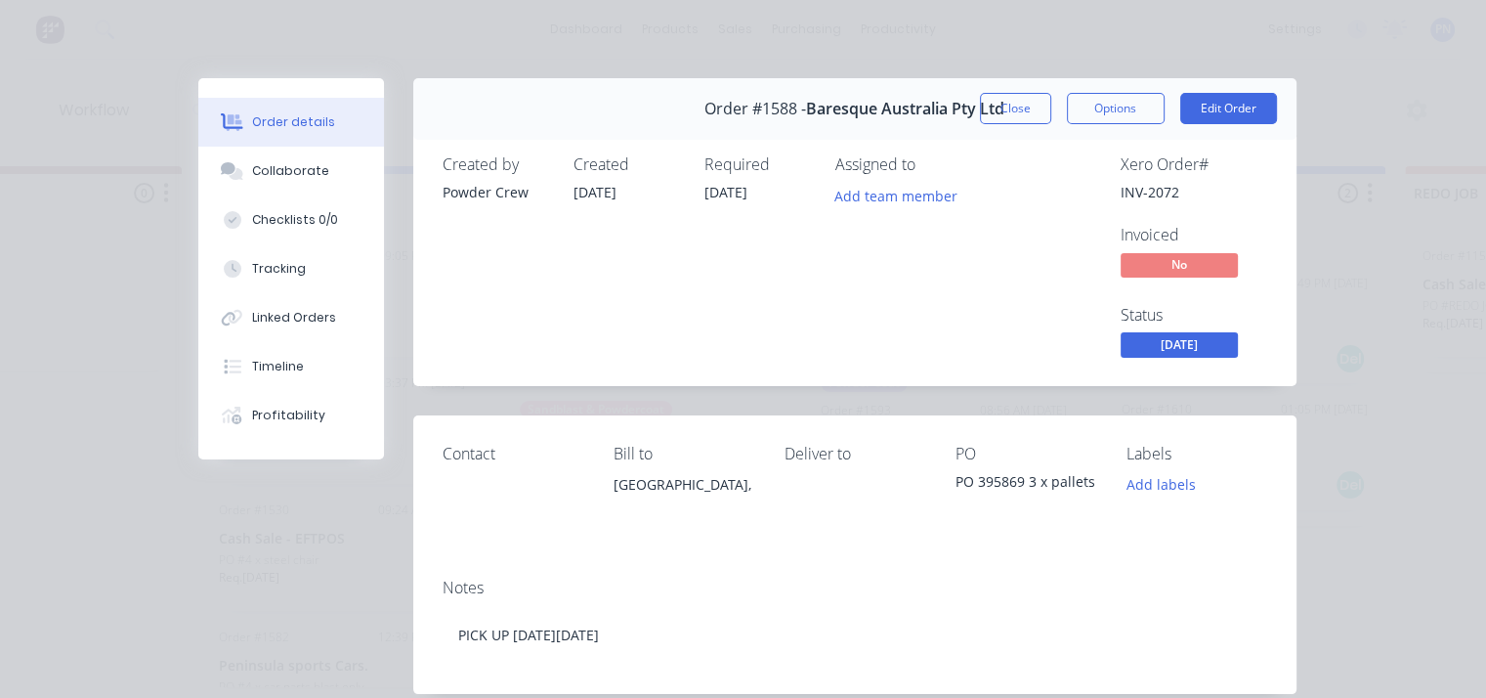
scroll to position [391, 0]
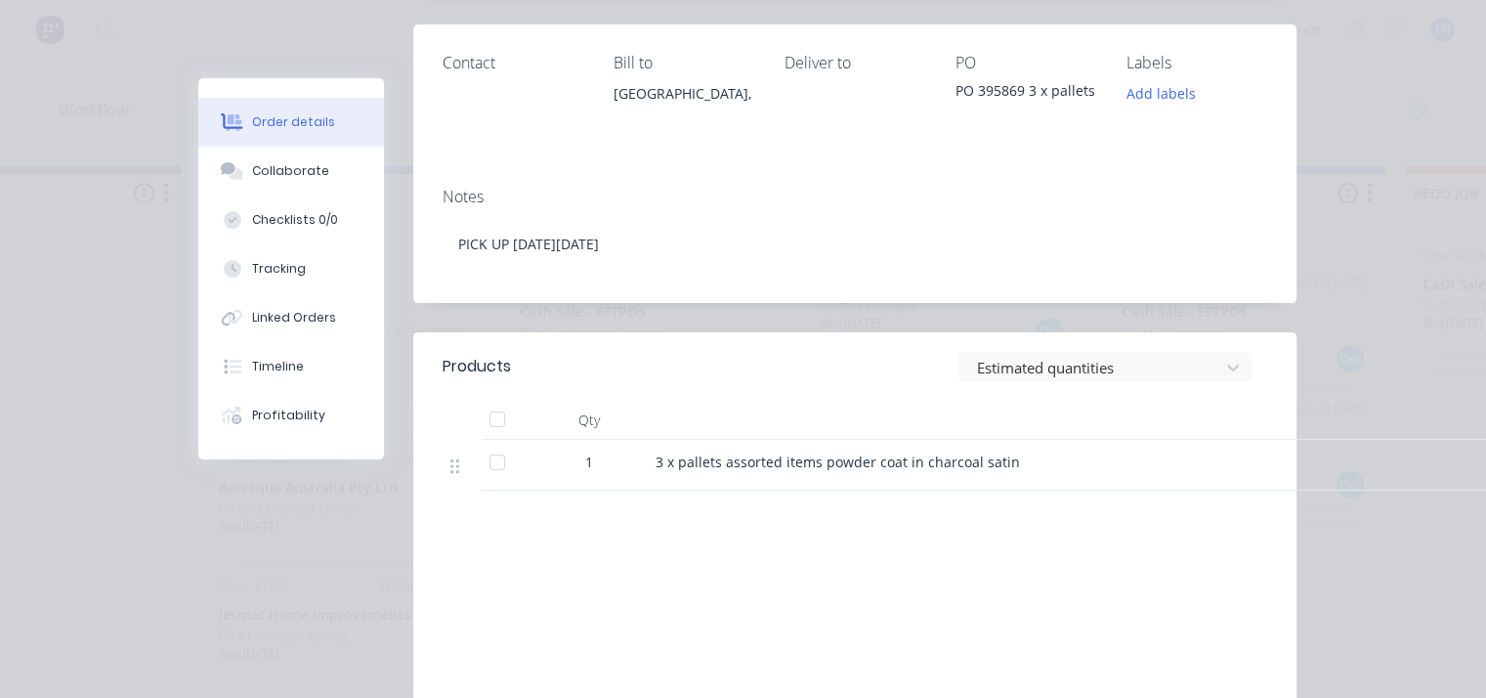
click at [1400, 195] on div "Order details Collaborate Checklists 0/0 Tracking Linked Orders Timeline Profit…" at bounding box center [743, 349] width 1486 height 698
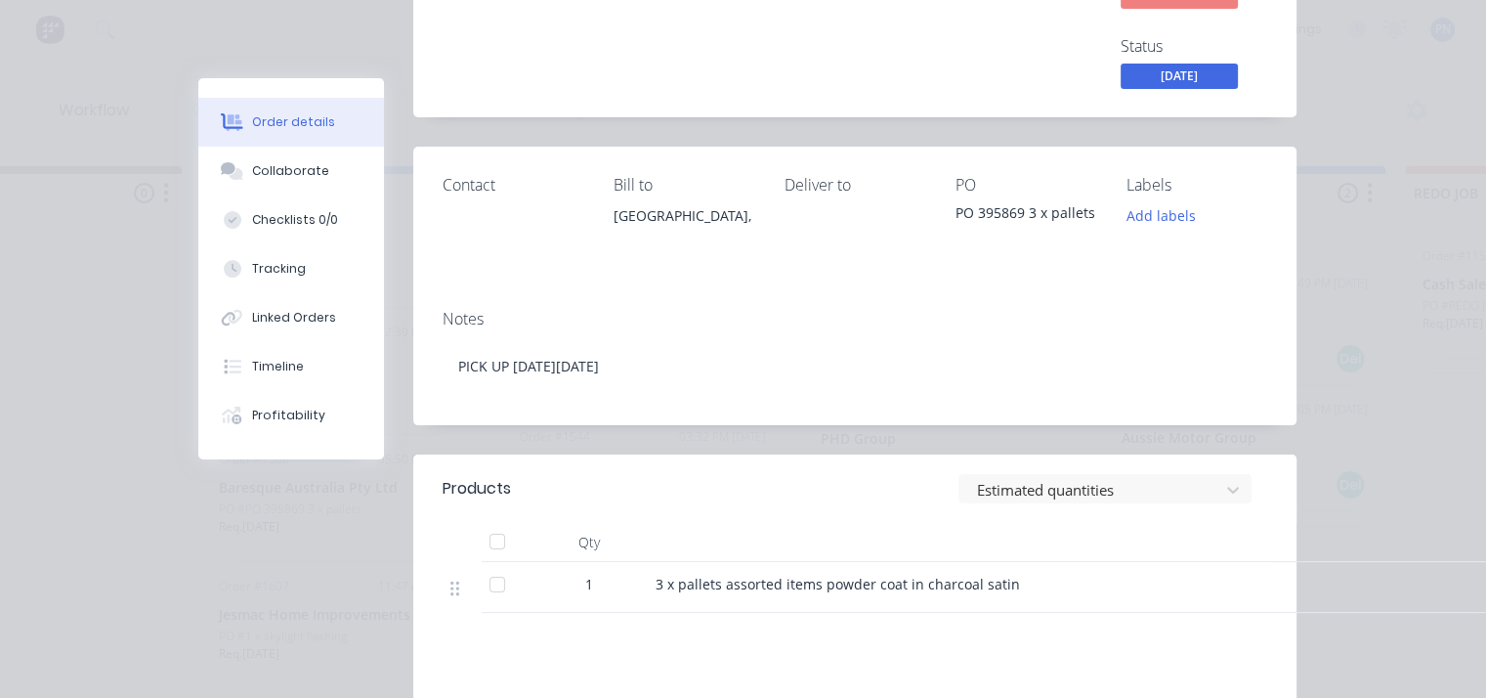
scroll to position [0, 0]
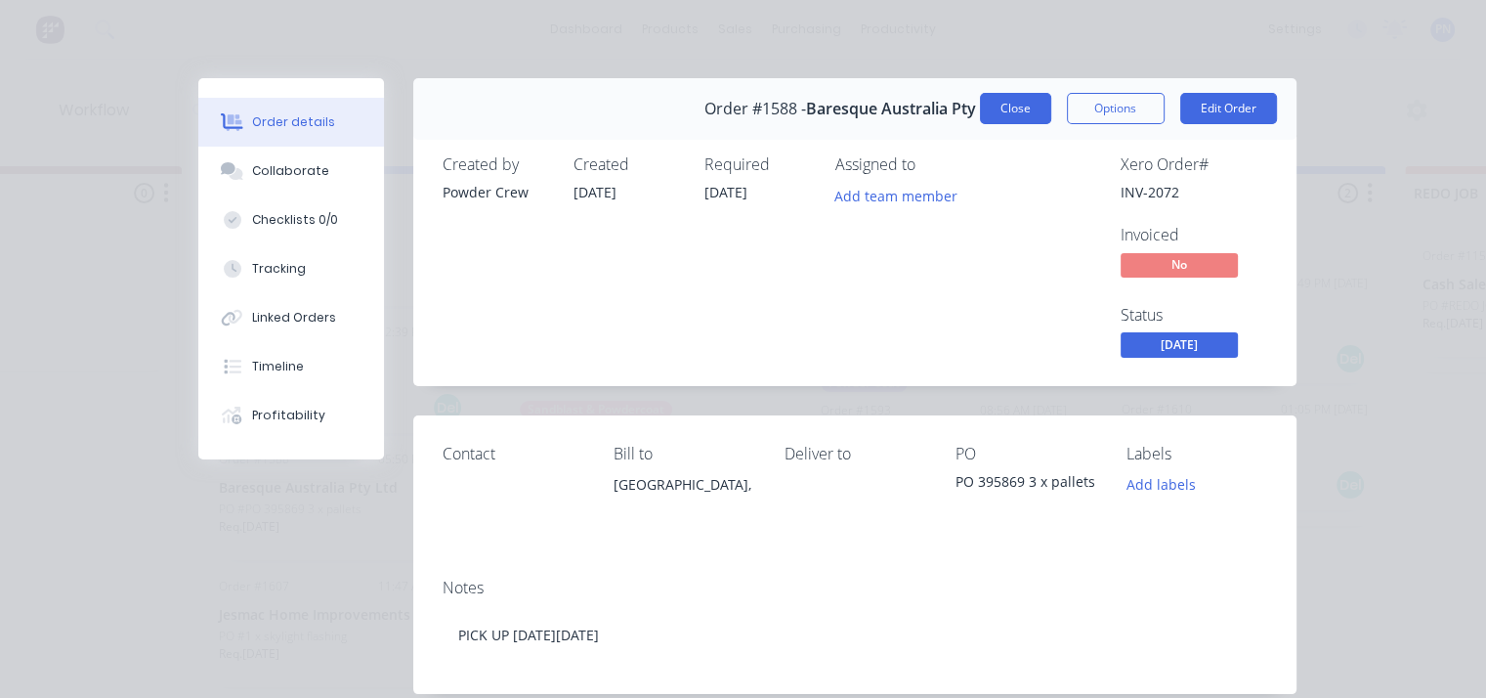
click at [1020, 110] on button "Close" at bounding box center [1015, 108] width 71 height 31
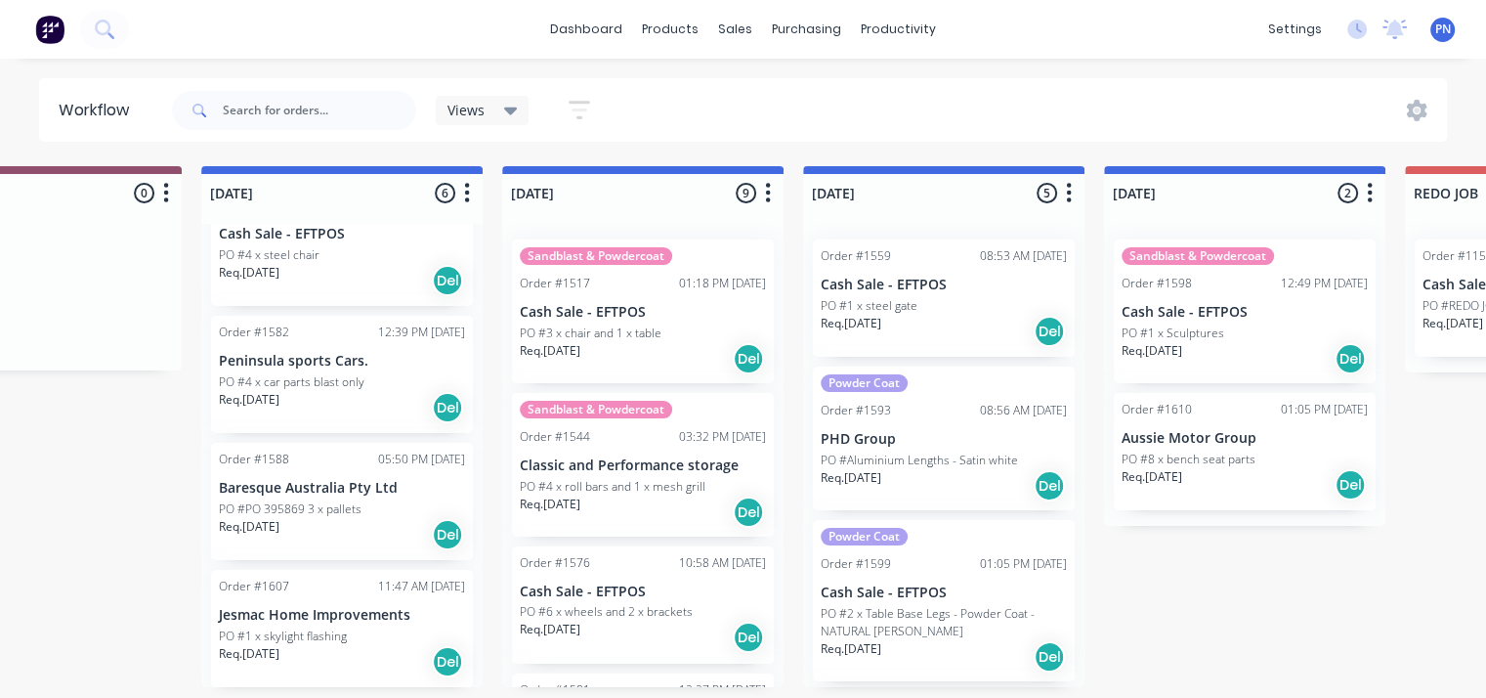
drag, startPoint x: 141, startPoint y: 486, endPoint x: 383, endPoint y: 466, distance: 243.1
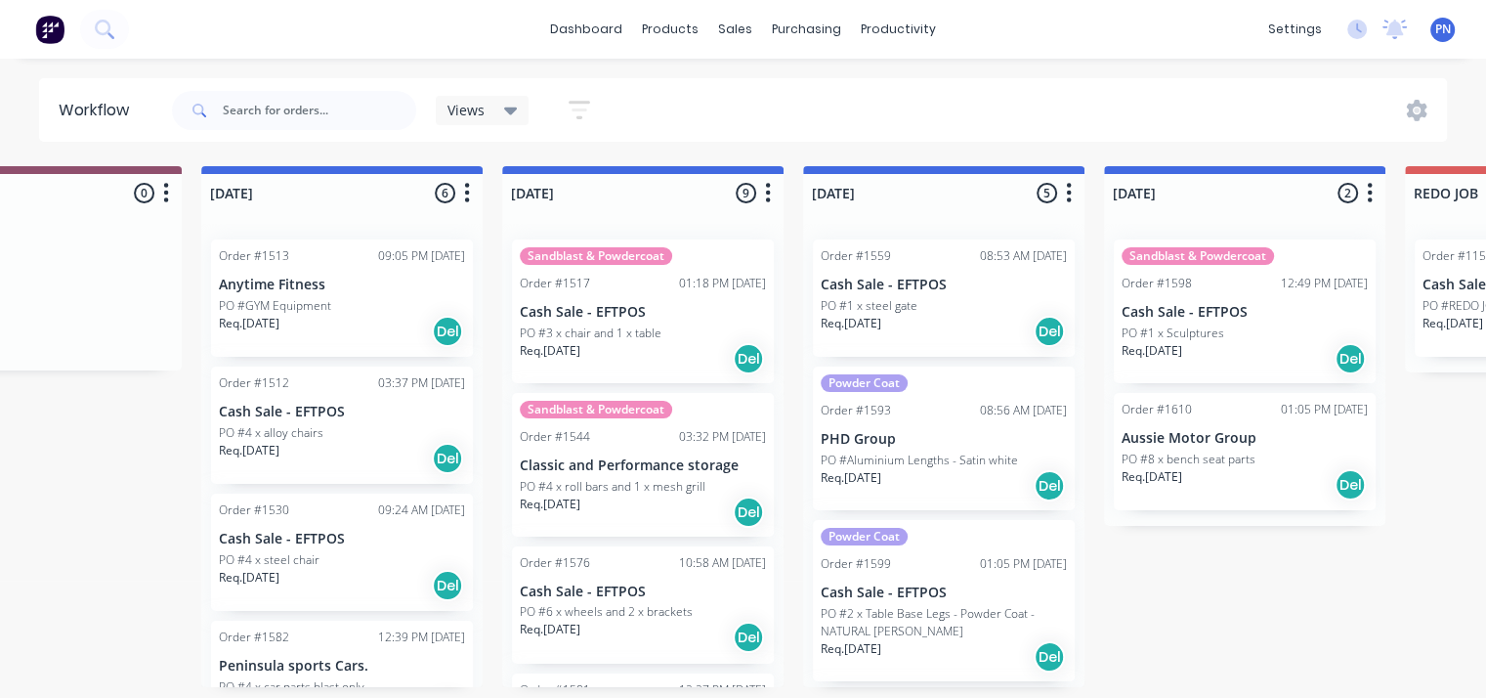
scroll to position [0, 443]
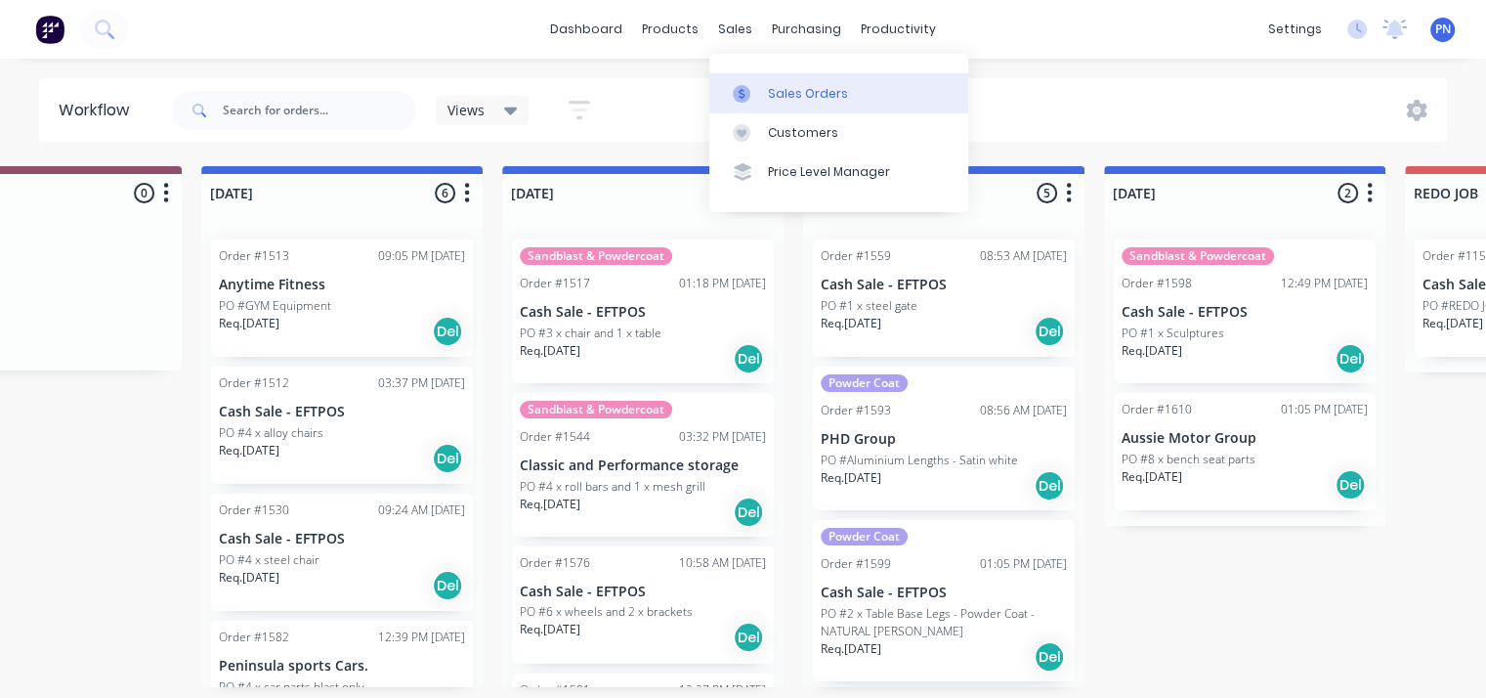
click at [766, 87] on link "Sales Orders" at bounding box center [838, 92] width 259 height 39
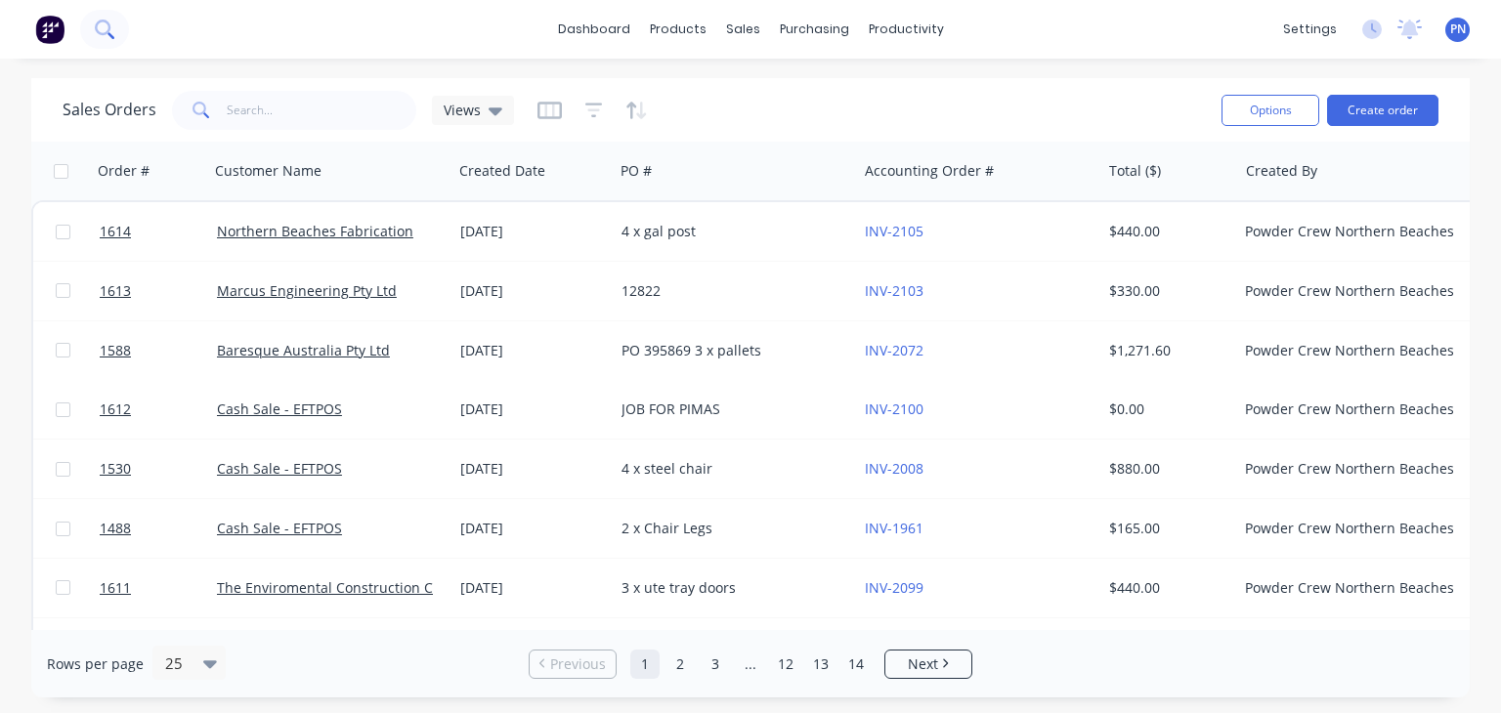
click at [110, 28] on icon at bounding box center [104, 29] width 19 height 19
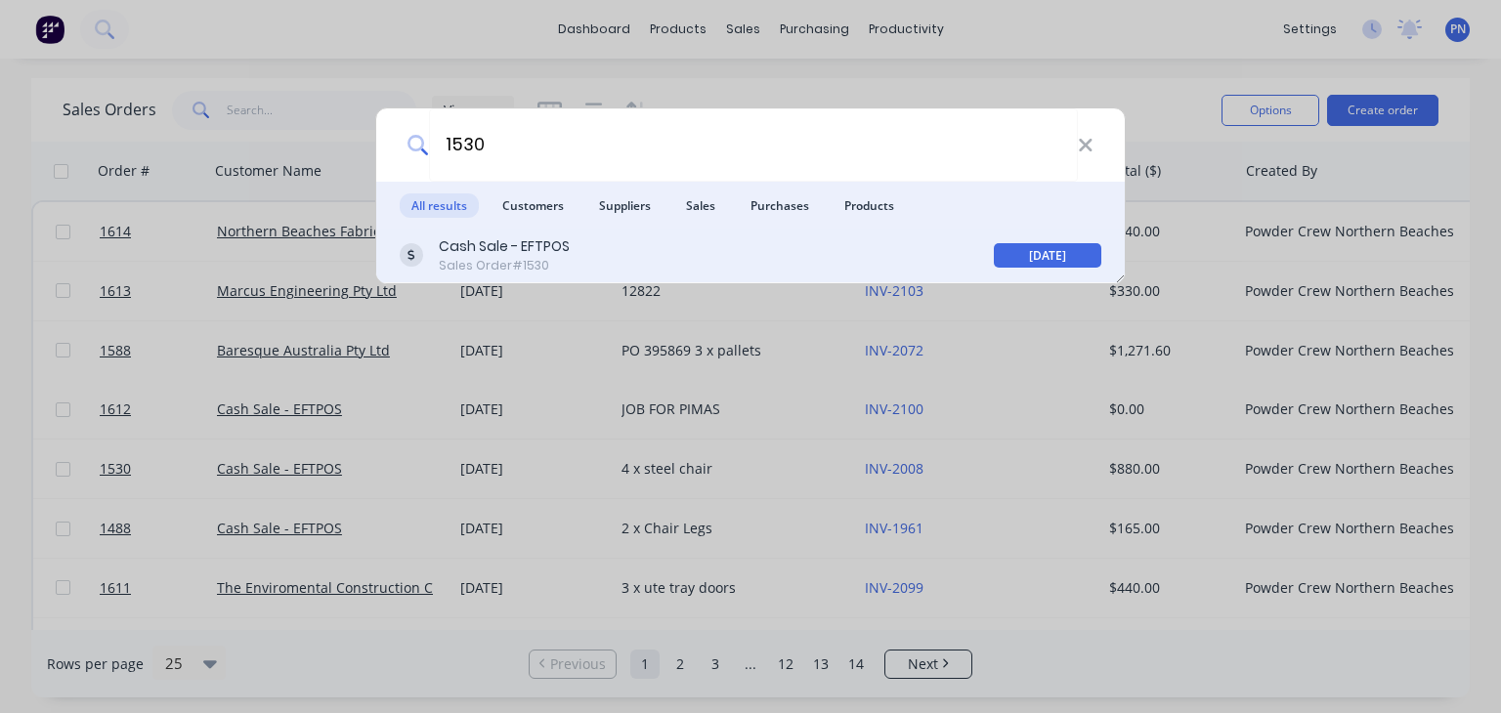
type input "1530"
click at [672, 240] on div "Cash Sale - EFTPOS Sales Order #1530" at bounding box center [697, 255] width 594 height 38
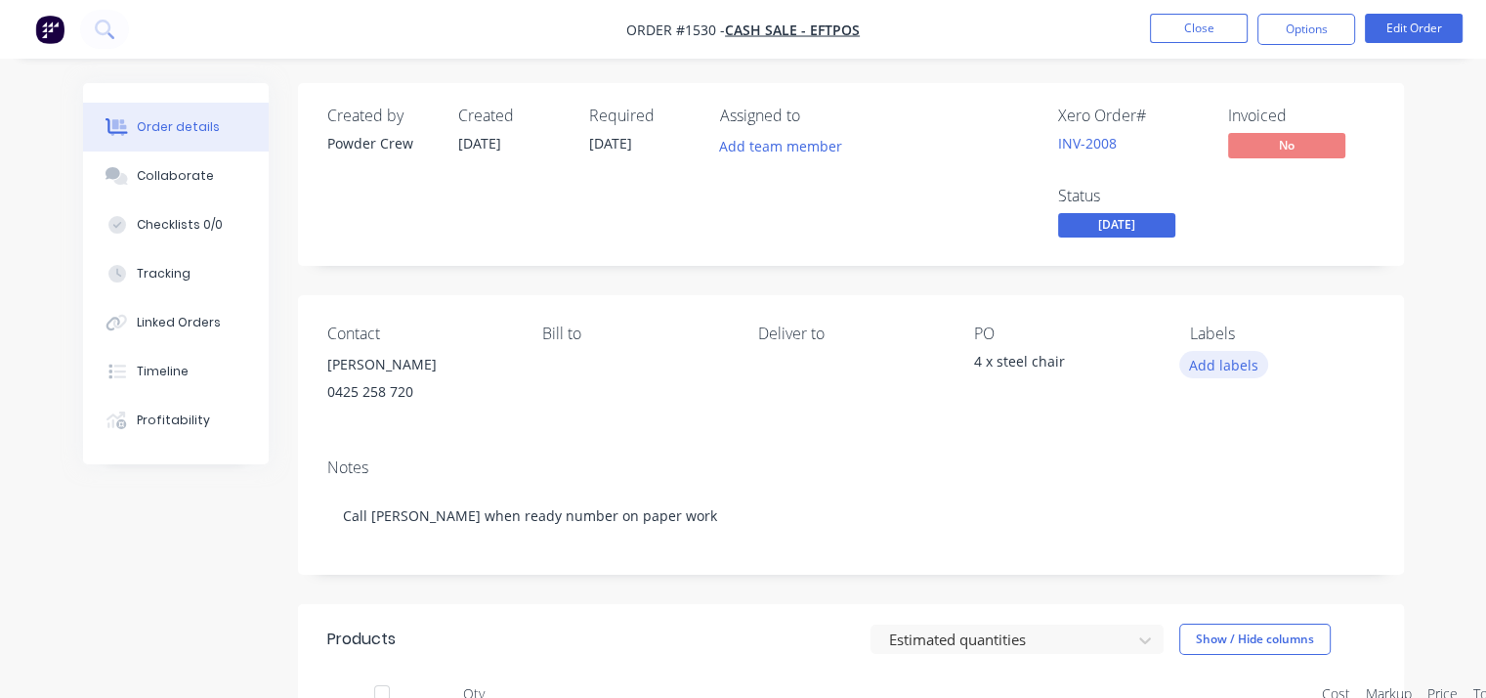
click at [1239, 354] on button "Add labels" at bounding box center [1224, 364] width 90 height 26
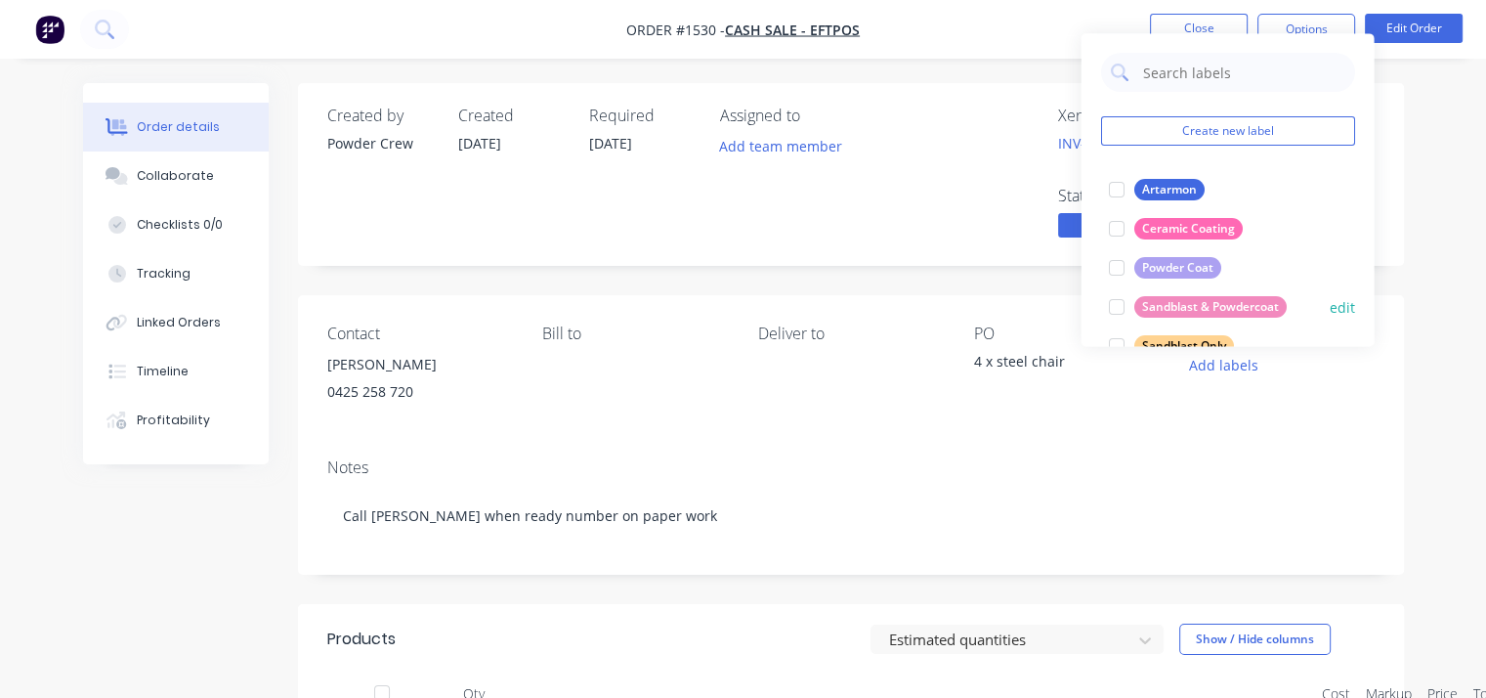
click at [1209, 300] on div "Sandblast & Powdercoat" at bounding box center [1210, 306] width 152 height 21
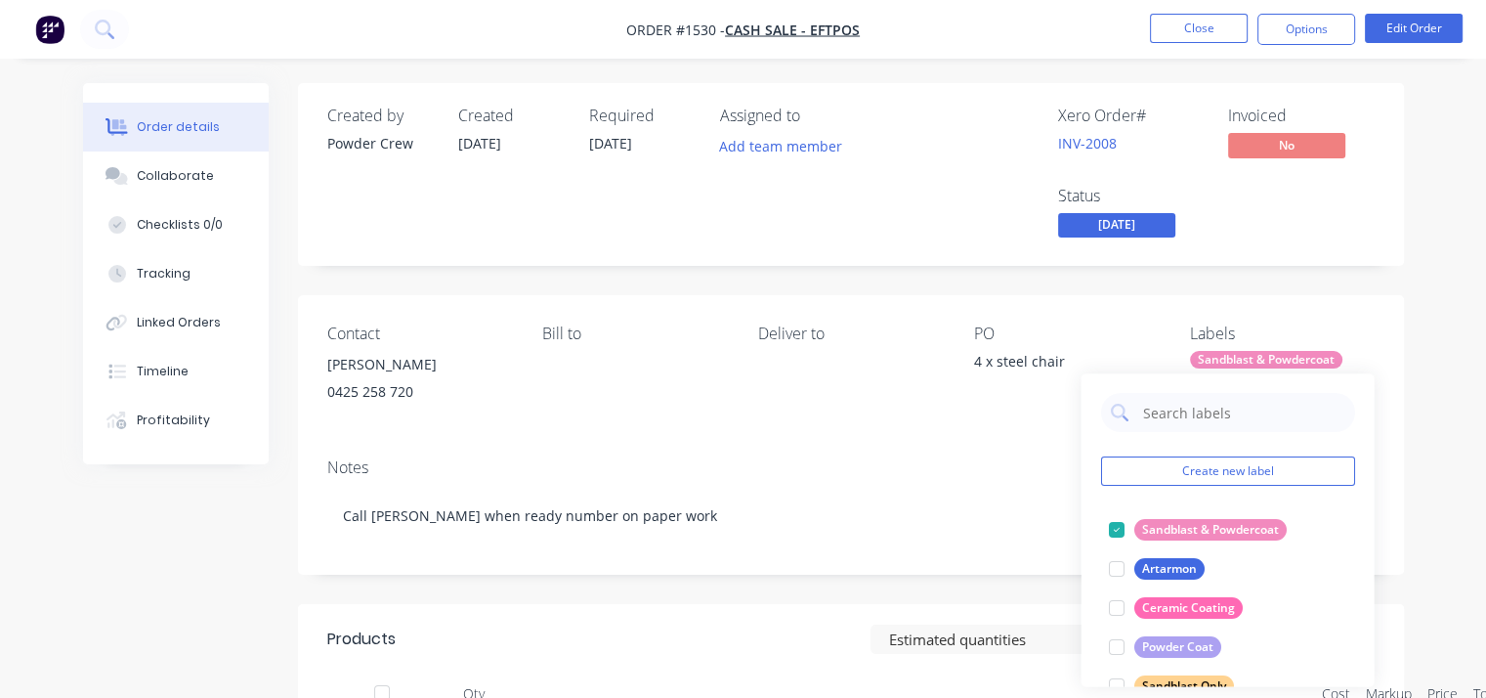
click at [1415, 216] on div "Order details Collaborate Checklists 0/0 Tracking Linked Orders Timeline Profit…" at bounding box center [744, 597] width 1360 height 1029
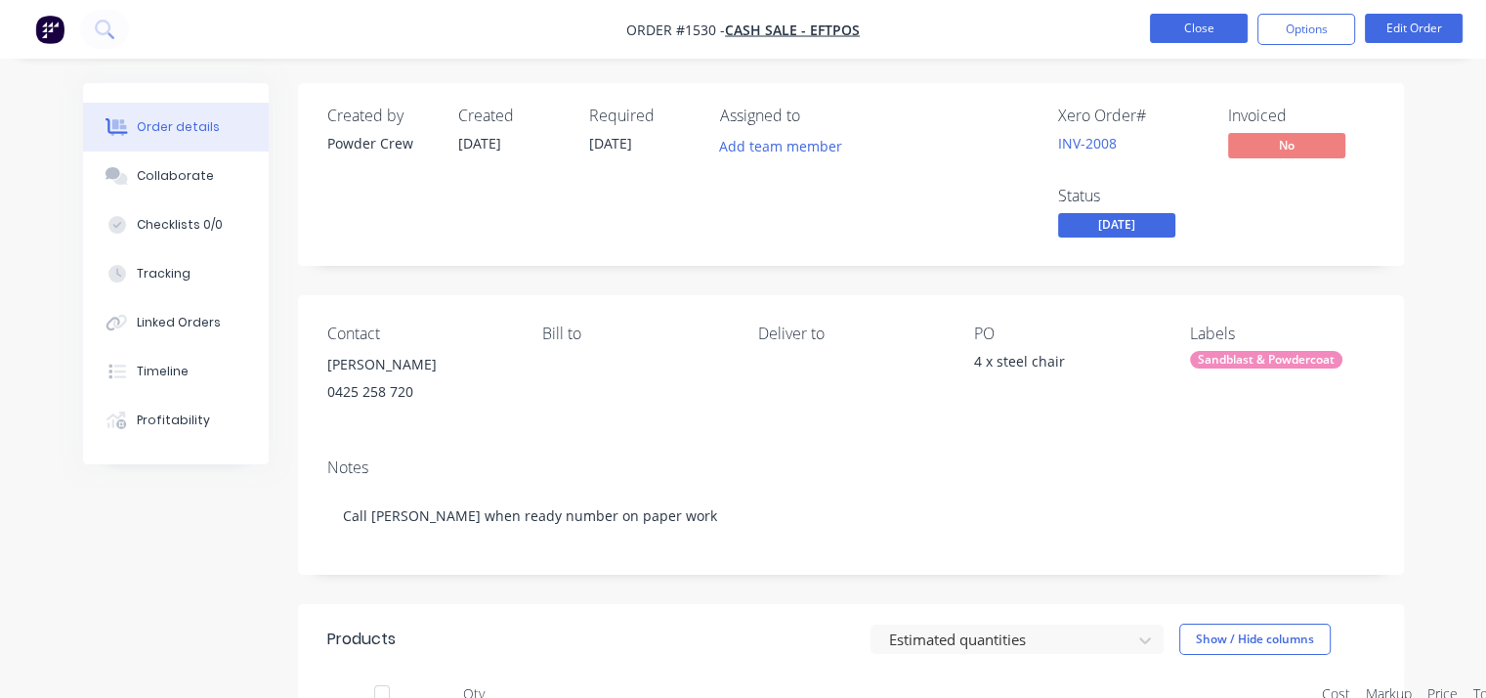
click at [1217, 27] on button "Close" at bounding box center [1199, 28] width 98 height 29
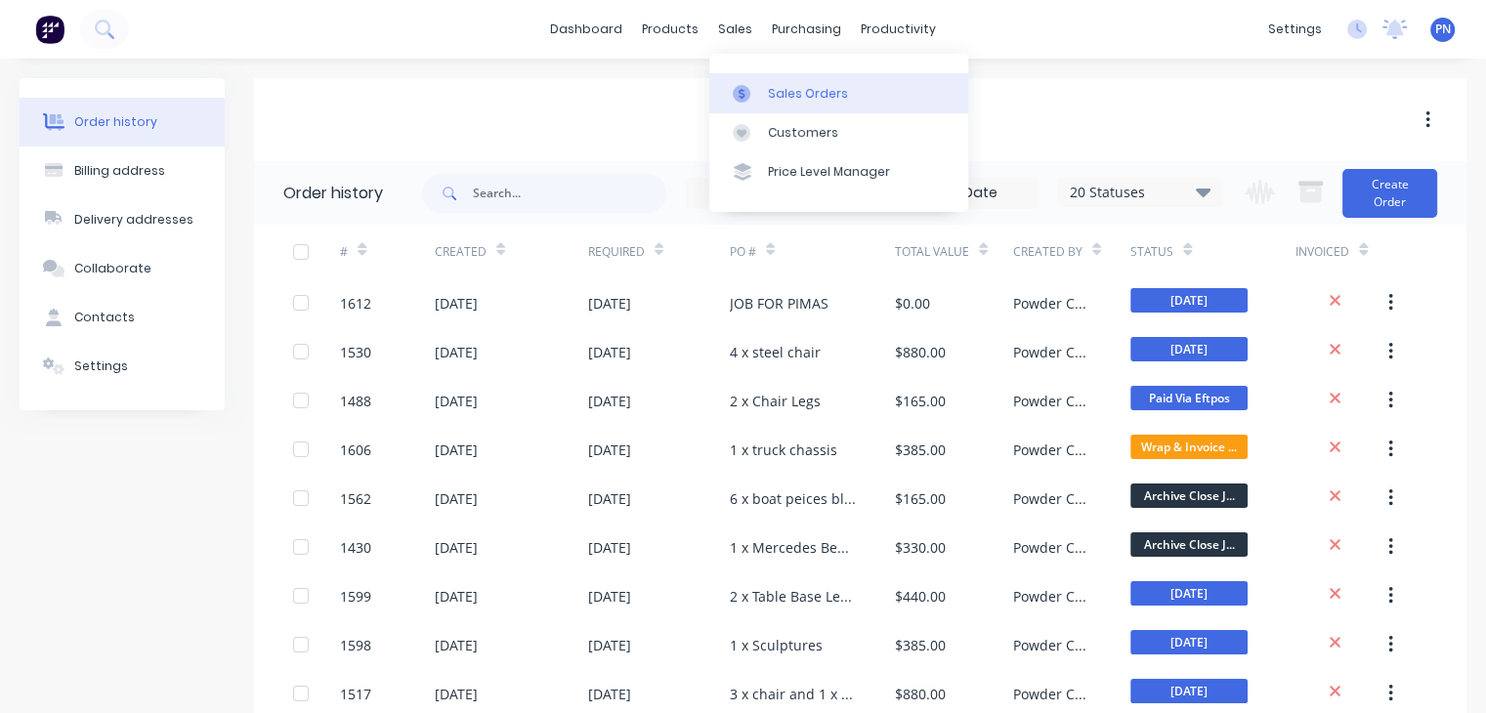
click at [791, 91] on div "Sales Orders" at bounding box center [808, 94] width 80 height 18
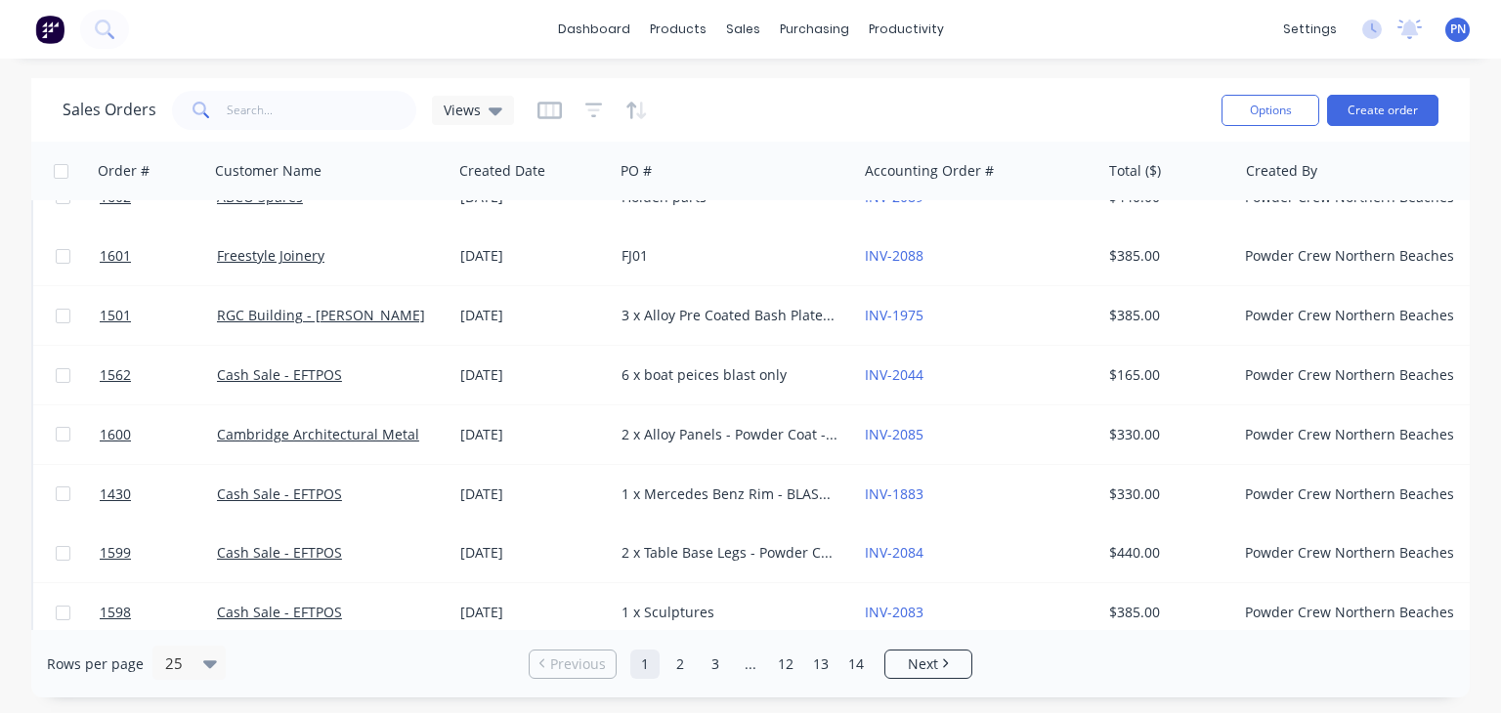
scroll to position [1064, 0]
